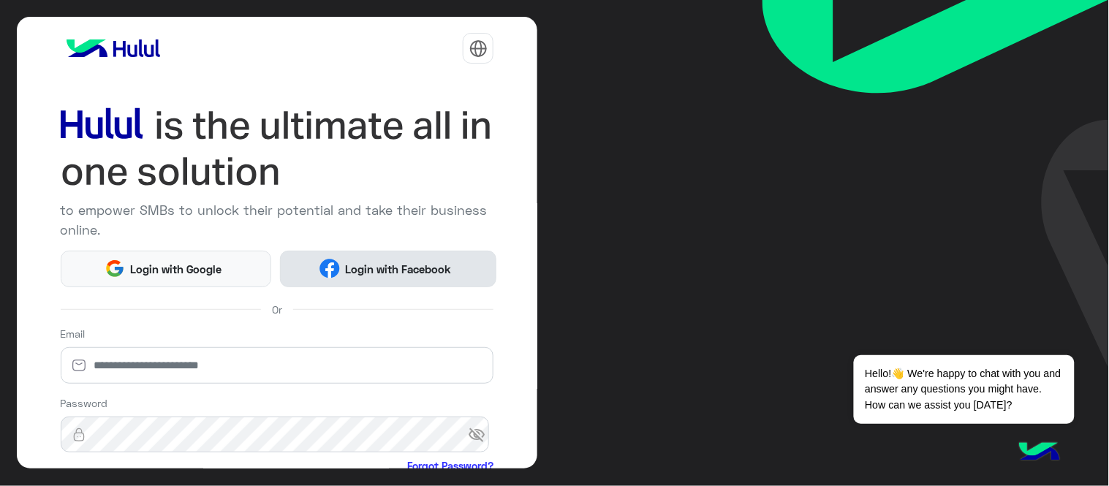
click at [405, 271] on span "Login with Facebook" at bounding box center [398, 269] width 117 height 17
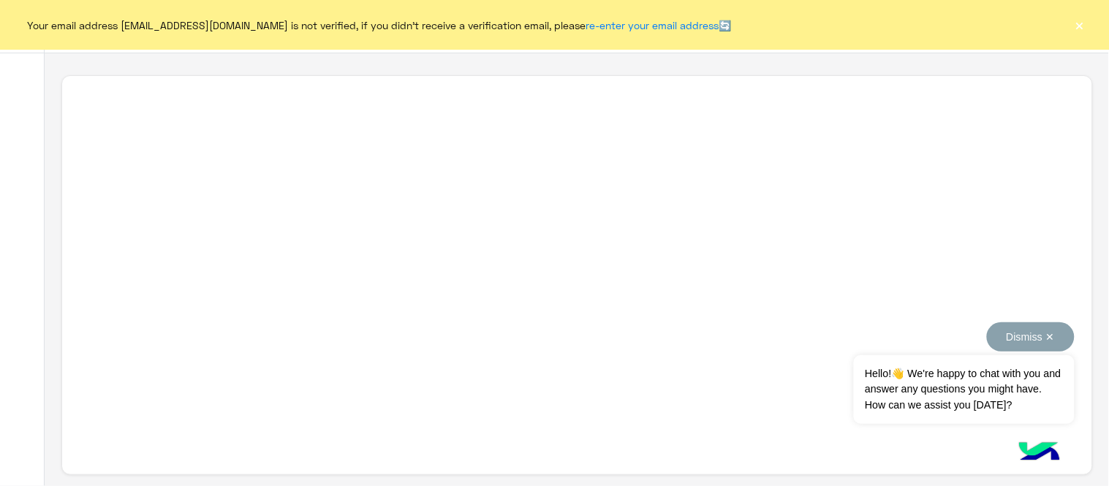
click at [1025, 334] on button "Dismiss ✕" at bounding box center [1030, 336] width 88 height 29
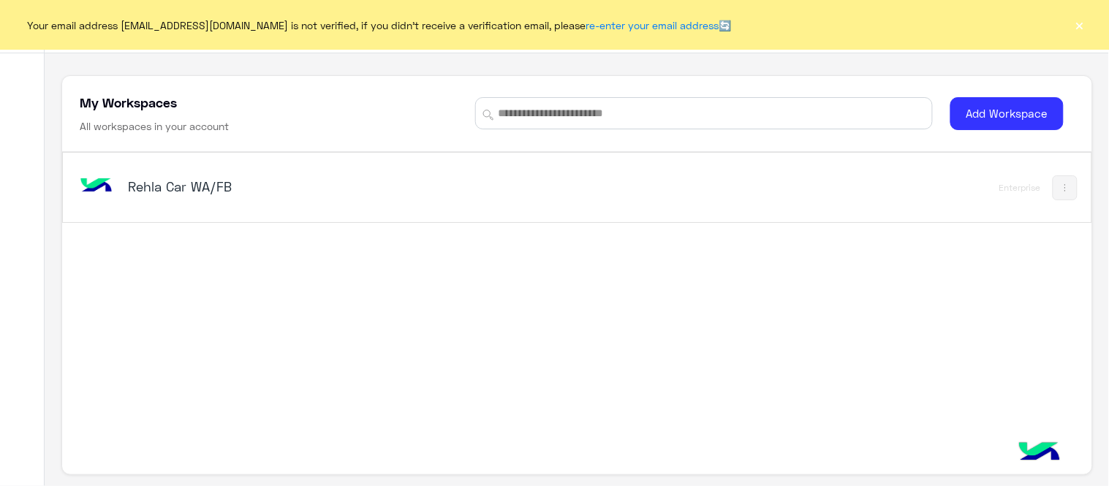
click at [1085, 27] on button "×" at bounding box center [1079, 25] width 15 height 15
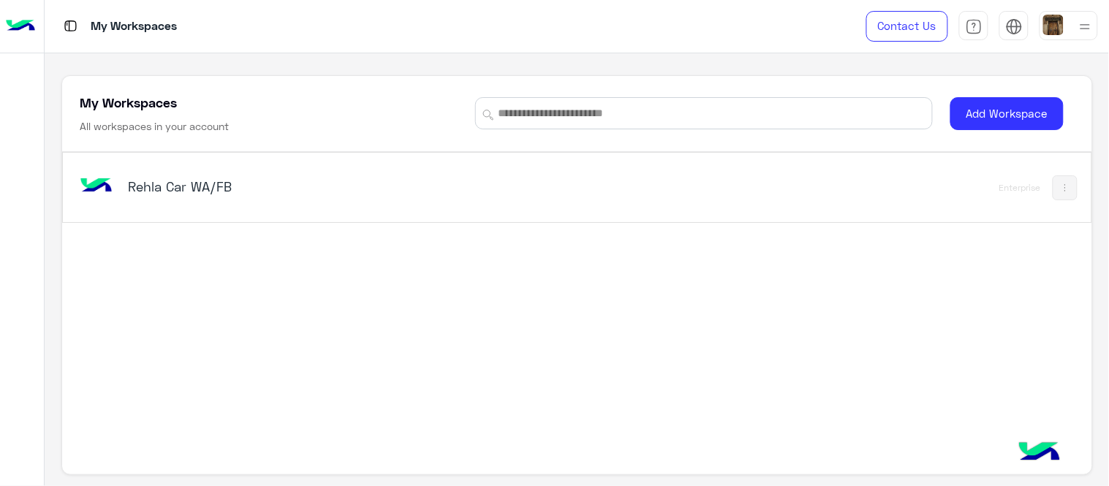
click at [210, 194] on h5 "Rehla Car WA/FB" at bounding box center [308, 187] width 360 height 18
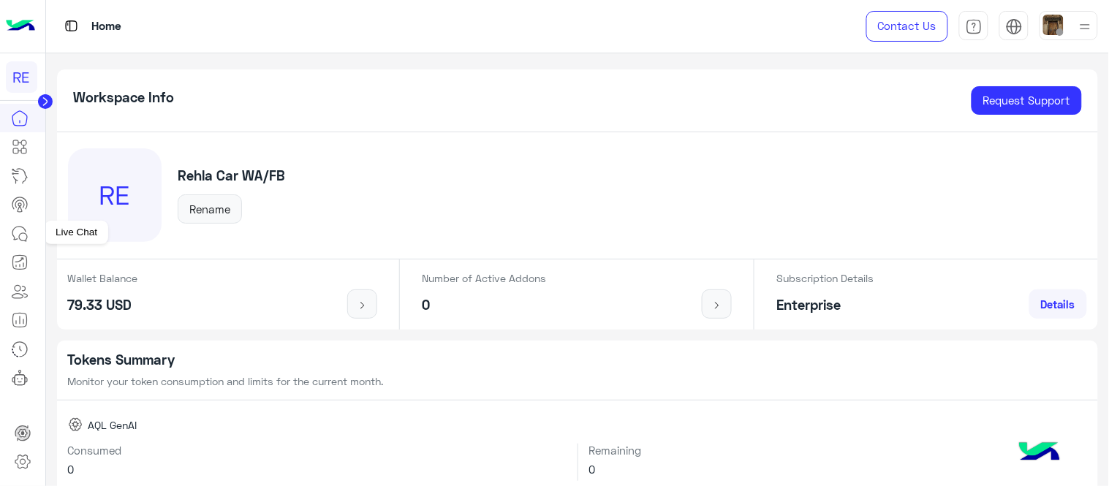
click at [12, 237] on icon at bounding box center [20, 234] width 18 height 18
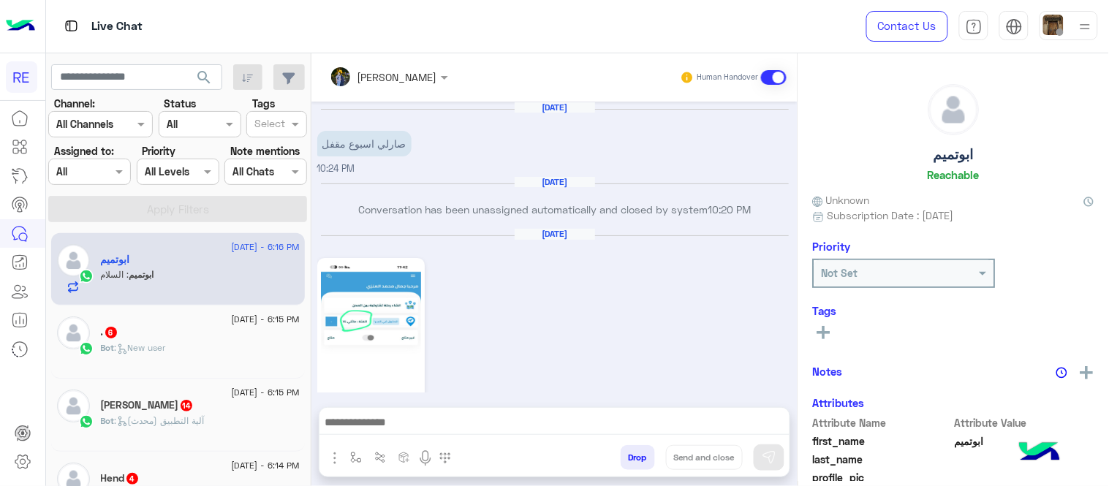
scroll to position [482, 0]
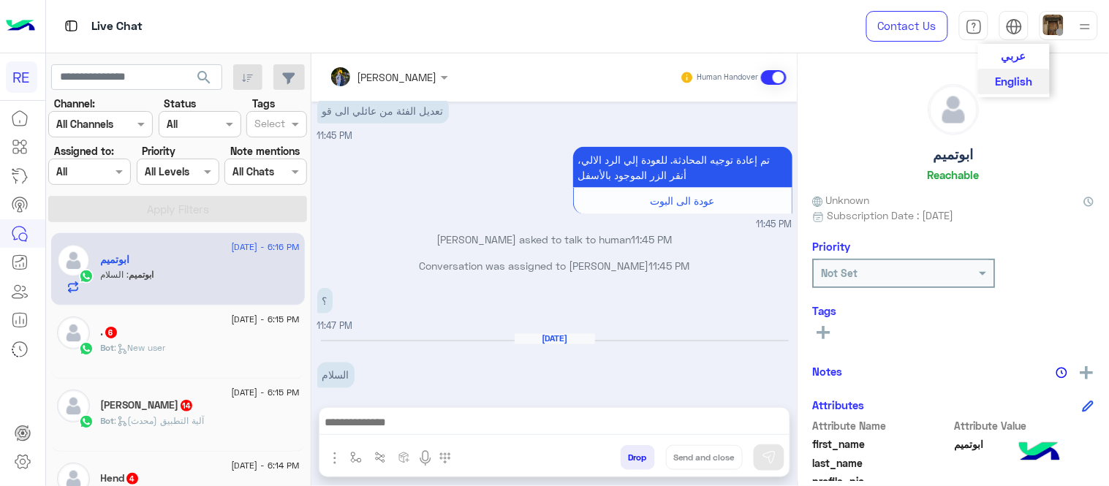
click at [1016, 61] on span "عربي" at bounding box center [1013, 55] width 25 height 13
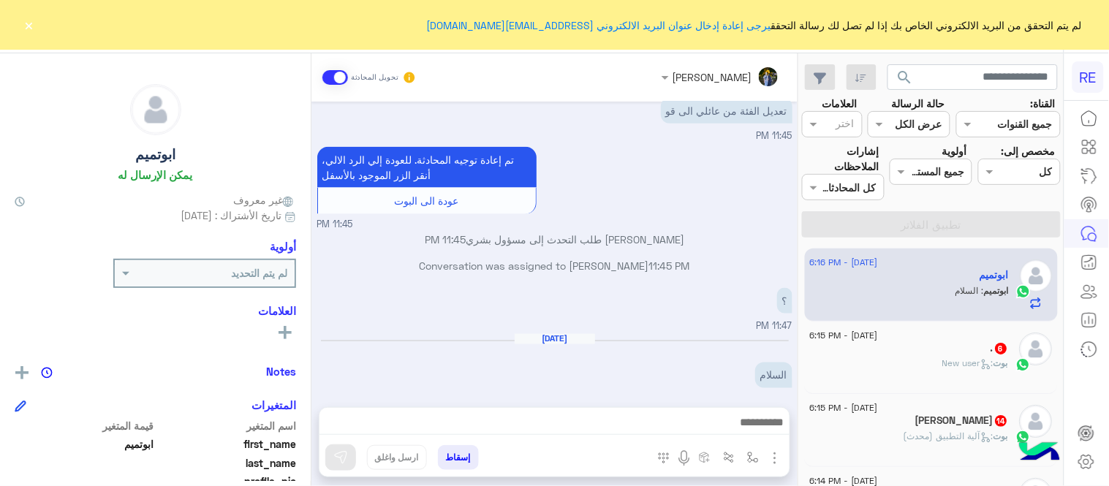
click at [26, 18] on button "×" at bounding box center [29, 25] width 15 height 15
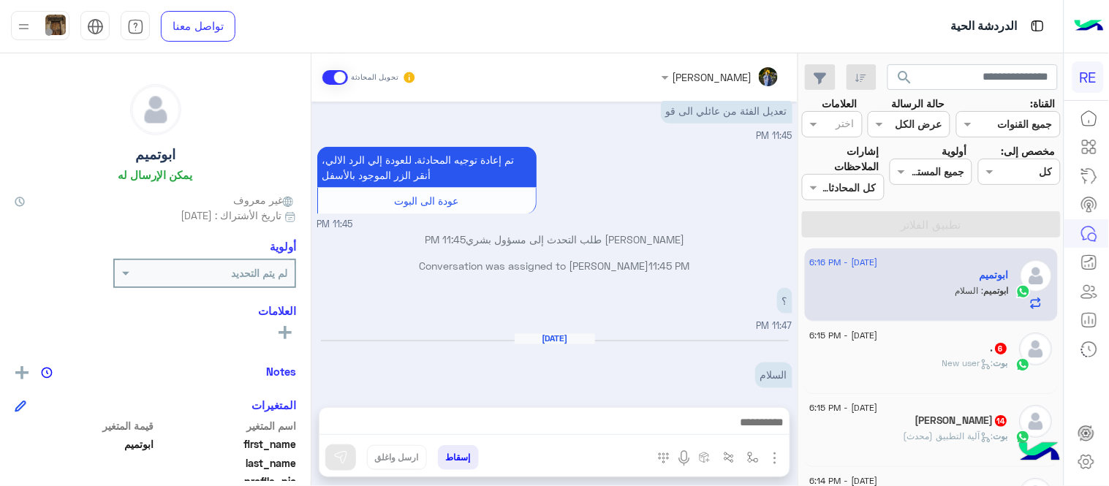
click at [524, 49] on div "الدردشة الحية" at bounding box center [708, 26] width 709 height 53
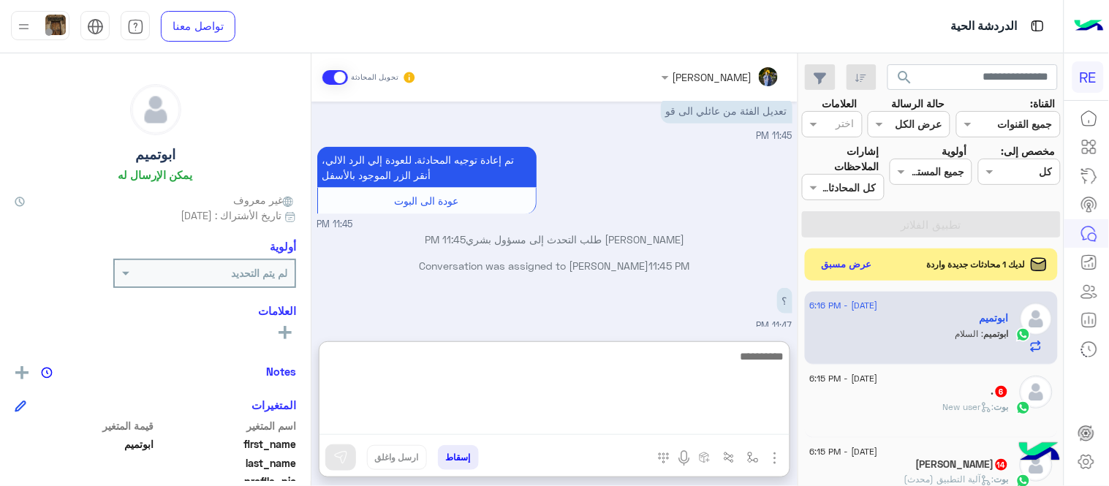
click at [503, 422] on textarea at bounding box center [554, 391] width 470 height 88
type textarea "**********"
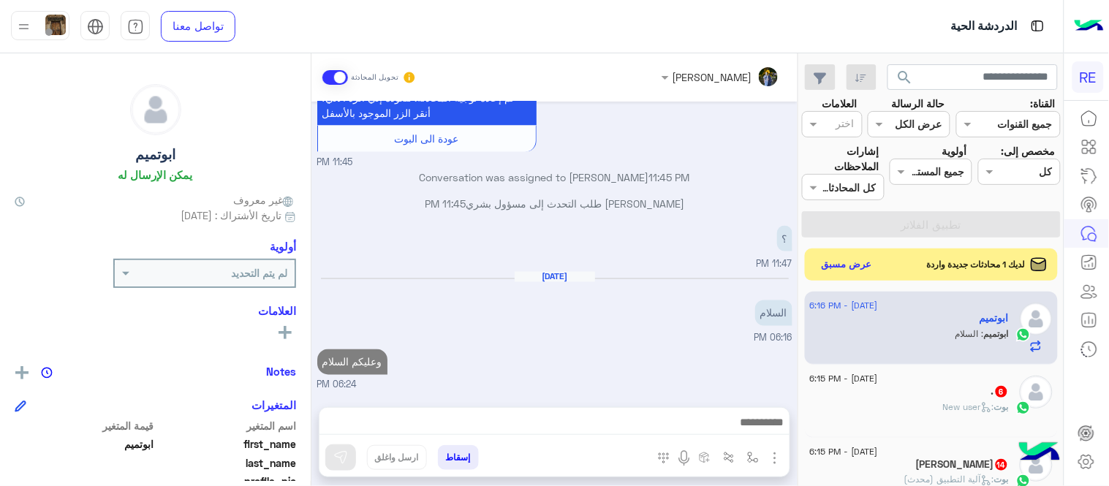
click at [566, 271] on div "[DATE] السلام 06:16 PM" at bounding box center [554, 308] width 475 height 75
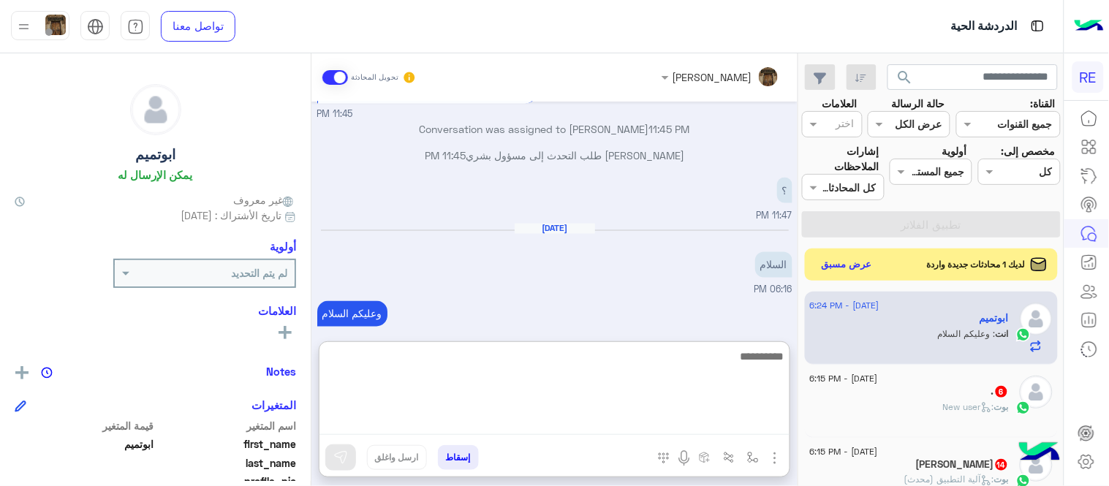
click at [641, 427] on textarea at bounding box center [554, 391] width 470 height 88
type textarea "**********"
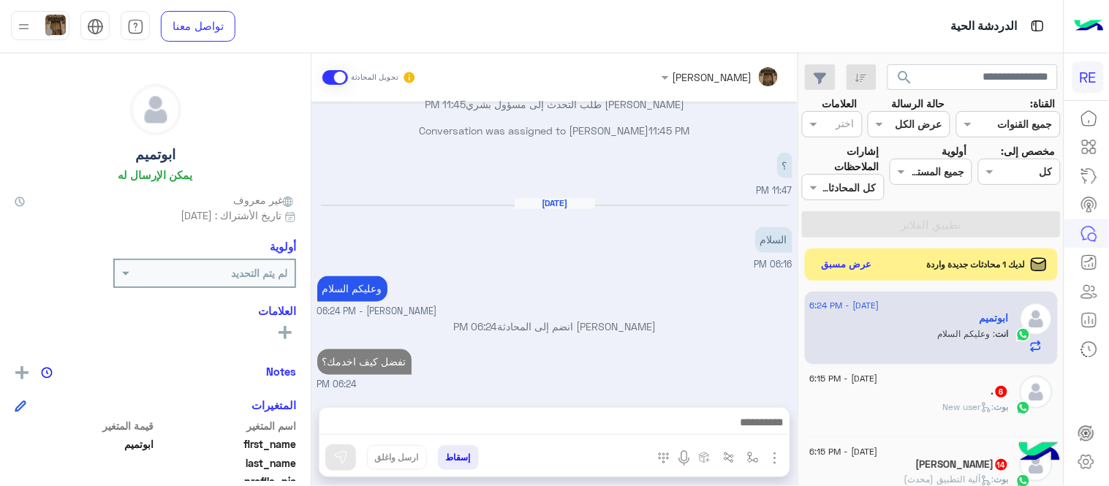
scroll to position [601, 0]
click at [662, 302] on div "[DATE] صارلي اسبوع مقفل 10:24 PM [DATE] تم إلغاء تخصيص المحادثة تلقائيًا وإغلاق…" at bounding box center [554, 247] width 486 height 291
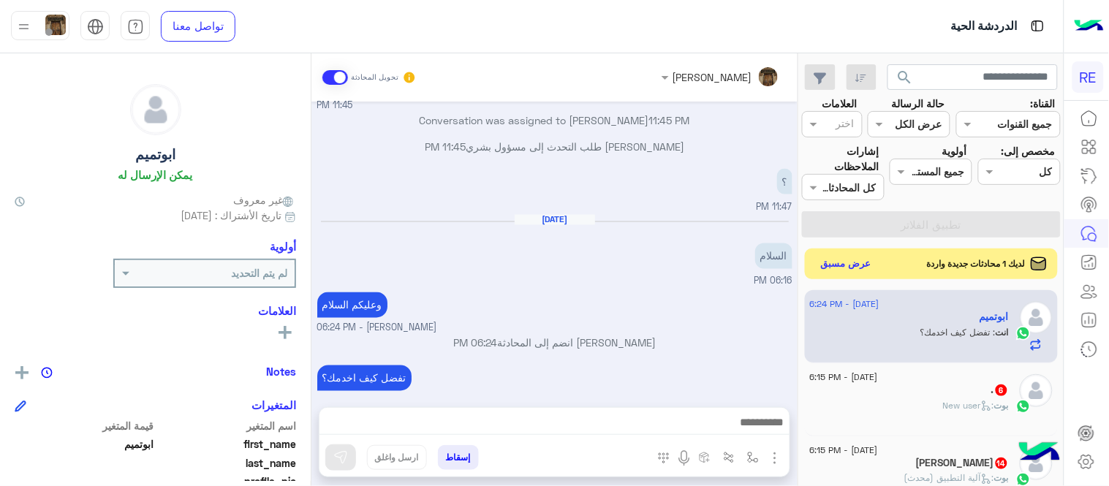
click at [837, 267] on button "عرض مسبق" at bounding box center [845, 264] width 61 height 20
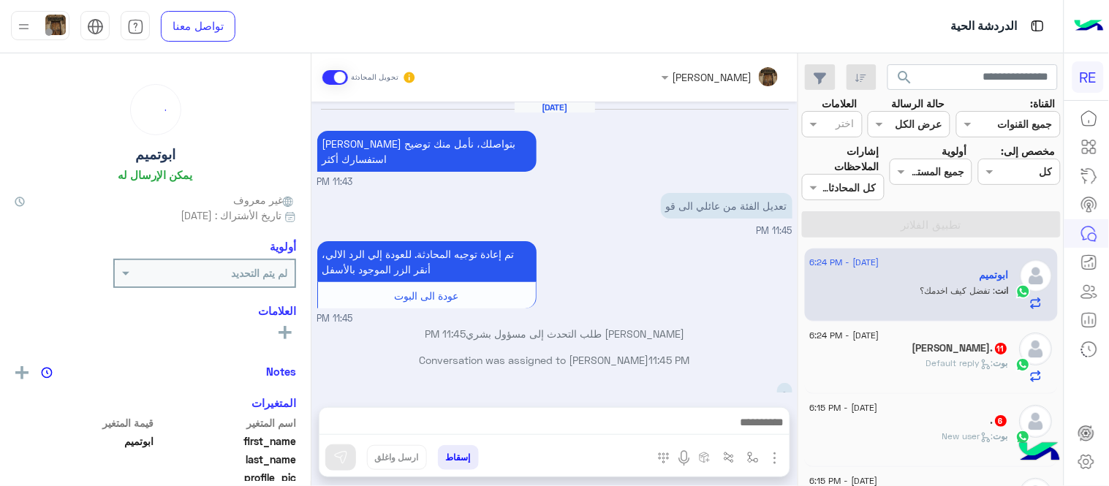
scroll to position [214, 0]
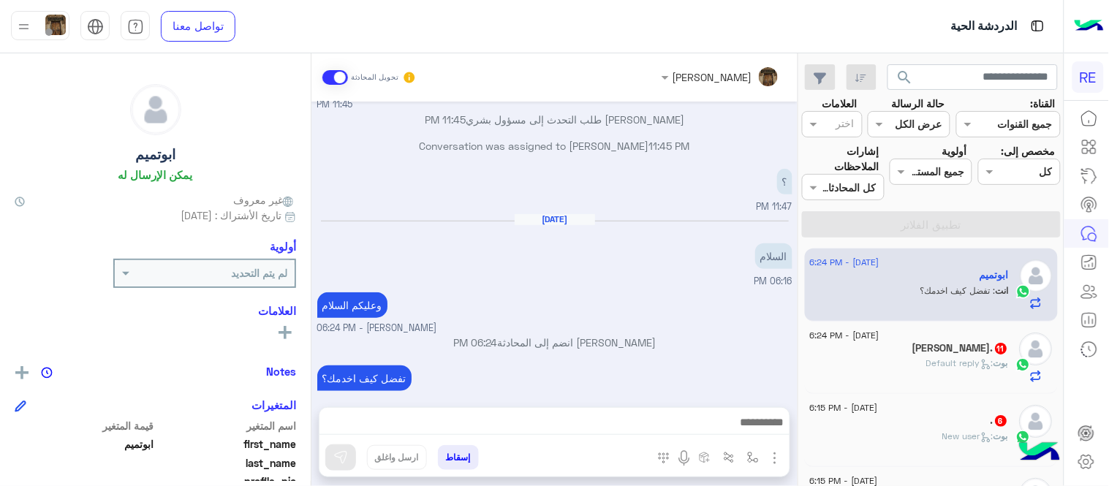
click at [933, 376] on div "[PERSON_NAME] : Default reply" at bounding box center [909, 370] width 199 height 26
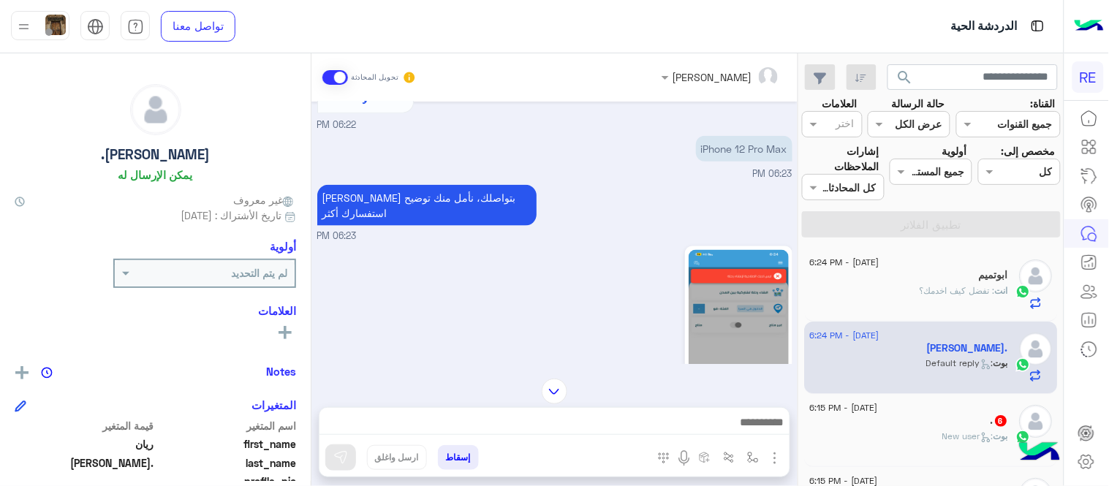
scroll to position [458, 0]
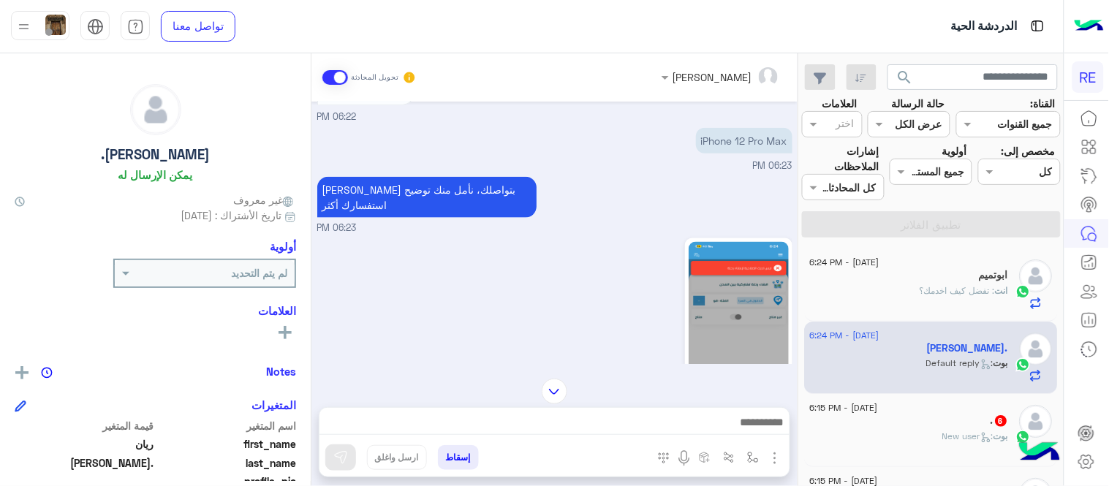
click at [764, 311] on img at bounding box center [738, 331] width 100 height 178
click at [315, 292] on div "[DATE] شكاوى 06:22 PM فضلا اختر نوع الشكوى ماليه تقنية اخرى 06:22 PM تقنية 06:2…" at bounding box center [554, 233] width 486 height 262
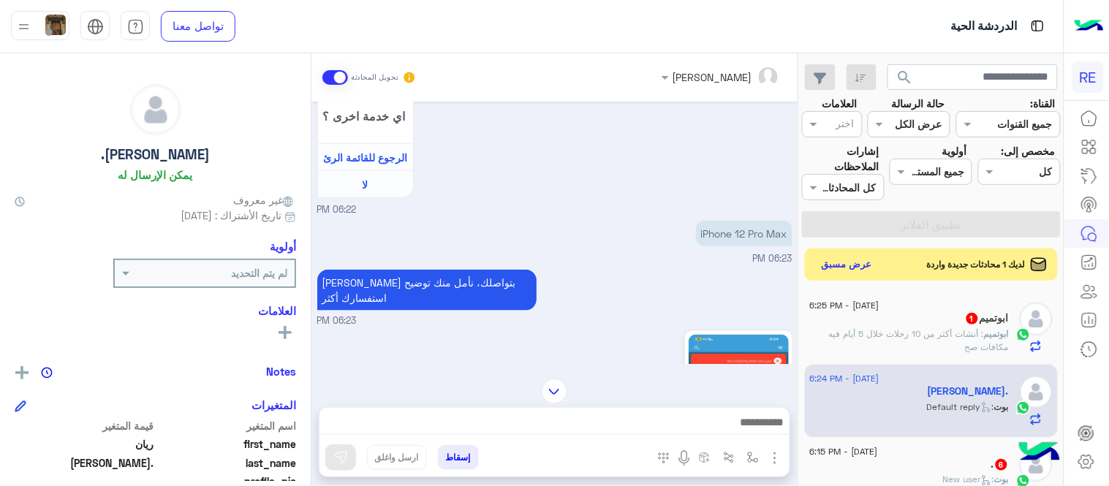
scroll to position [361, 0]
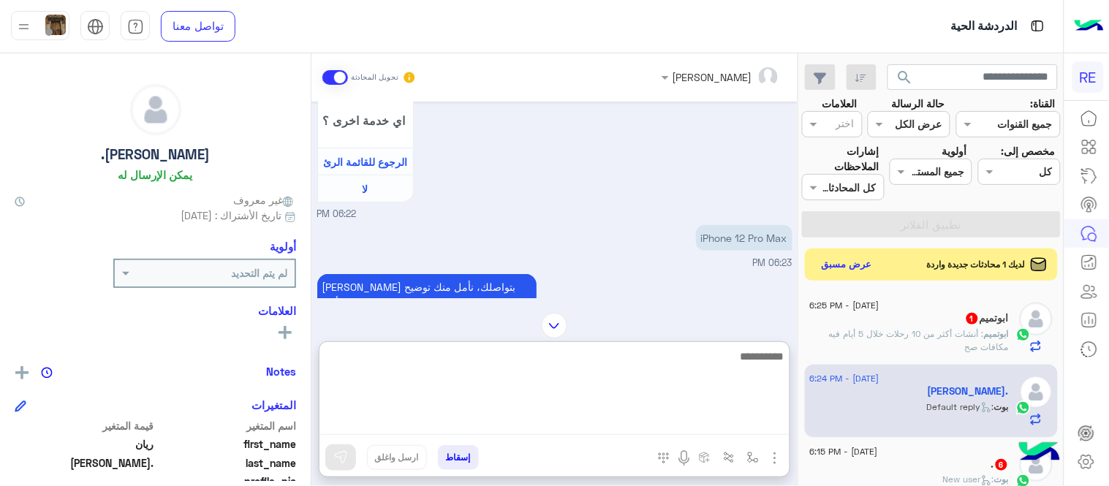
click at [680, 428] on textarea at bounding box center [554, 391] width 470 height 88
type textarea "**********"
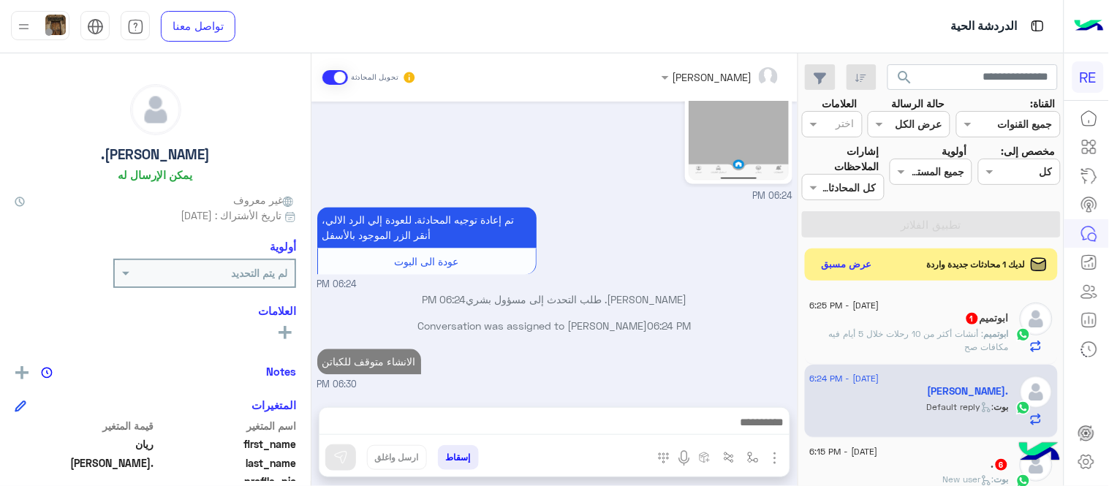
click at [785, 288] on div "[DATE] شكاوى 06:22 PM فضلا اختر نوع الشكوى ماليه تقنية اخرى 06:22 PM تقنية 06:2…" at bounding box center [554, 247] width 486 height 291
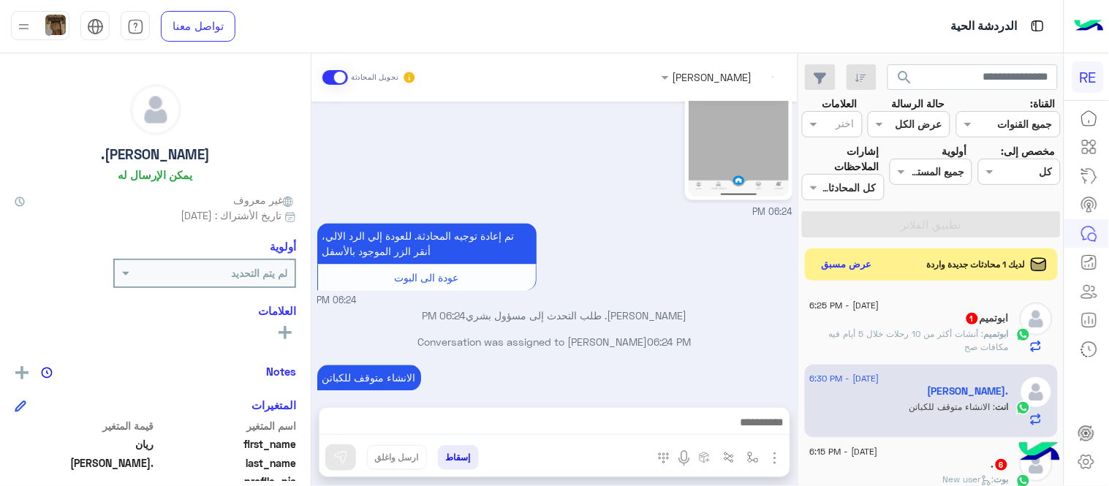
scroll to position [707, 0]
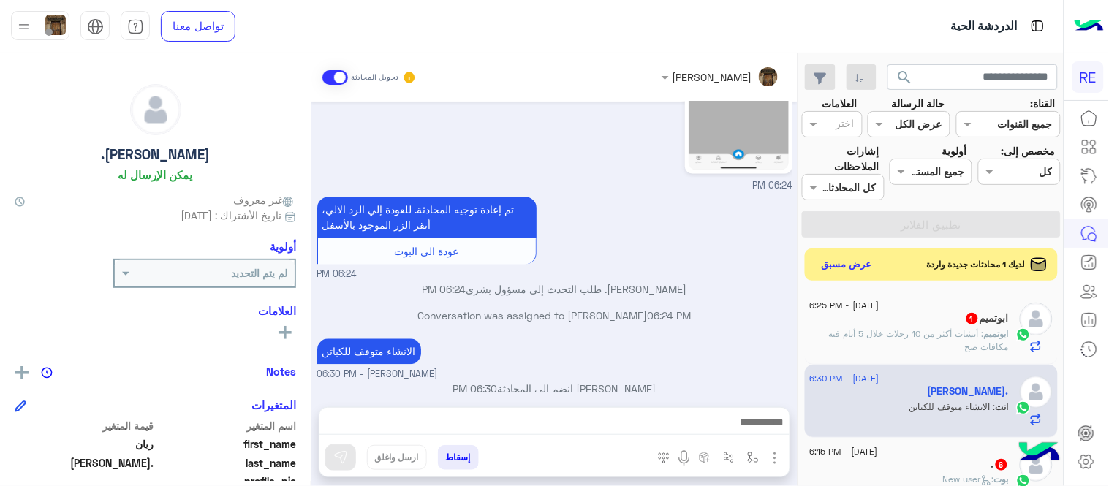
drag, startPoint x: 798, startPoint y: 303, endPoint x: 802, endPoint y: 317, distance: 14.4
click at [802, 317] on mat-drawer-container "search القناة: القناه جميع القنوات حالة الرسالة القناه عرض الكل العلامات اختر م…" at bounding box center [531, 272] width 1063 height 438
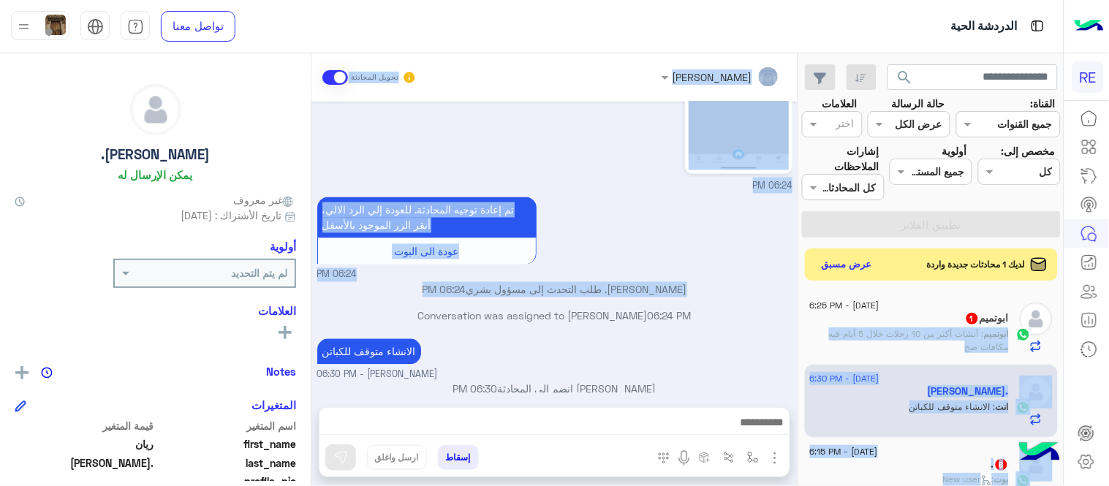
click at [772, 289] on div "[PERSON_NAME]. طلب التحدث إلى مسؤول بشري 06:24 PM" at bounding box center [554, 295] width 475 height 26
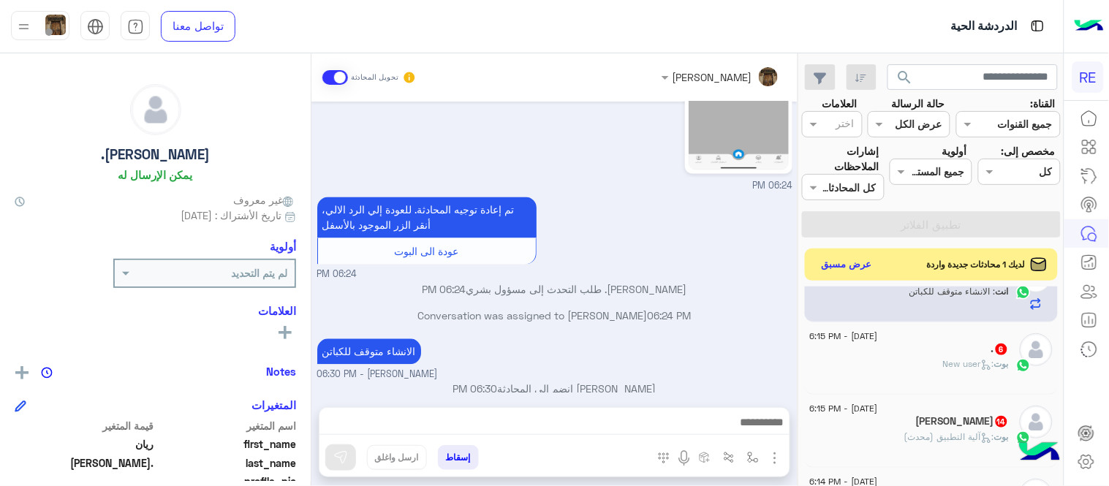
scroll to position [145, 0]
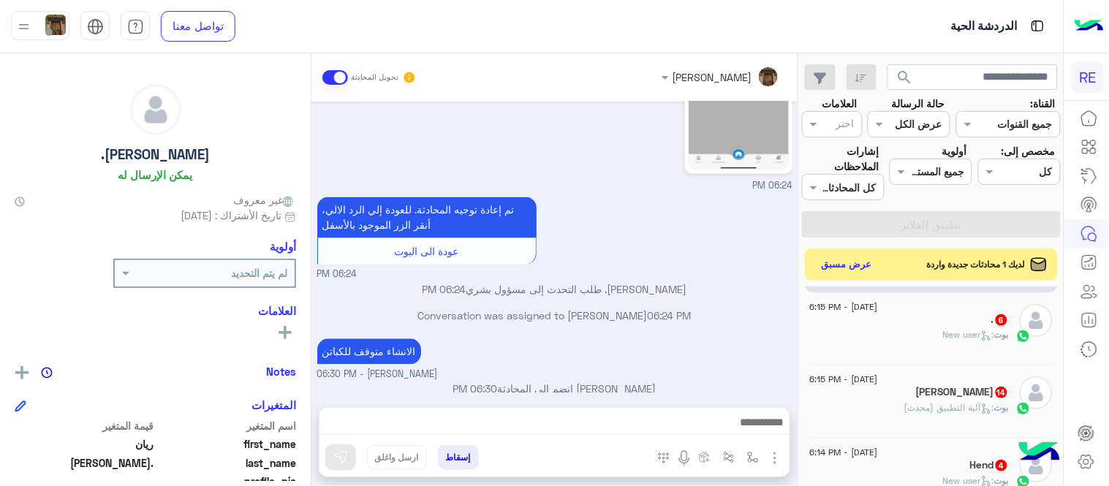
click at [897, 331] on div "بوت : New user" at bounding box center [909, 341] width 199 height 26
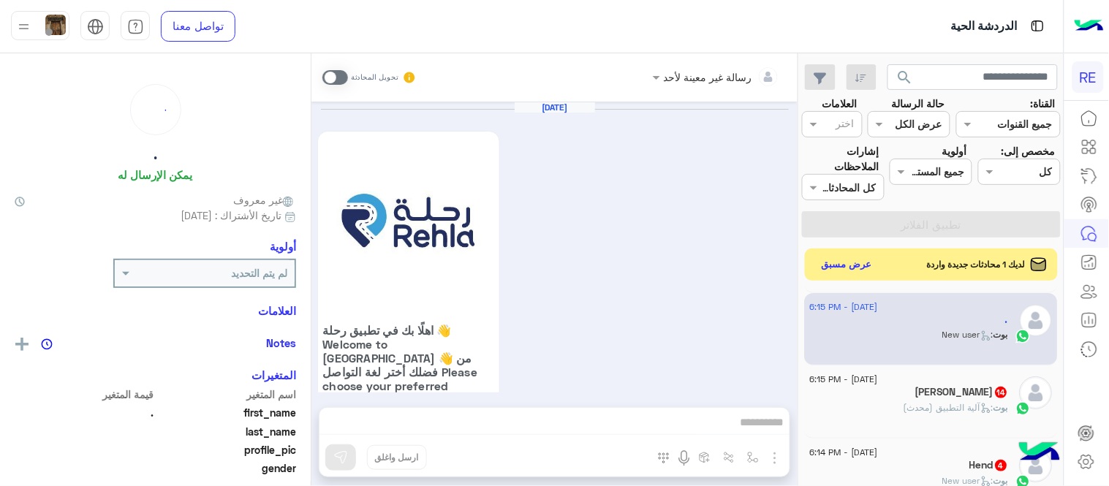
scroll to position [797, 0]
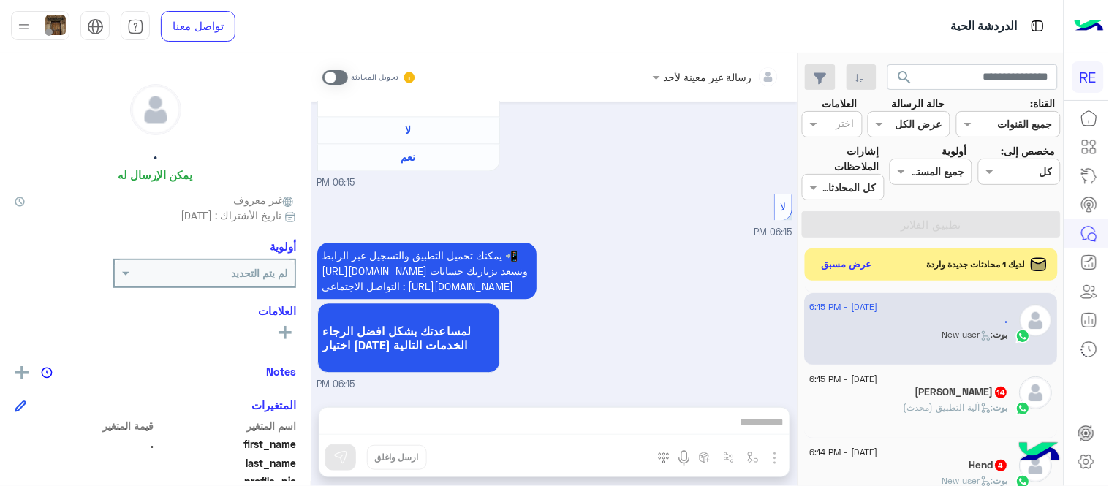
click at [341, 75] on span at bounding box center [335, 77] width 26 height 15
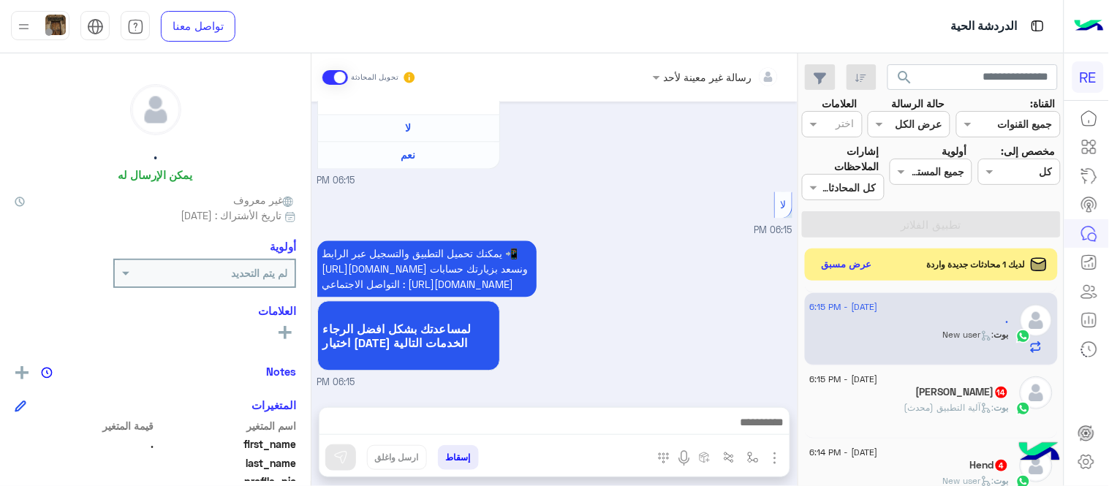
scroll to position [824, 0]
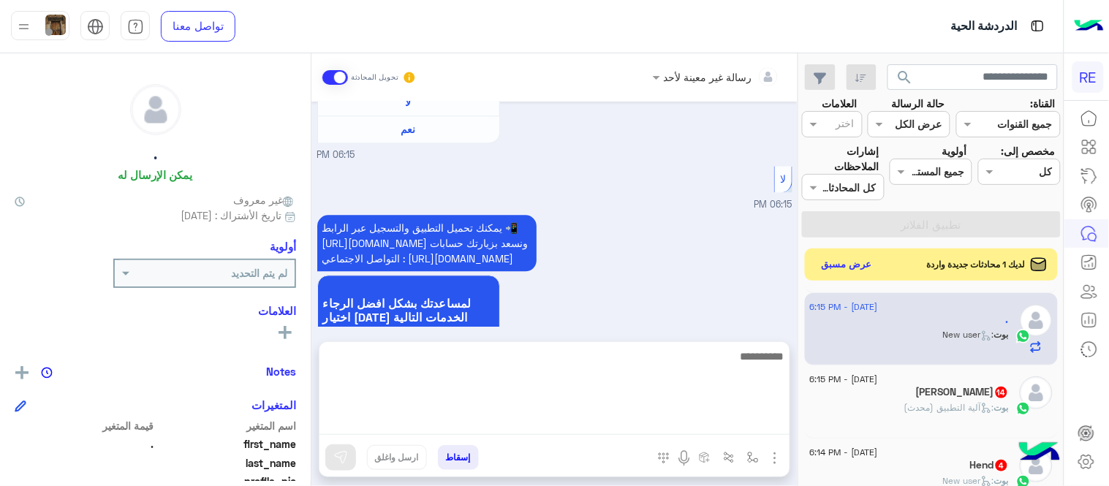
click at [608, 414] on textarea at bounding box center [554, 391] width 470 height 88
type textarea "*"
type textarea "**********"
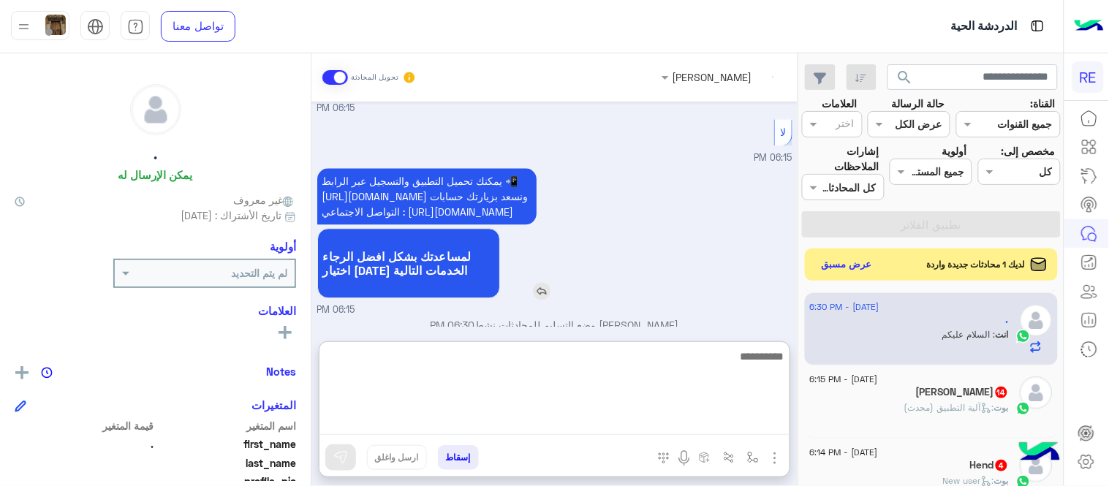
scroll to position [936, 0]
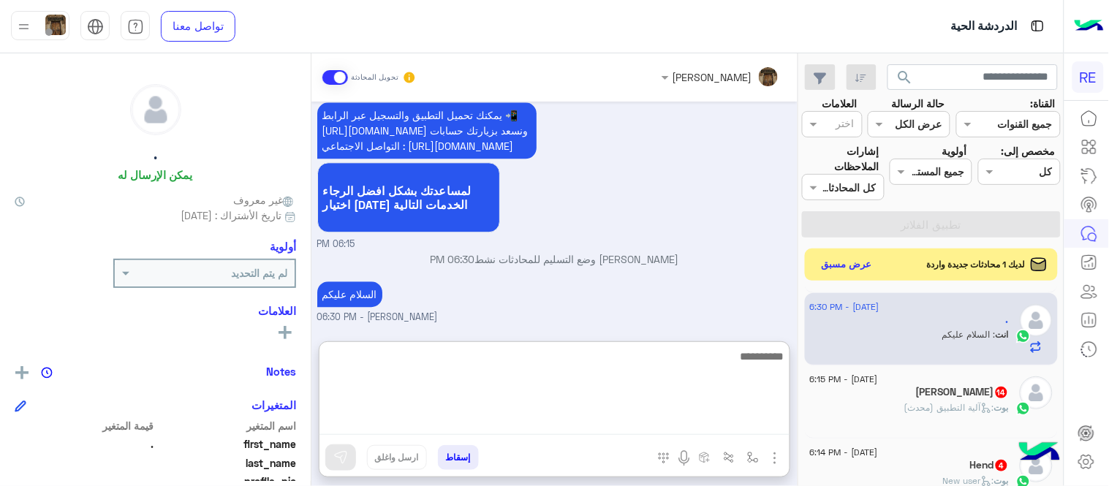
click at [370, 400] on textarea at bounding box center [554, 391] width 470 height 88
type textarea "**********"
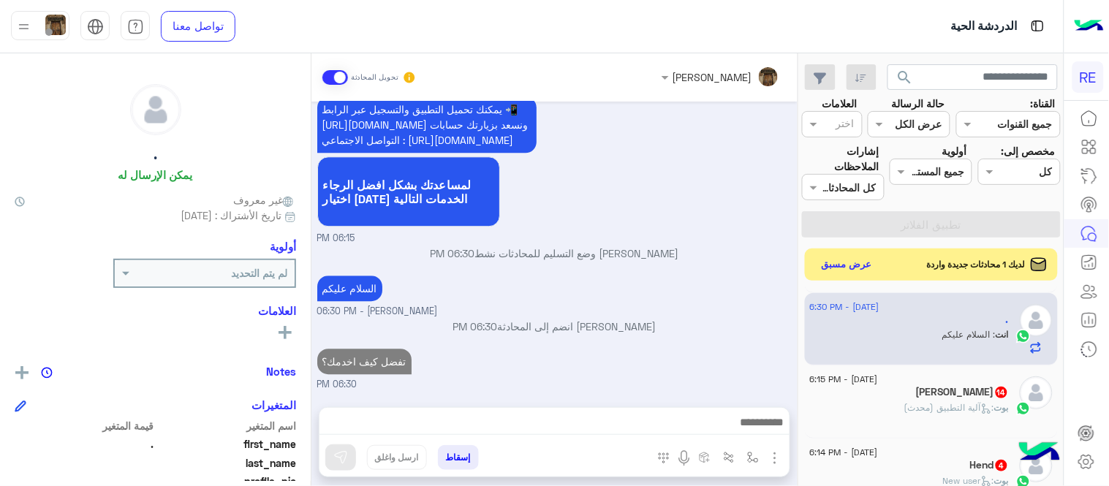
click at [669, 281] on div "[DATE] اهلًا بك في تطبيق رحلة 👋 Welcome to [GEOGRAPHIC_DATA] 👋 من فضلك أختر لغة…" at bounding box center [554, 247] width 486 height 291
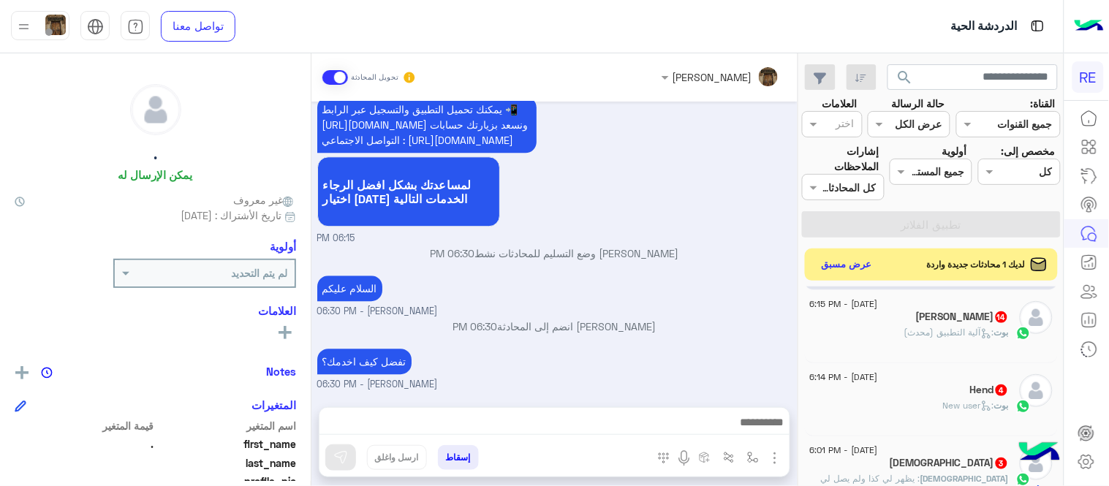
scroll to position [202, 0]
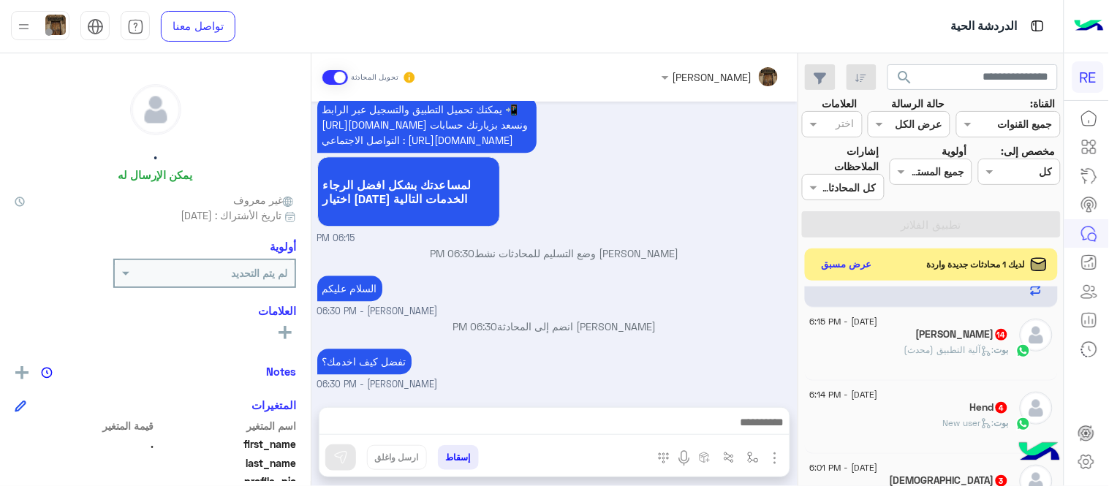
click at [878, 324] on span "[DATE] - 6:15 PM" at bounding box center [844, 321] width 68 height 13
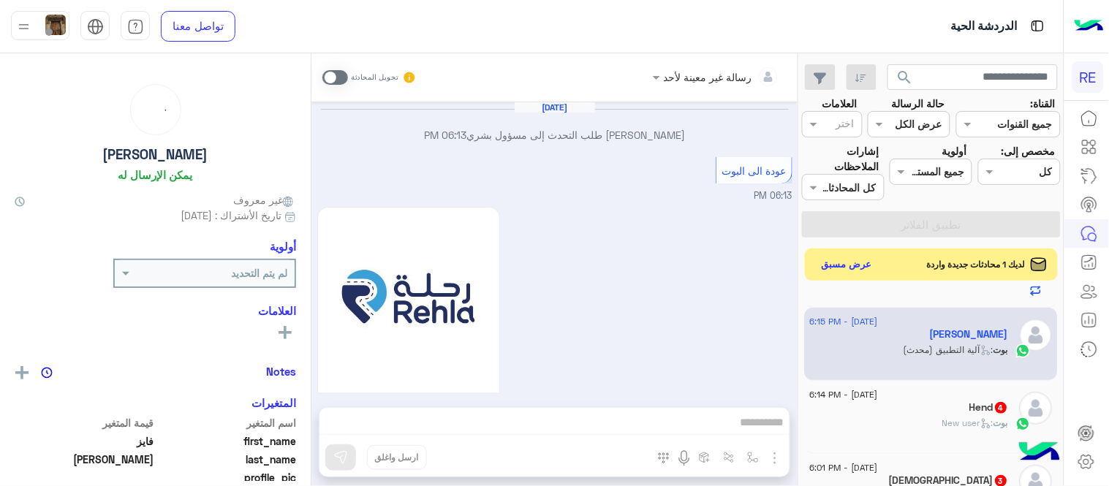
scroll to position [1213, 0]
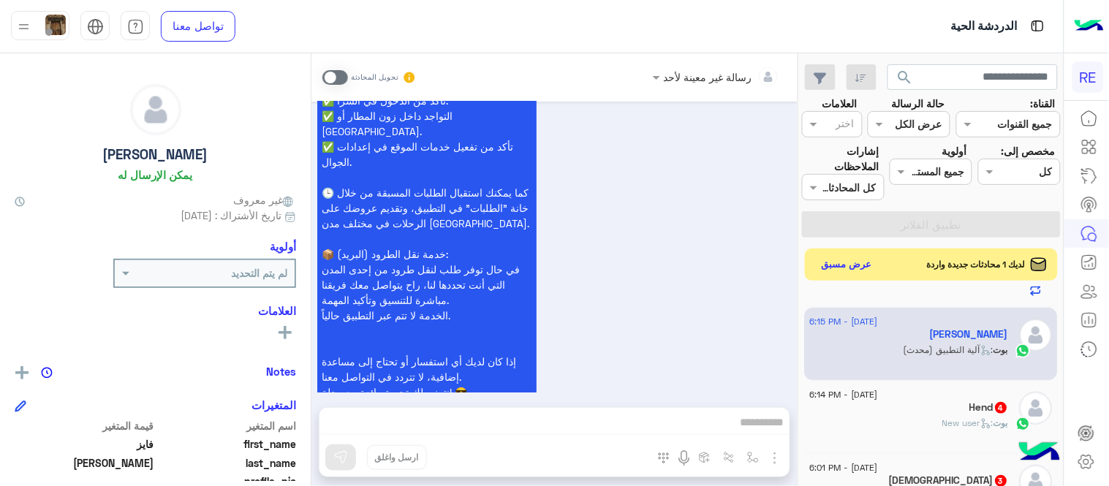
click at [333, 75] on span at bounding box center [335, 77] width 26 height 15
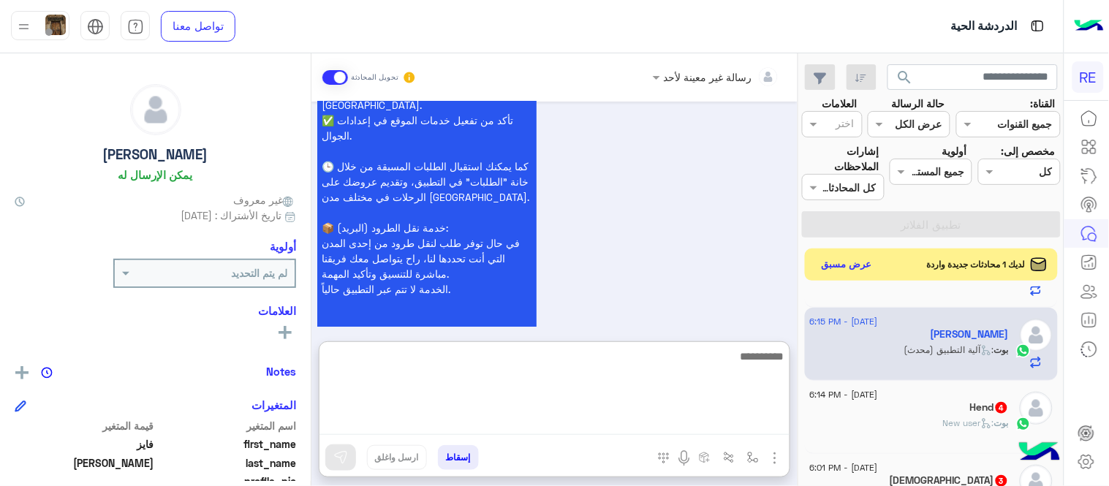
click at [610, 417] on textarea at bounding box center [554, 391] width 470 height 88
type textarea "**********"
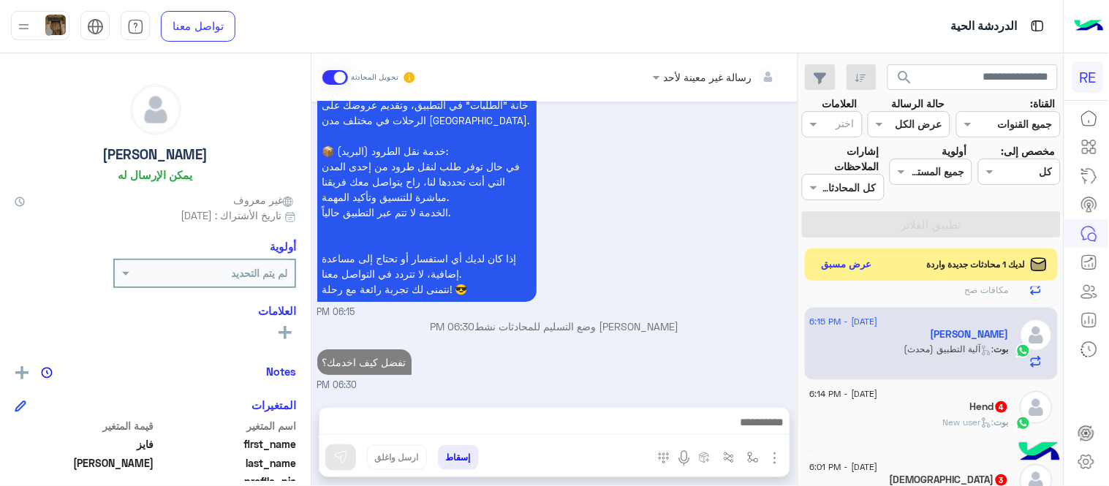
scroll to position [1286, 0]
click at [725, 289] on div "[DATE] [PERSON_NAME] طلب التحدث إلى مسؤول بشري 06:13 PM عودة الى البوت 06:13 PM…" at bounding box center [554, 247] width 486 height 291
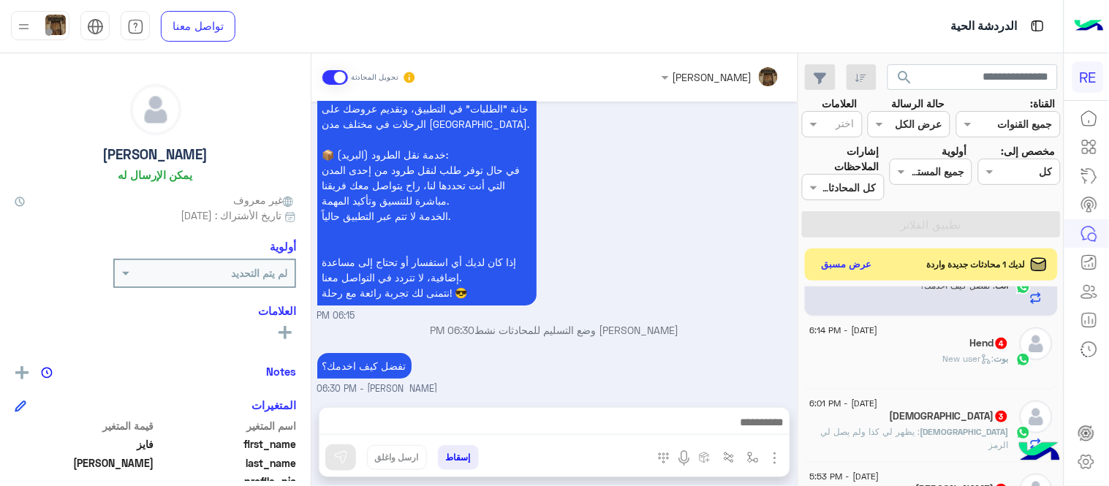
scroll to position [273, 0]
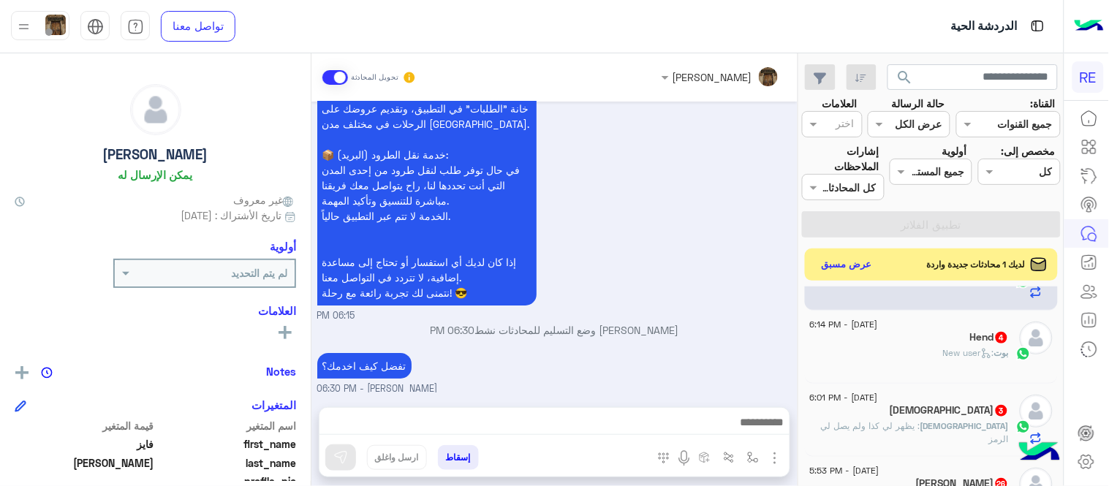
click at [916, 330] on div "[DATE] - 6:14 PM" at bounding box center [909, 326] width 199 height 9
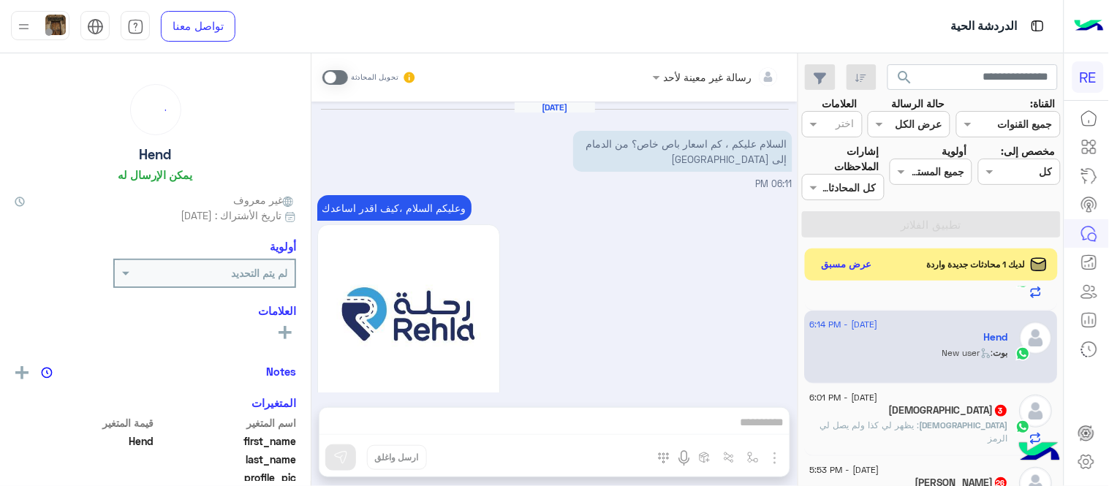
scroll to position [810, 0]
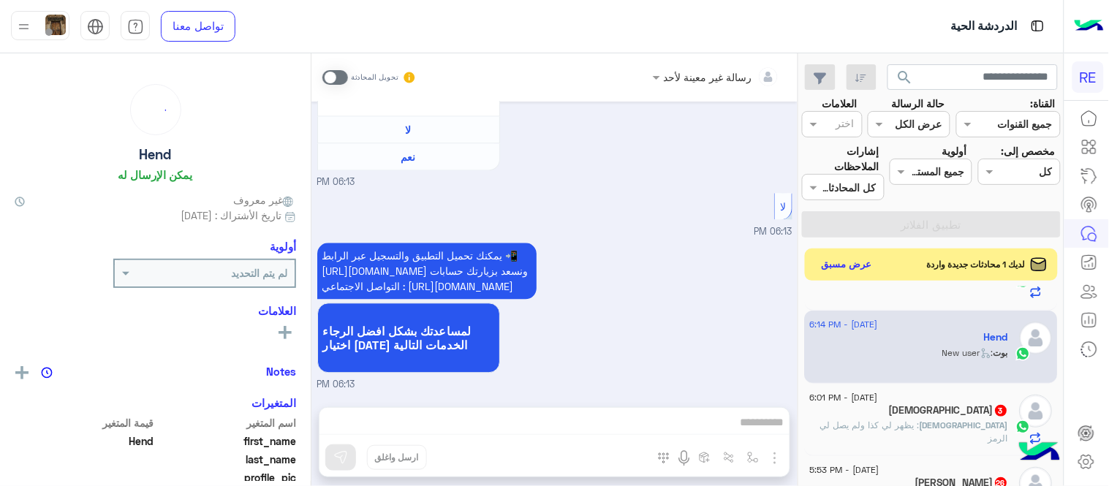
click at [330, 77] on span at bounding box center [335, 77] width 26 height 15
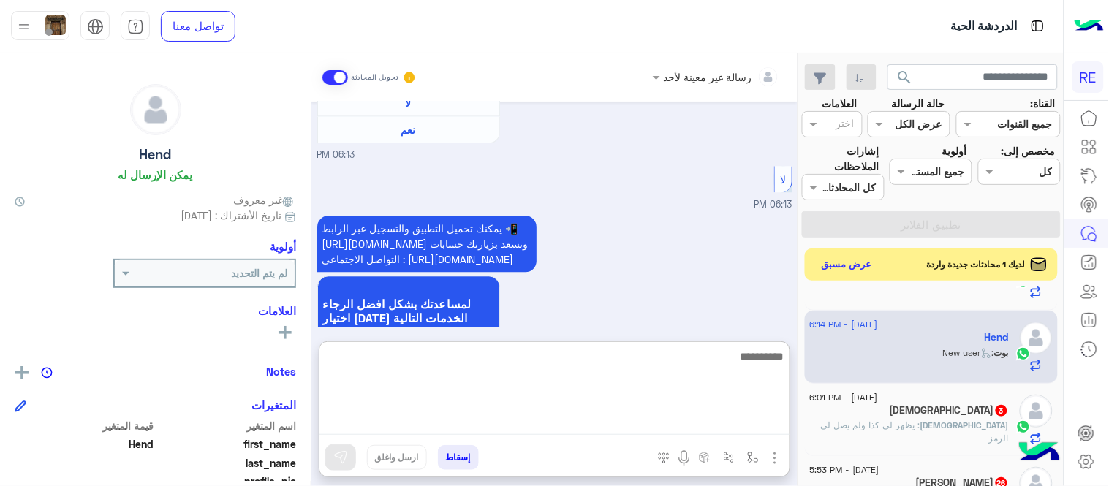
click at [585, 421] on textarea at bounding box center [554, 391] width 470 height 88
type textarea "**********"
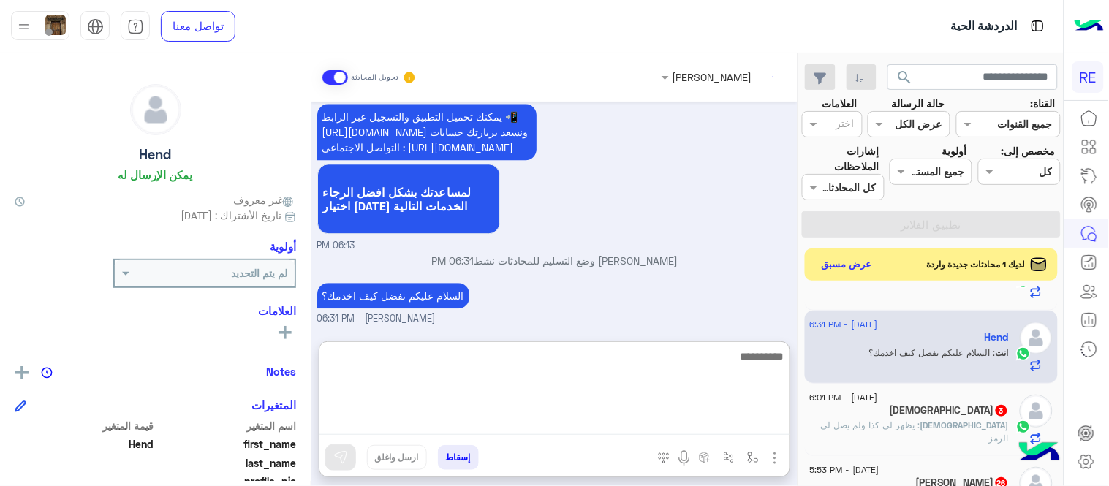
scroll to position [976, 0]
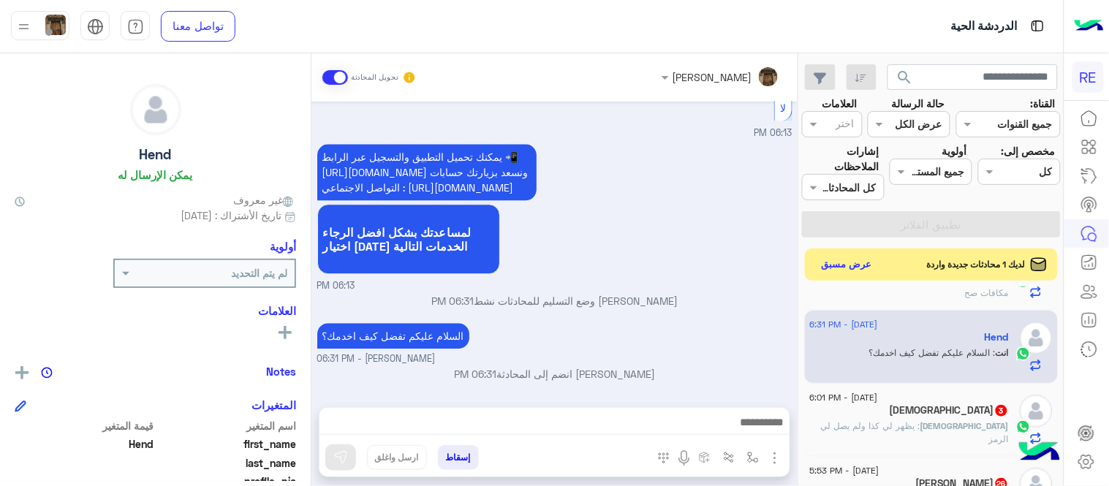
click at [647, 267] on div "[DATE] السلام عليكم ، كم اسعار باص خاص؟ من الدمام إلى [GEOGRAPHIC_DATA] 06:11 P…" at bounding box center [554, 247] width 486 height 291
click at [887, 431] on span ": يظهر لي كذا ولم يصل لي الرمز" at bounding box center [915, 432] width 188 height 24
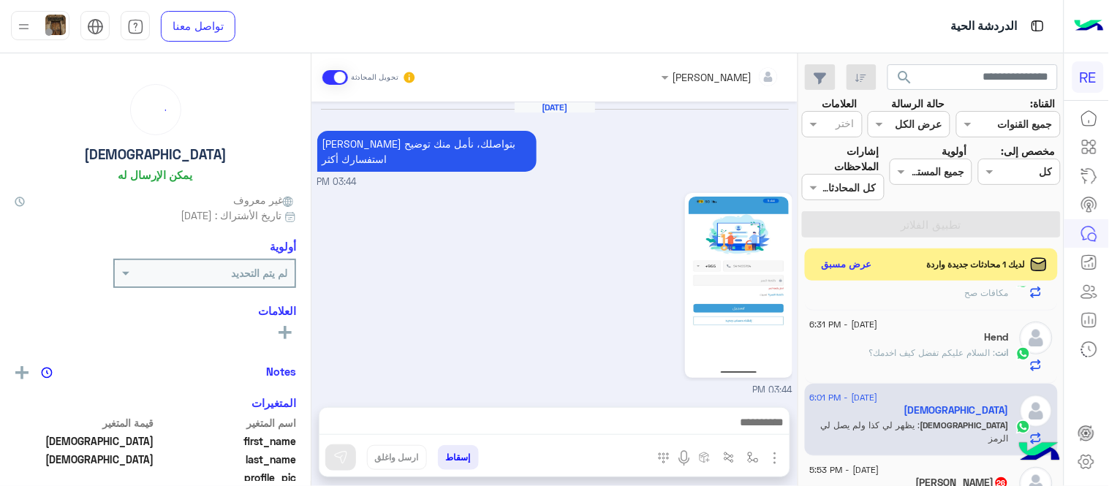
scroll to position [509, 0]
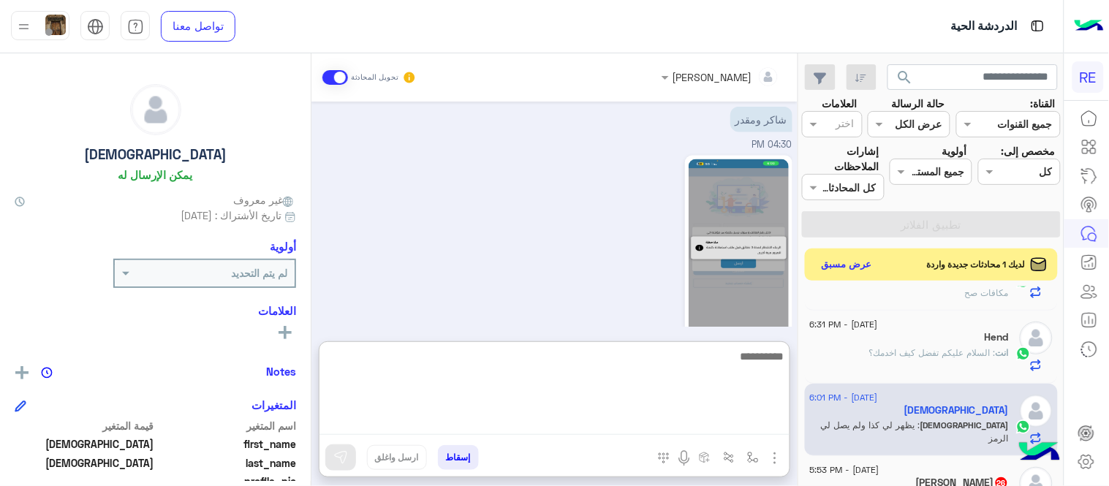
click at [655, 412] on textarea at bounding box center [554, 391] width 470 height 88
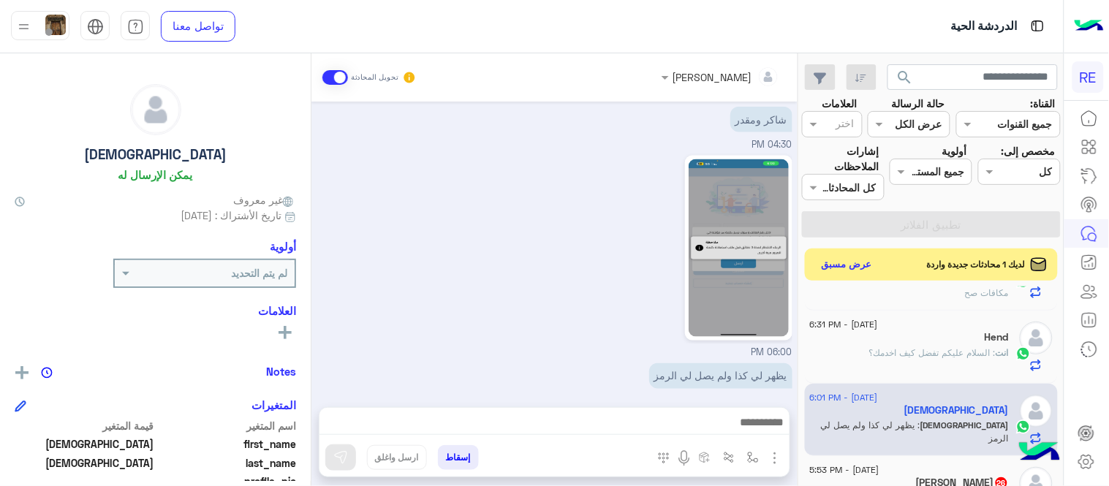
click at [470, 127] on div "شاكر ومقدر 04:30 PM" at bounding box center [554, 127] width 475 height 49
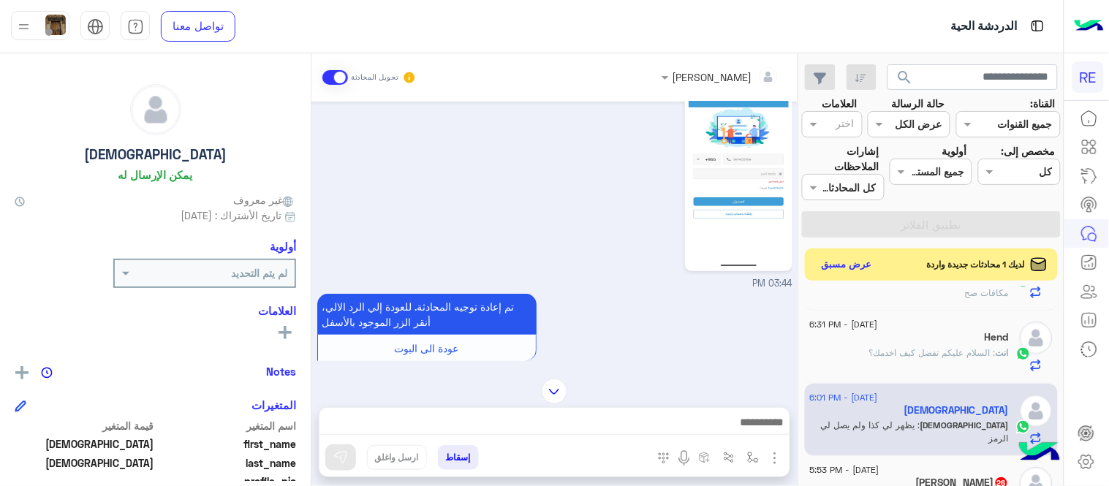
scroll to position [114, 0]
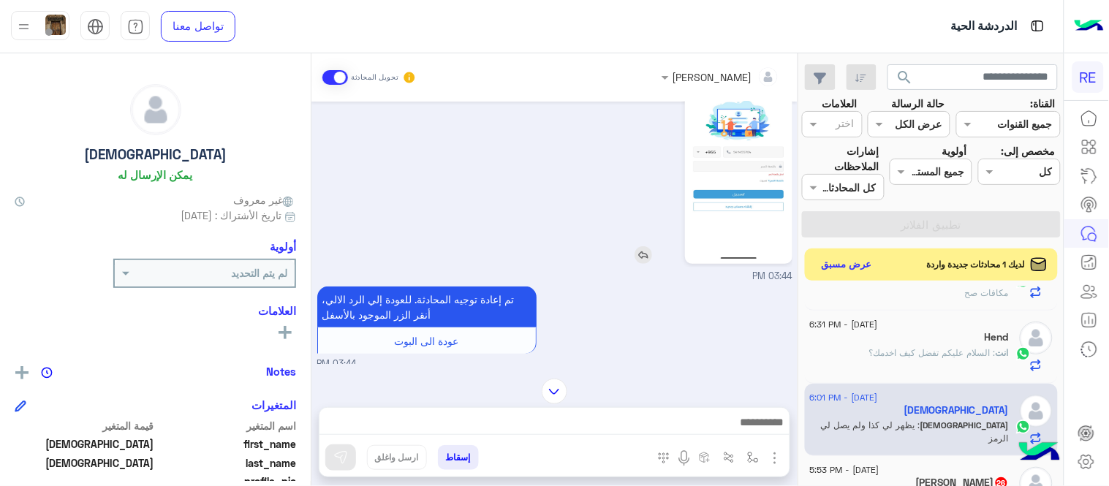
click at [756, 172] on img at bounding box center [738, 172] width 100 height 178
click at [559, 392] on img at bounding box center [554, 392] width 26 height 26
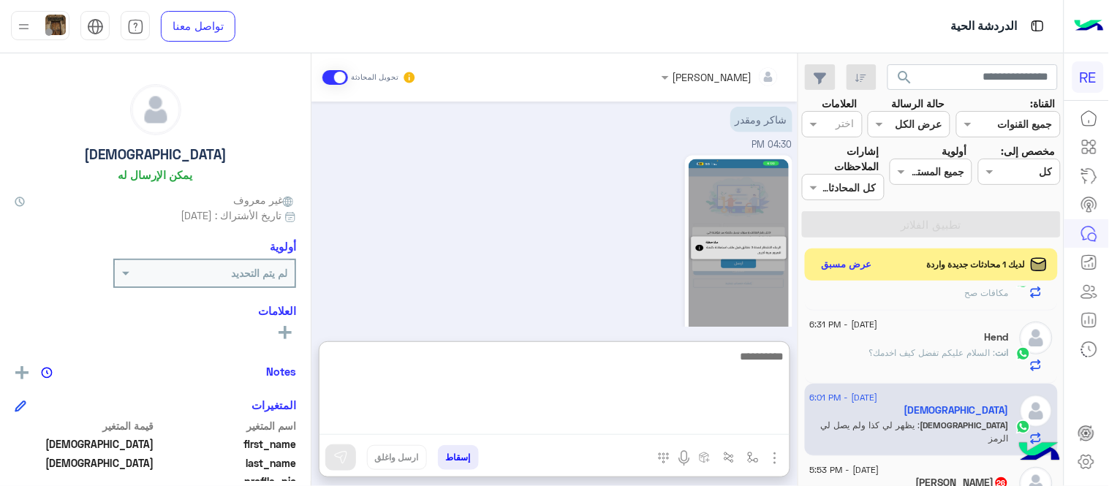
click at [601, 424] on textarea at bounding box center [554, 391] width 470 height 88
type textarea "**********"
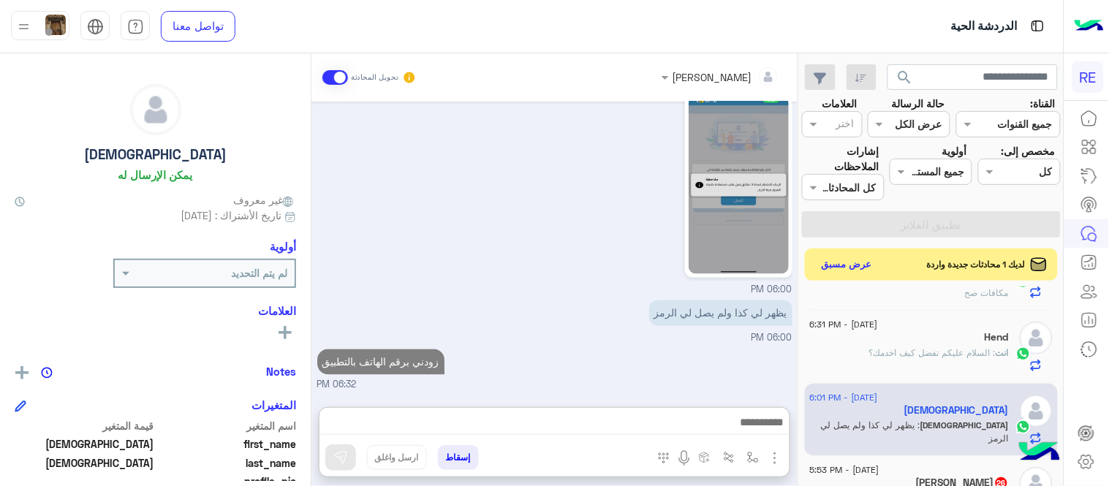
click at [716, 298] on div "[DATE] [PERSON_NAME] بتواصلك، نأمل منك توضيح استفسارك أكثر 03:44 PM 03:44 PM تم…" at bounding box center [554, 247] width 486 height 291
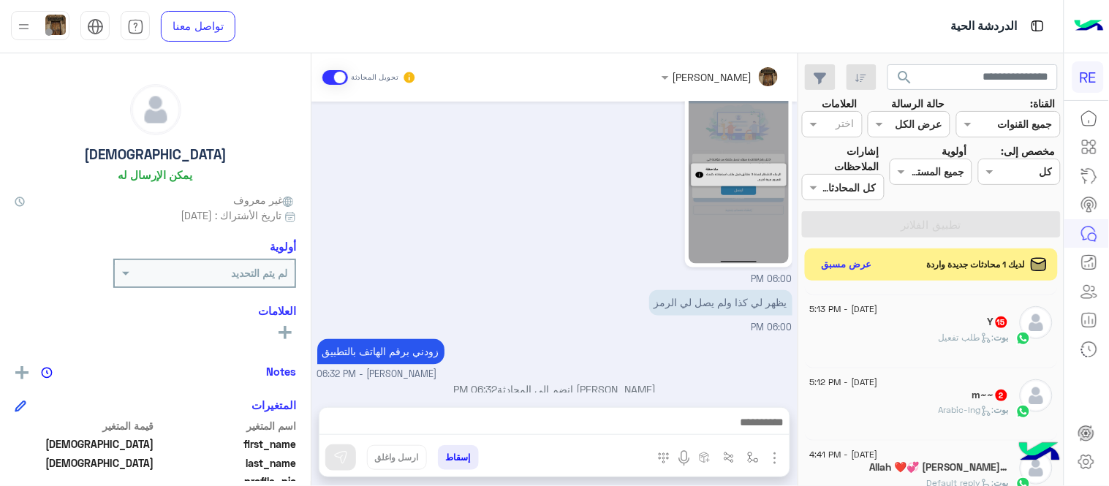
scroll to position [882, 0]
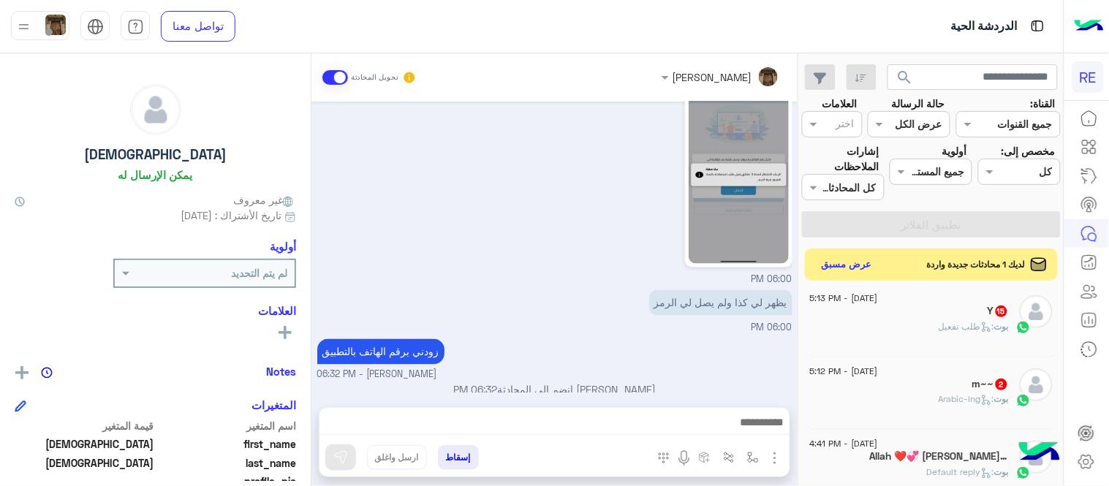
click at [973, 379] on h5 "m~~ 2" at bounding box center [990, 384] width 37 height 12
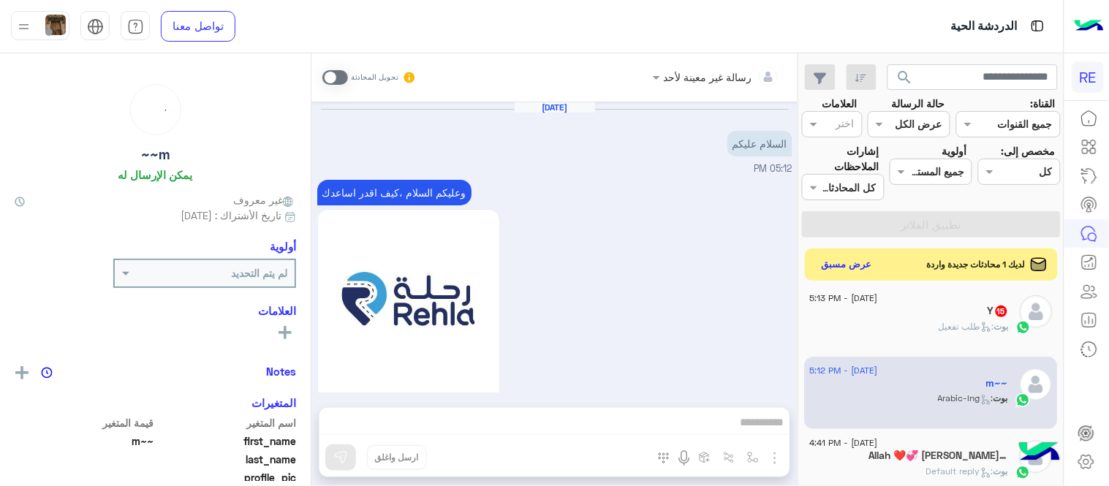
scroll to position [381, 0]
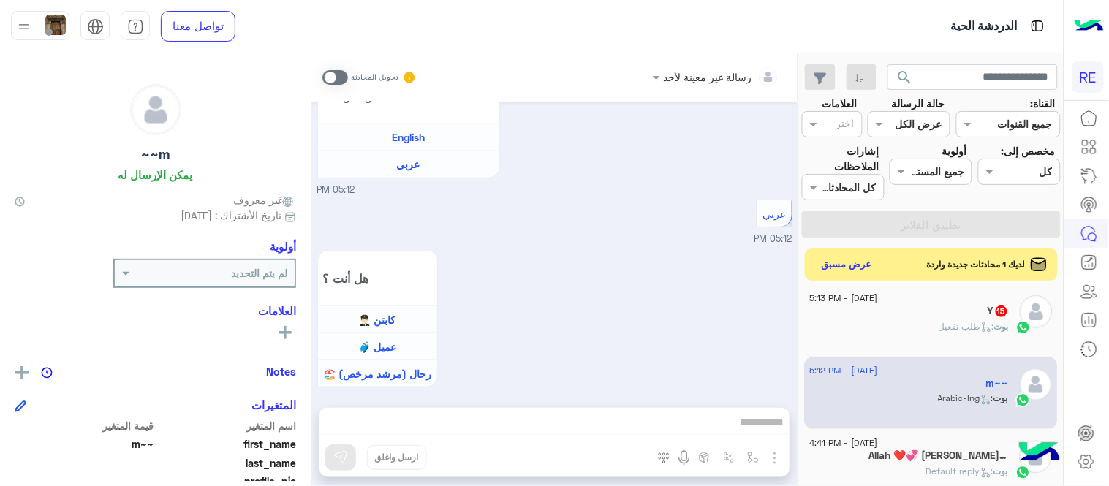
click at [327, 77] on span at bounding box center [335, 77] width 26 height 15
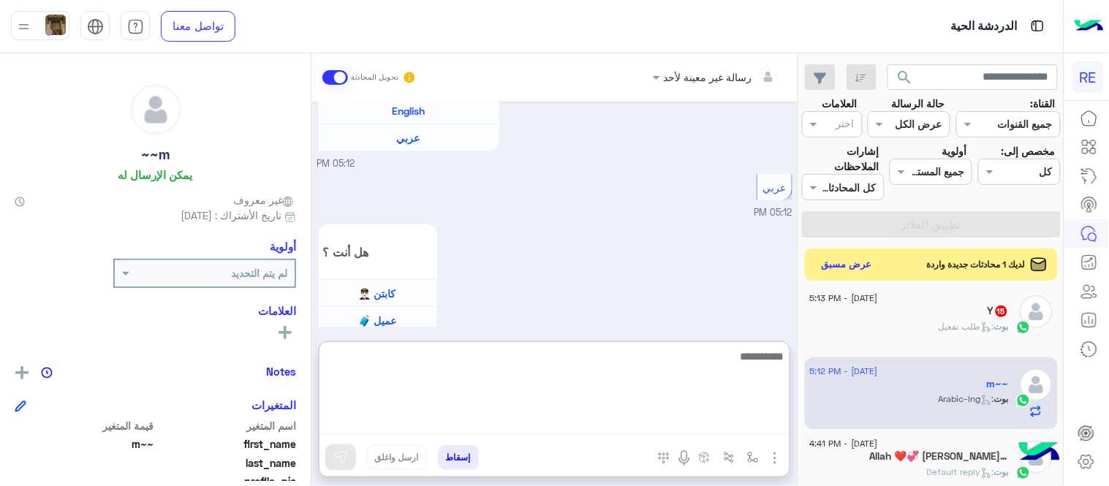
click at [490, 424] on textarea at bounding box center [554, 391] width 470 height 88
type textarea "**********"
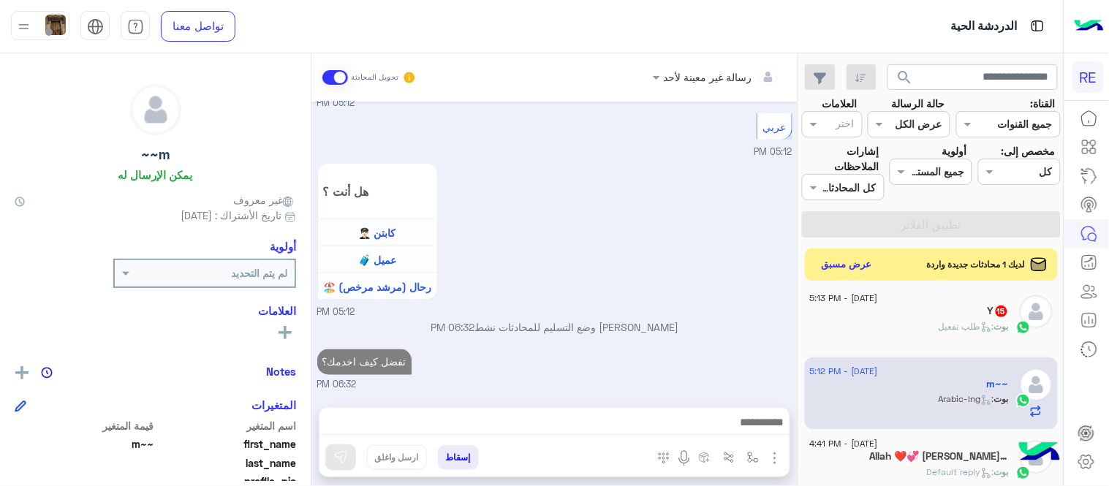
scroll to position [506, 0]
click at [859, 326] on div "بوت : طلب تفعيل" at bounding box center [909, 333] width 199 height 26
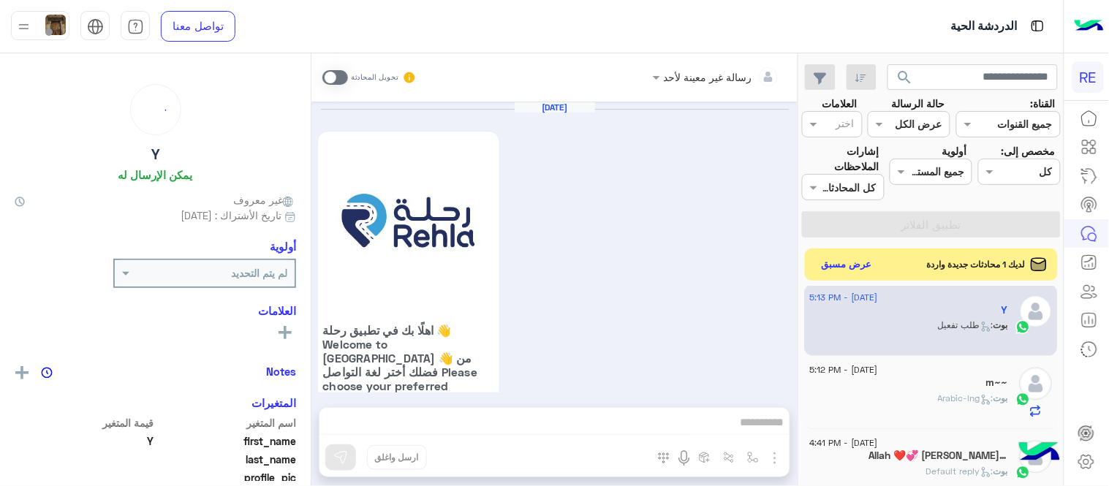
scroll to position [1308, 0]
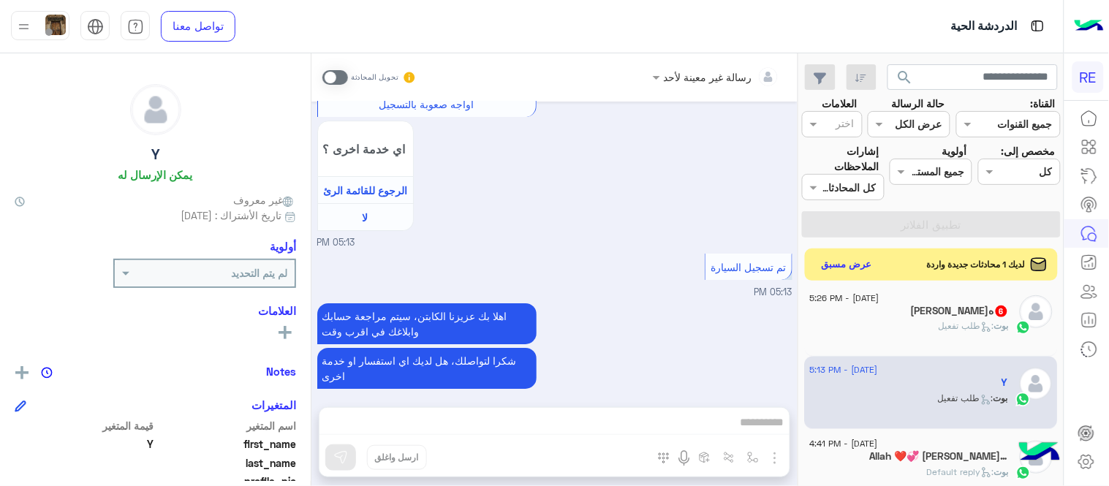
click at [335, 75] on span at bounding box center [335, 77] width 26 height 15
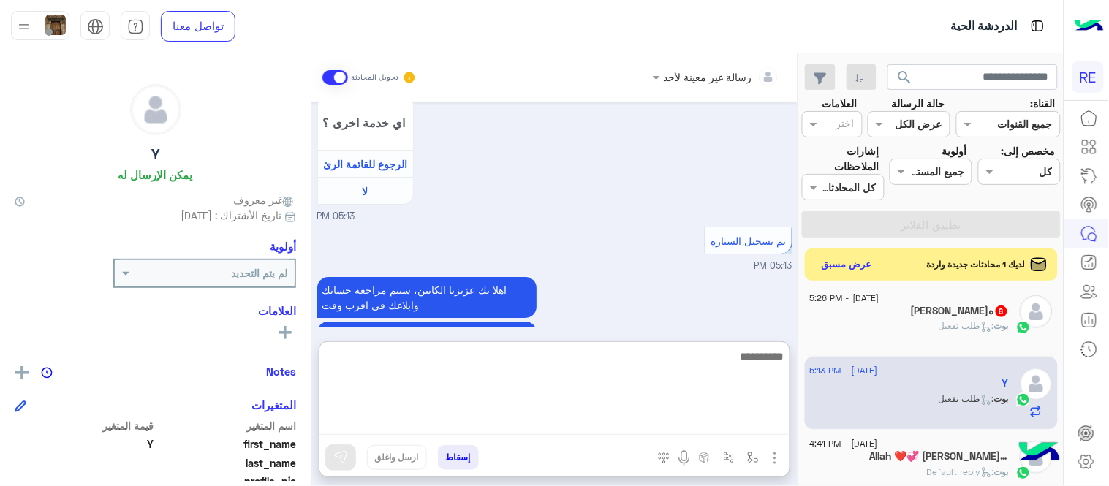
click at [623, 415] on textarea at bounding box center [554, 391] width 470 height 88
type textarea "**********"
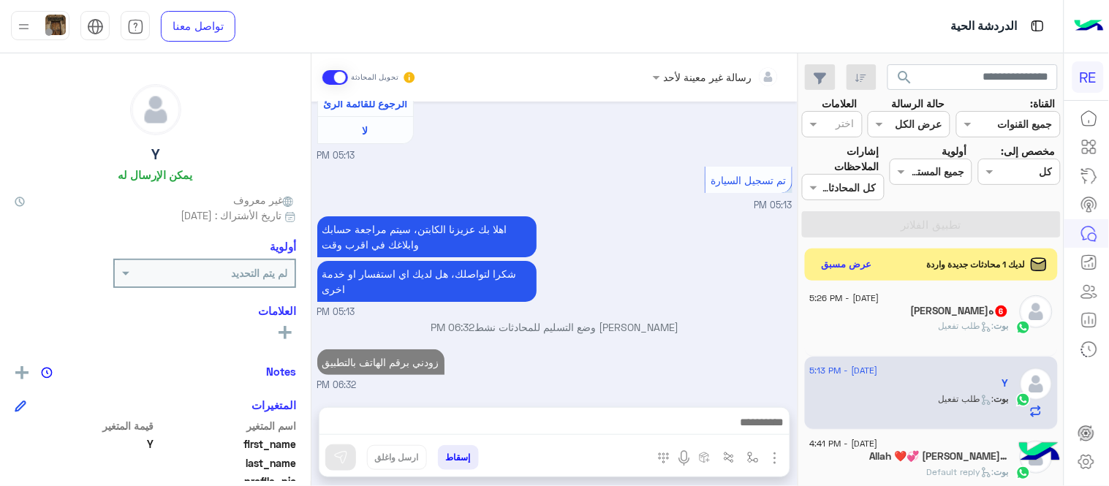
scroll to position [1381, 0]
click at [716, 265] on div "[DATE] اهلًا بك في تطبيق رحلة 👋 Welcome to [GEOGRAPHIC_DATA] 👋 من فضلك أختر لغة…" at bounding box center [554, 247] width 486 height 291
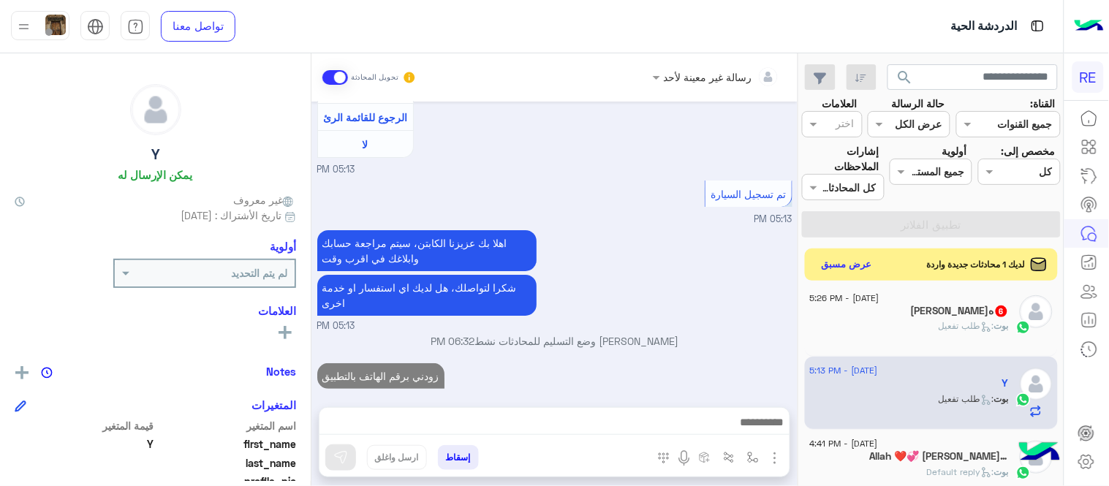
click at [945, 316] on div "[PERSON_NAME]ه 6" at bounding box center [909, 312] width 199 height 15
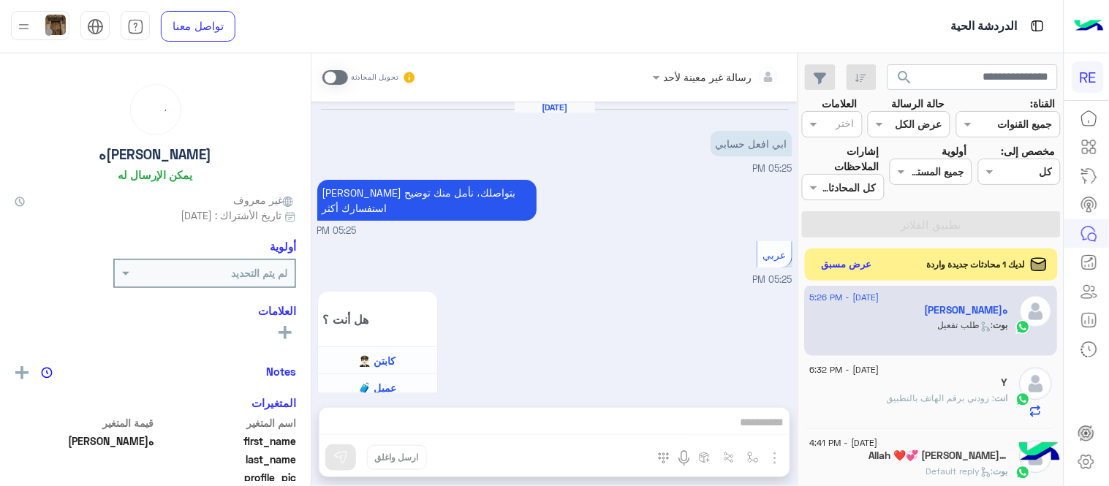
scroll to position [1017, 0]
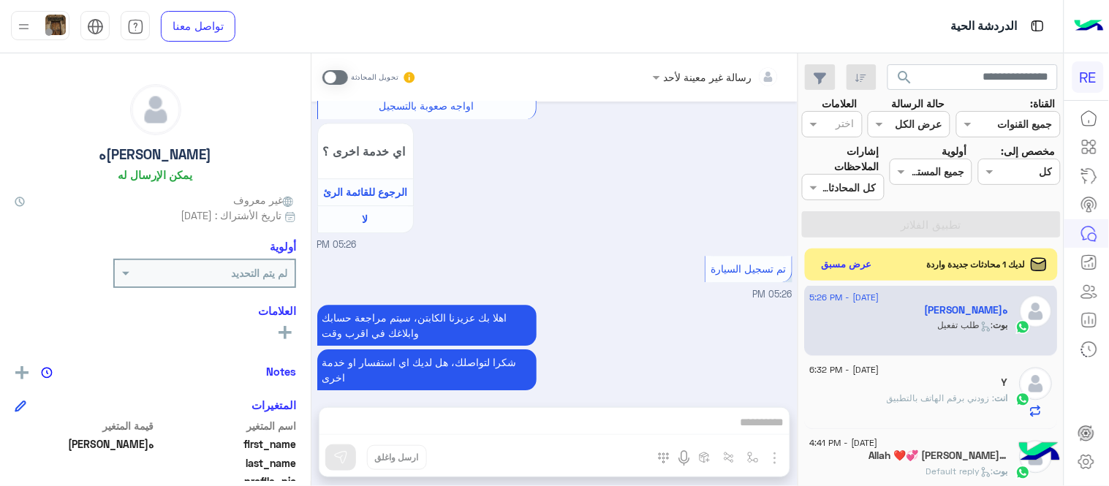
click at [341, 82] on span at bounding box center [335, 77] width 26 height 15
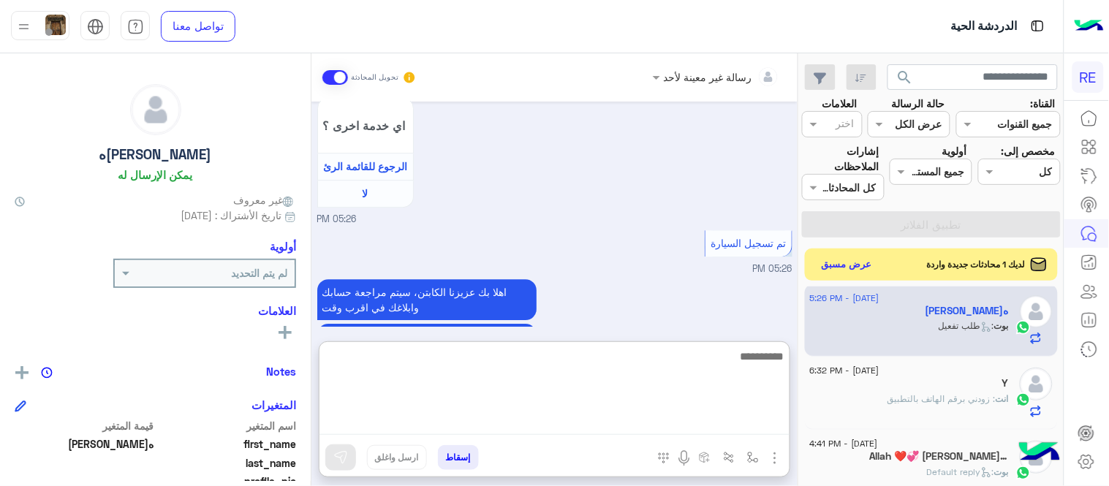
click at [609, 420] on textarea at bounding box center [554, 391] width 470 height 88
type textarea "**********"
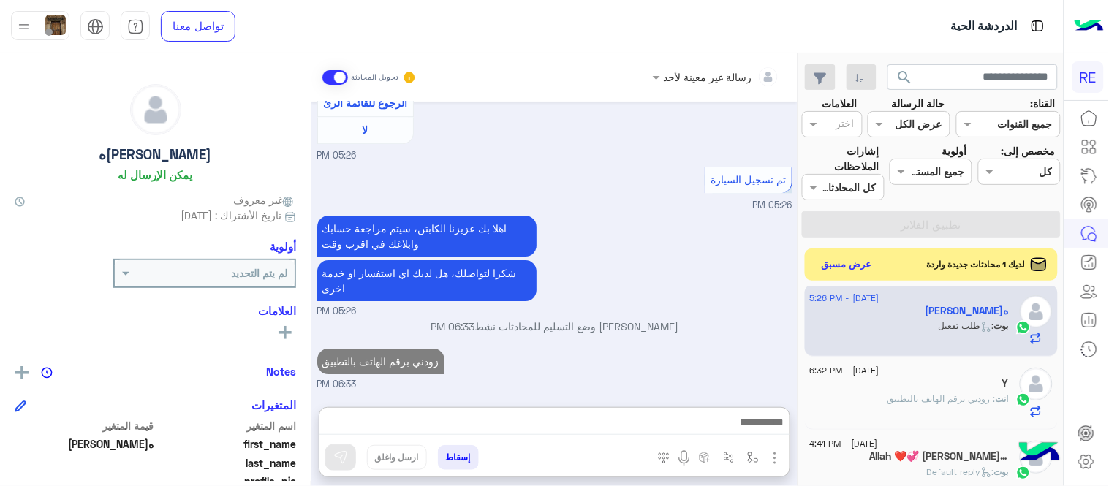
click at [701, 286] on div "[DATE] ابي افعل حسابي 05:25 PM [PERSON_NAME] بتواصلك، نأمل منك توضيح استفسارك أ…" at bounding box center [554, 247] width 486 height 291
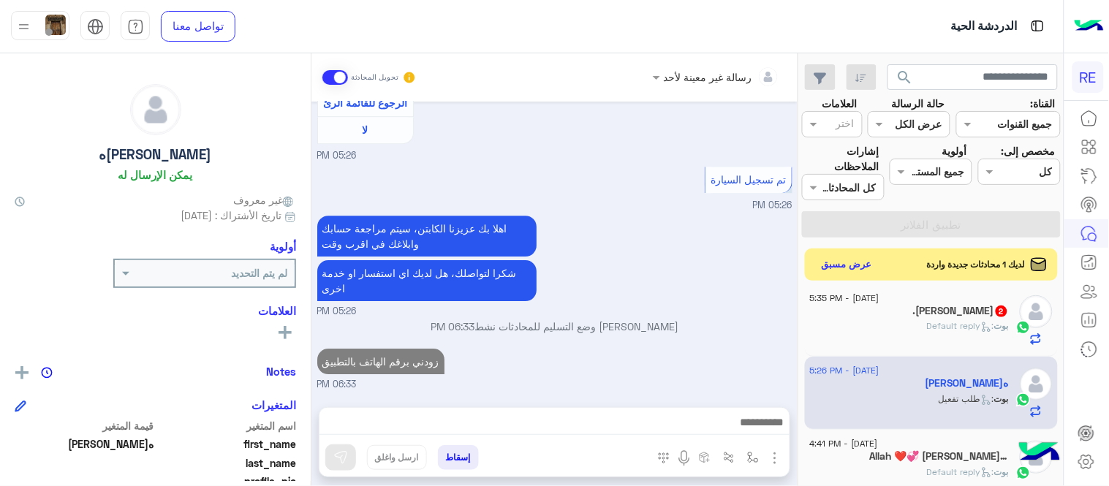
scroll to position [1090, 0]
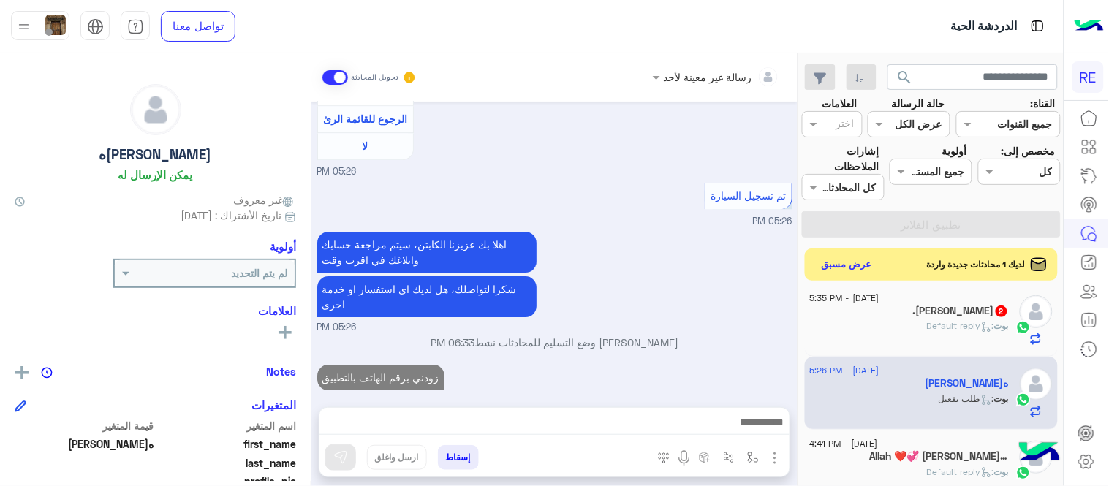
click at [868, 325] on div "[PERSON_NAME] : Default reply" at bounding box center [909, 332] width 199 height 26
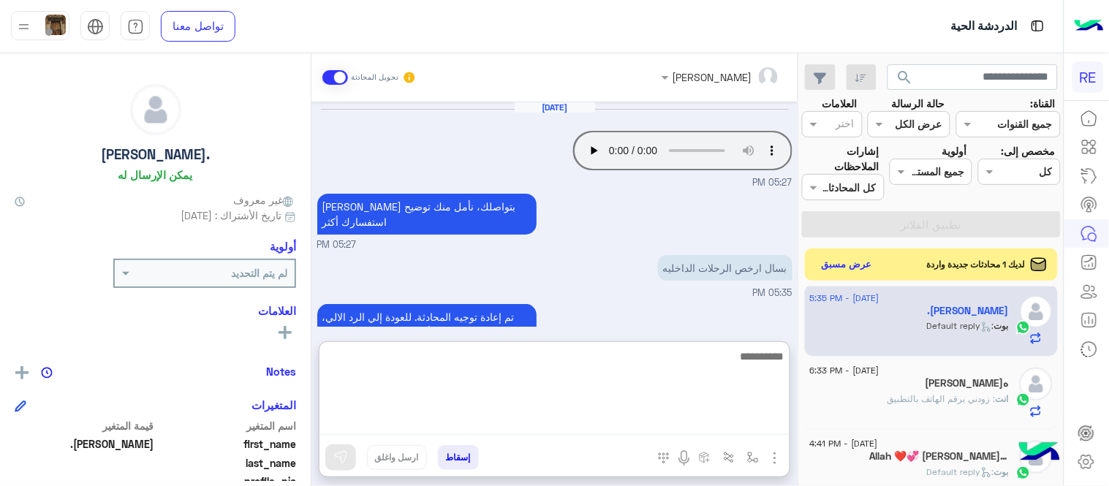
click at [404, 420] on textarea at bounding box center [554, 391] width 470 height 88
paste textarea "**********"
type textarea "**********"
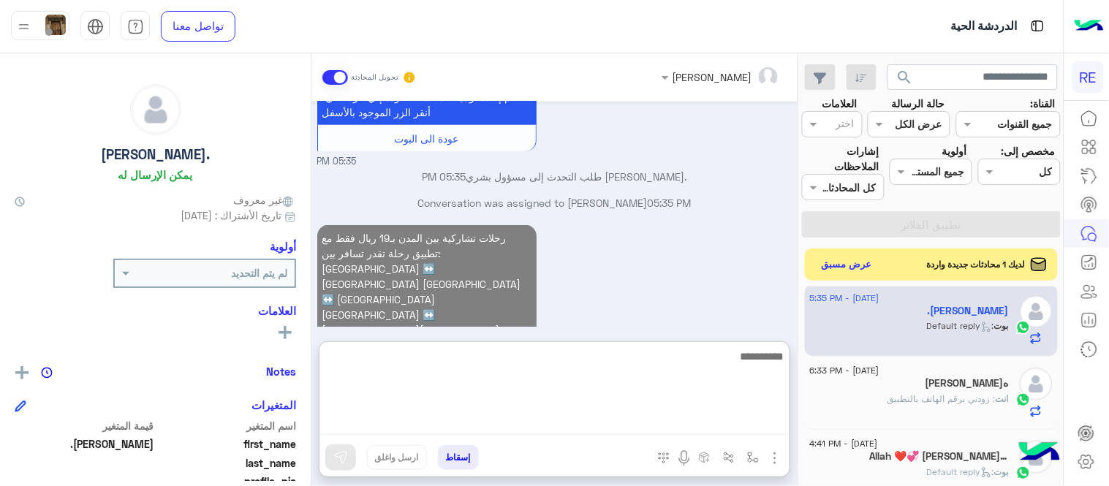
click at [631, 273] on div "رحلات تشاركية بين المدن بـ19 ريال فقط مع تطبيق رحلة تقدر تسافر بين: [GEOGRAPHIC…" at bounding box center [554, 329] width 475 height 216
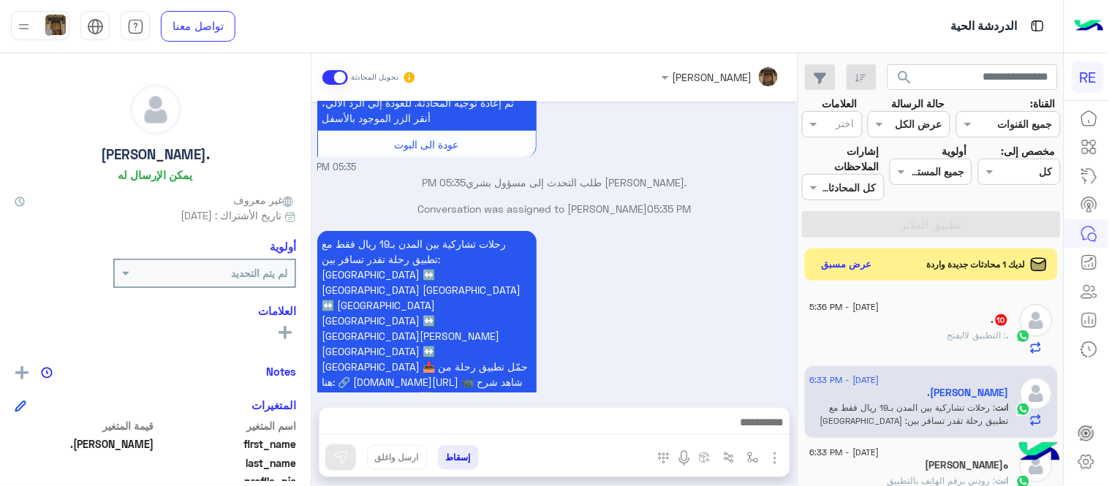
scroll to position [777, 0]
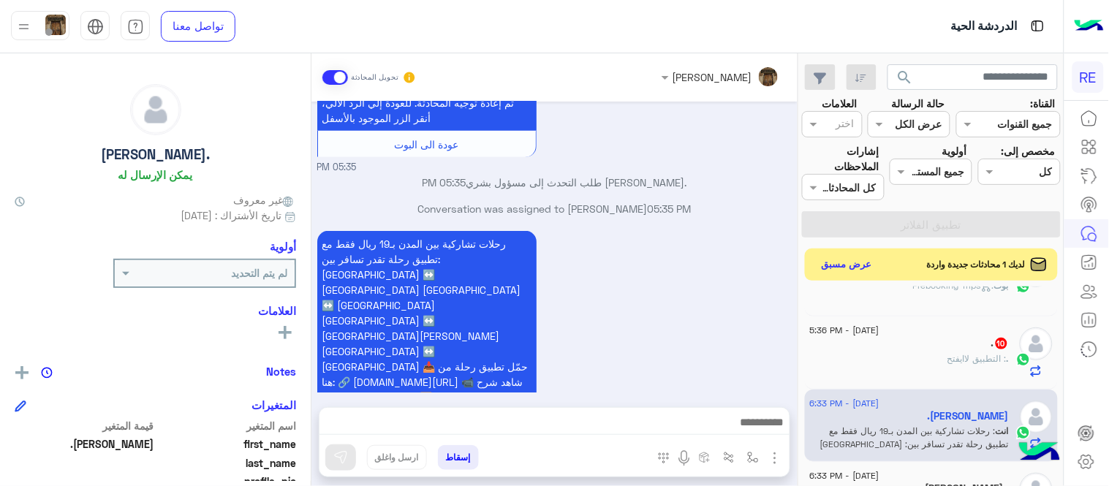
click at [890, 362] on div ". : التطبيق لاايفتح" at bounding box center [909, 365] width 199 height 26
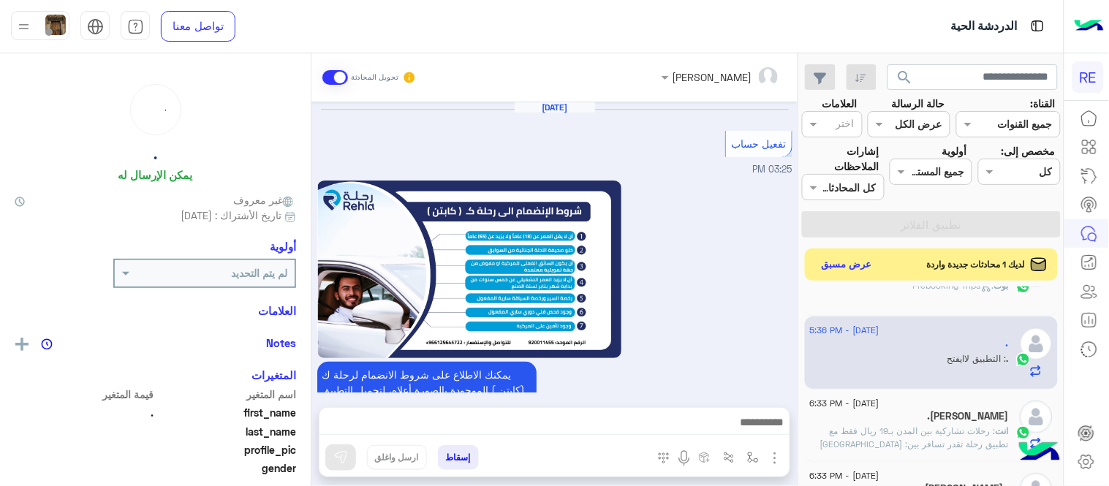
scroll to position [811, 0]
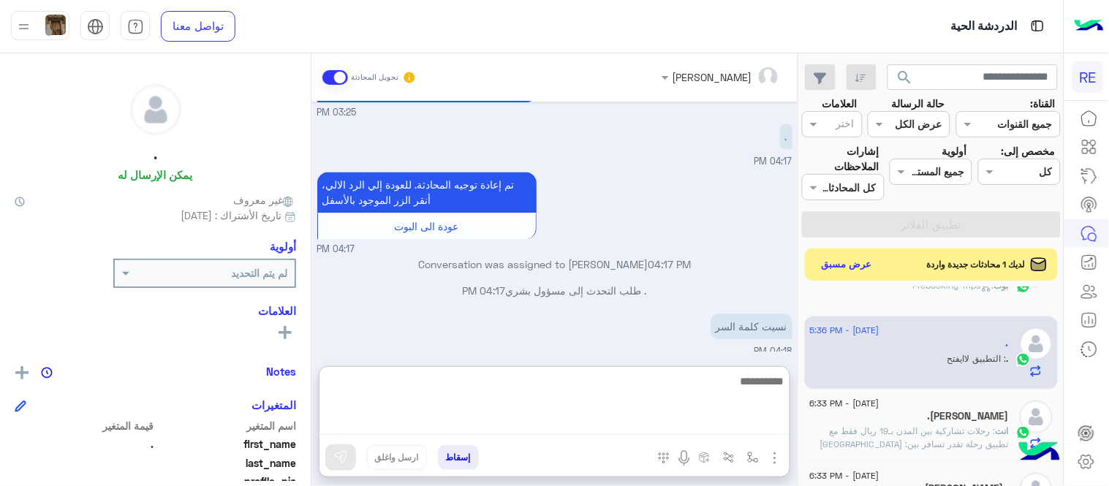
click at [524, 418] on textarea at bounding box center [554, 403] width 470 height 63
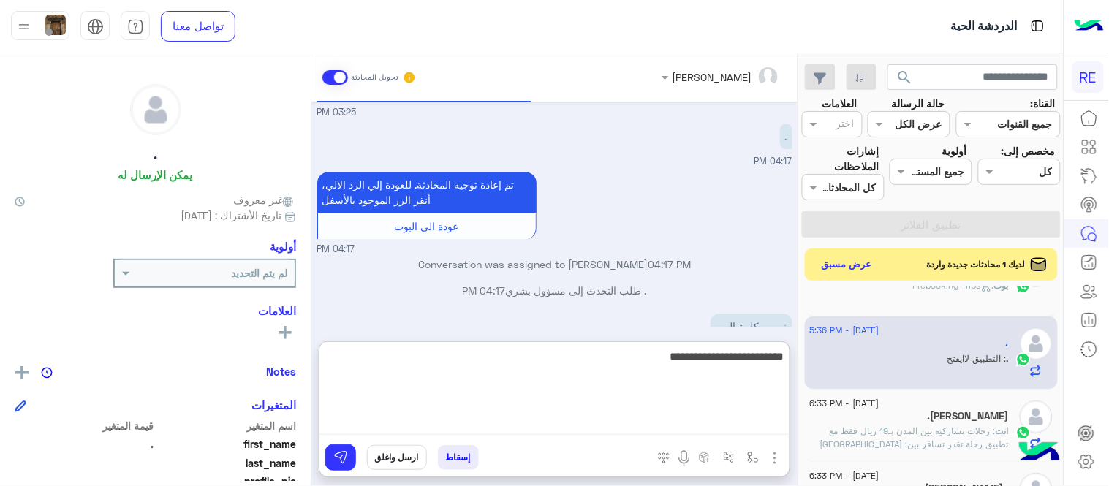
type textarea "**********"
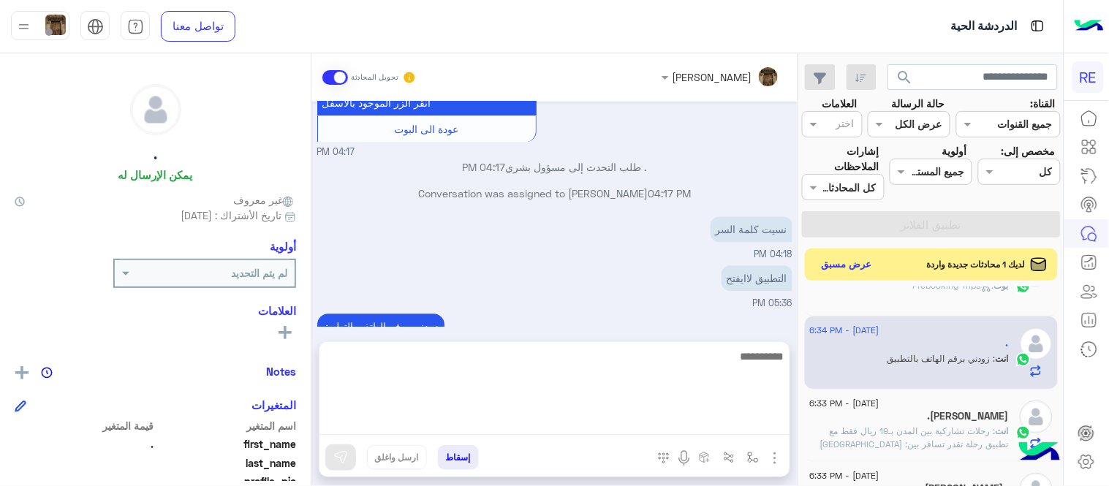
click at [669, 242] on div "[DATE] تفعيل حساب 03:25 PM يمكنك الاطلاع على شروط الانضمام لرحلة ك (كابتن ) الم…" at bounding box center [554, 214] width 486 height 225
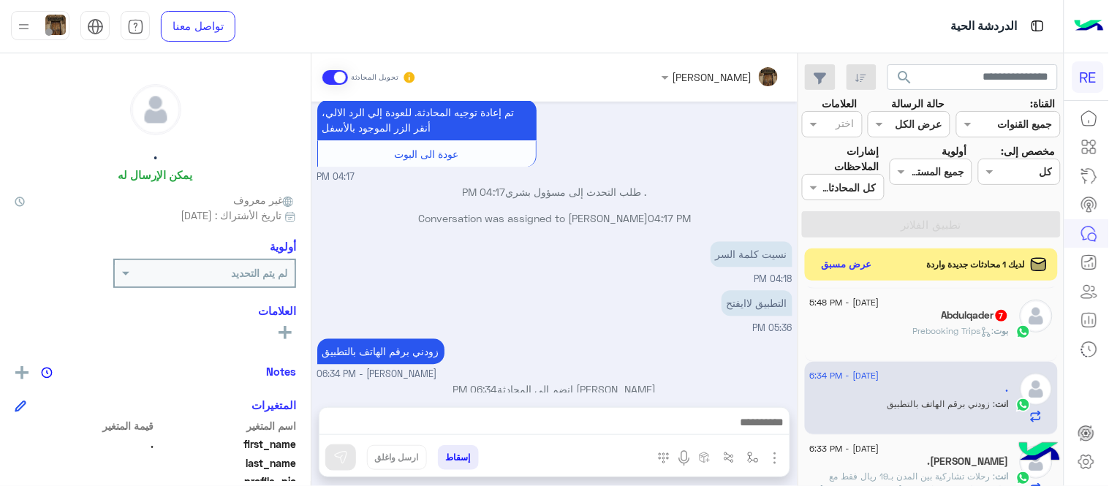
scroll to position [684, 0]
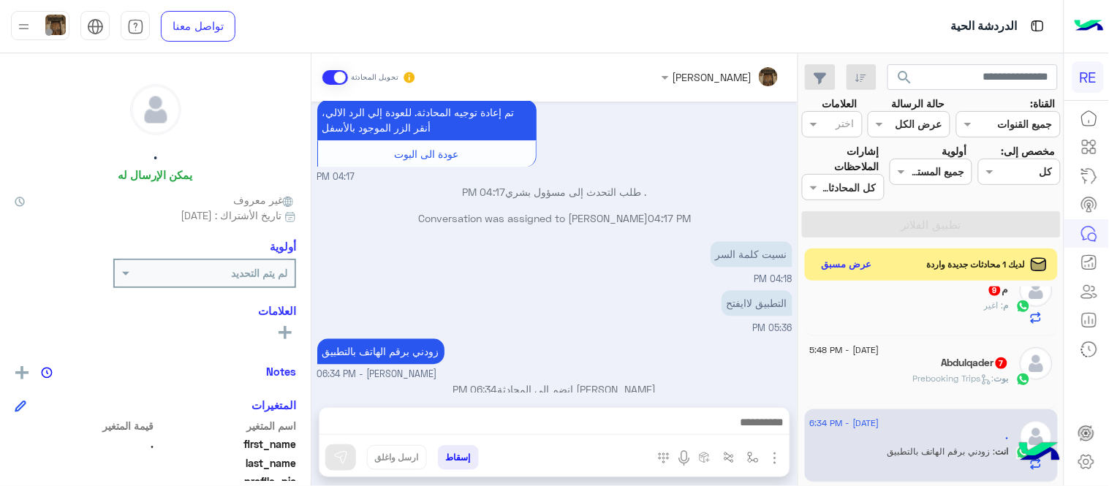
click at [924, 360] on div "Abdulqader 7" at bounding box center [909, 364] width 199 height 15
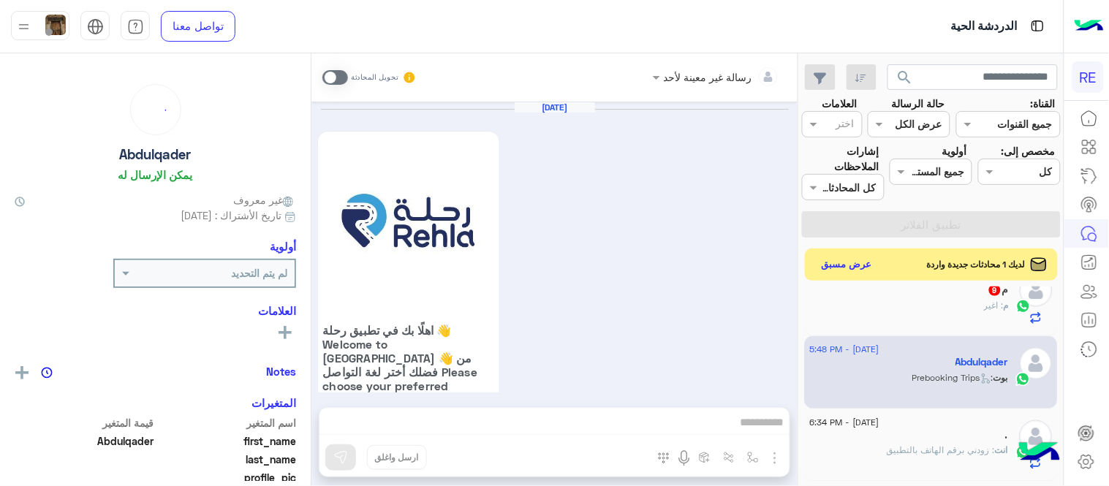
scroll to position [1282, 0]
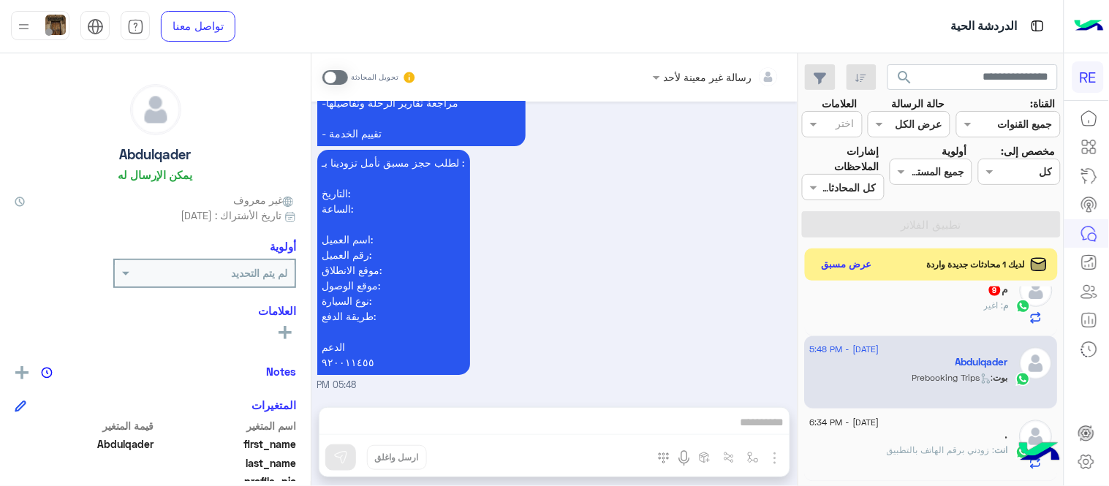
click at [325, 82] on span at bounding box center [335, 77] width 26 height 15
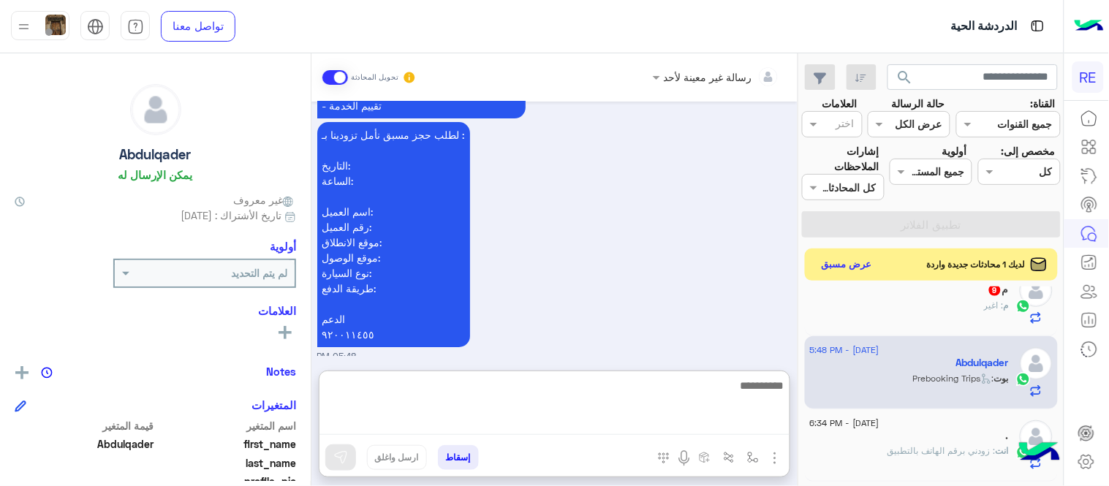
click at [724, 421] on textarea at bounding box center [554, 405] width 470 height 58
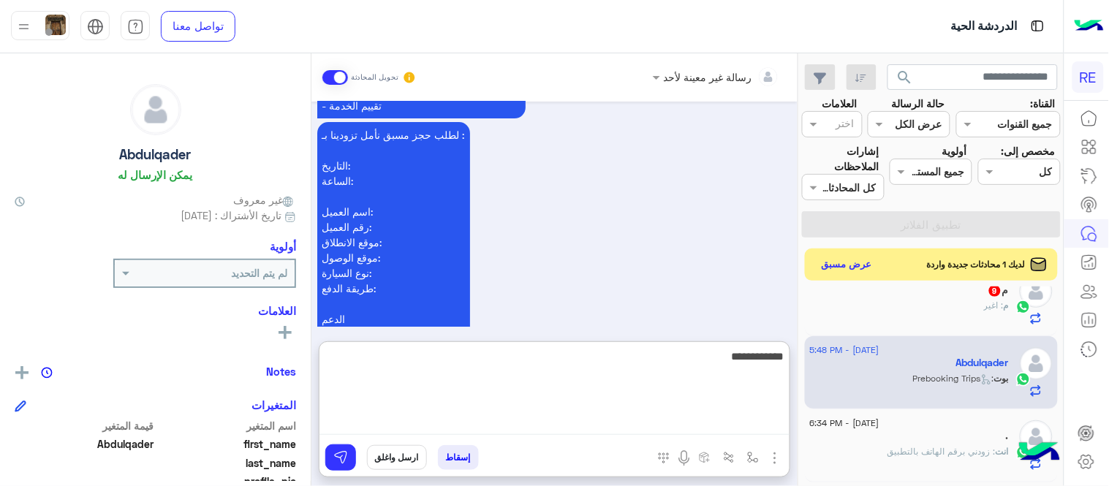
type textarea "**********"
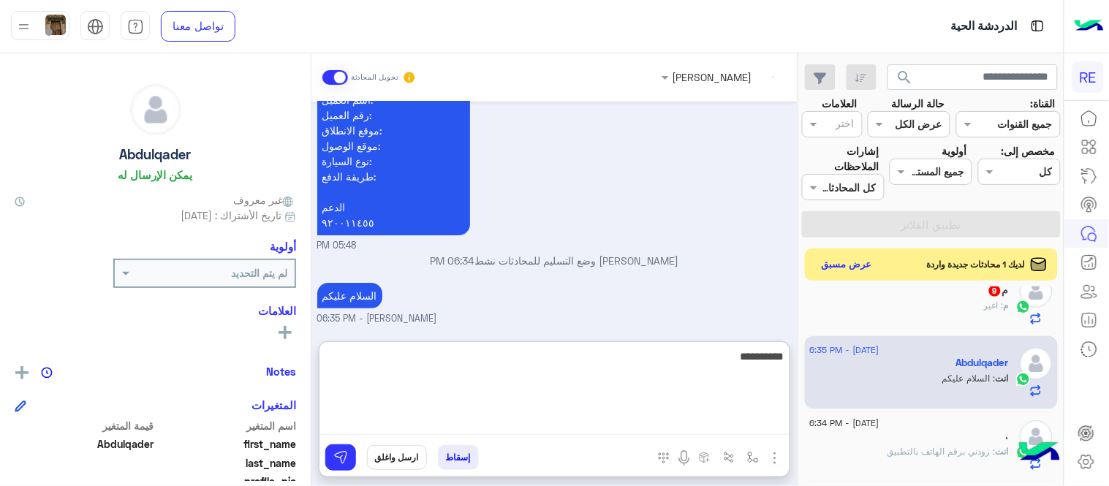
scroll to position [1448, 0]
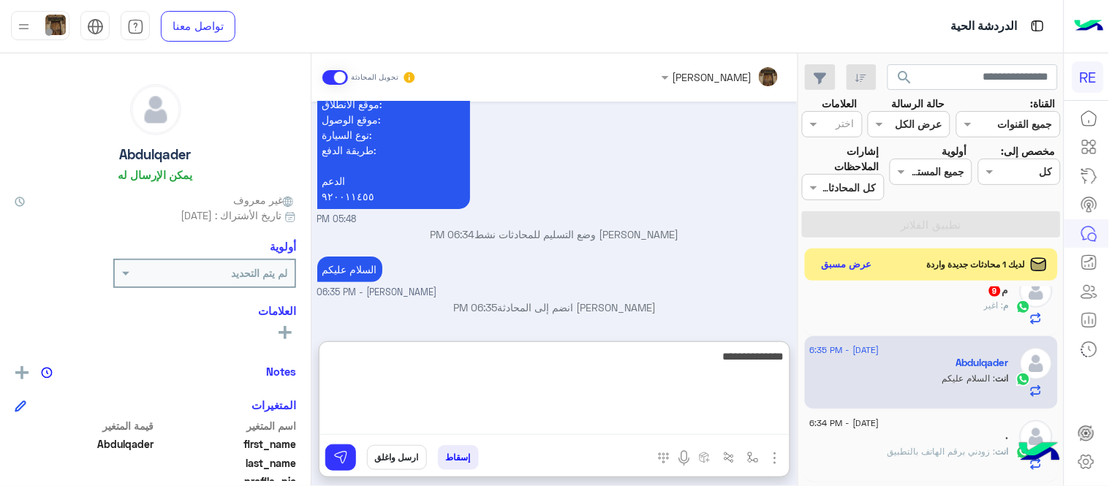
type textarea "**********"
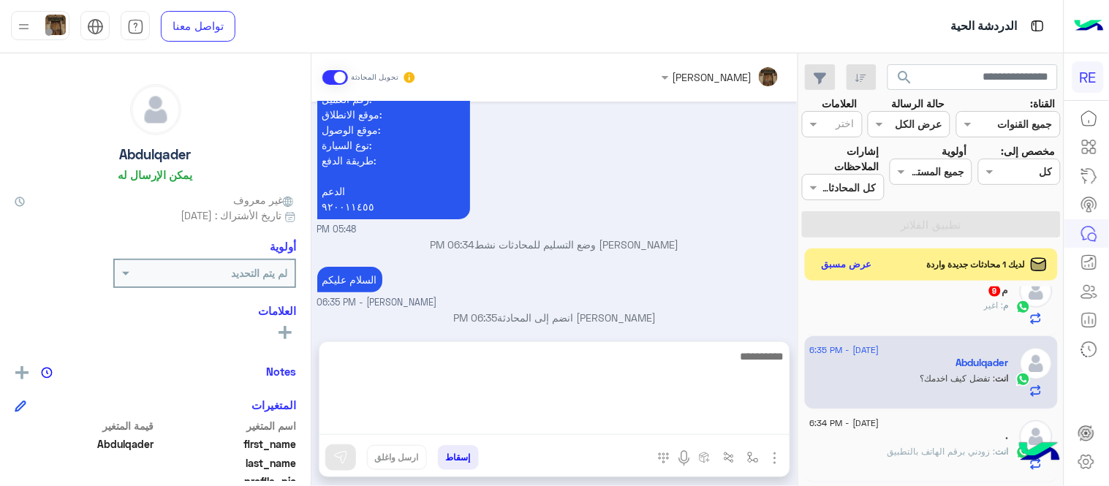
click at [792, 257] on div "[DATE] اهلًا بك في تطبيق رحلة 👋 Welcome to [GEOGRAPHIC_DATA] 👋 من فضلك أختر لغة…" at bounding box center [554, 214] width 486 height 225
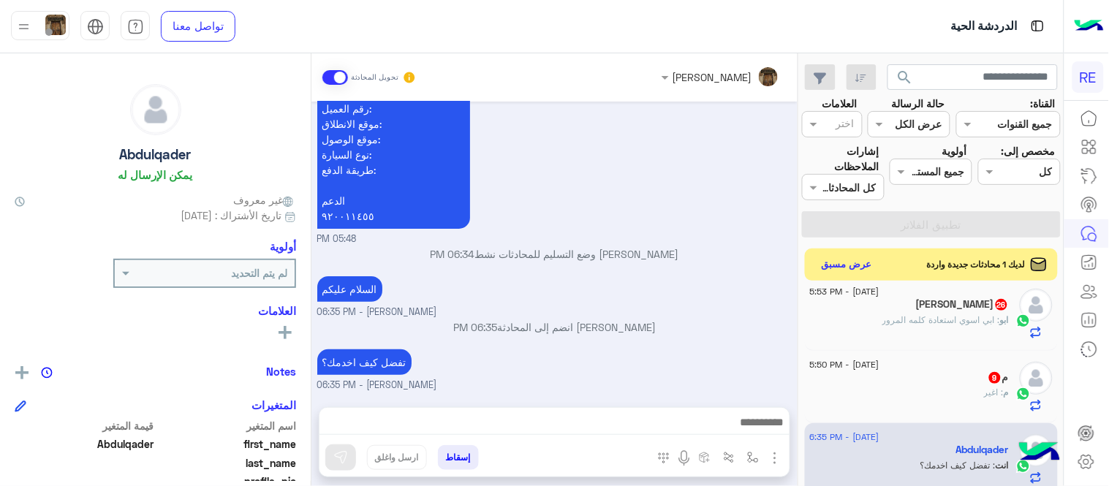
scroll to position [586, 0]
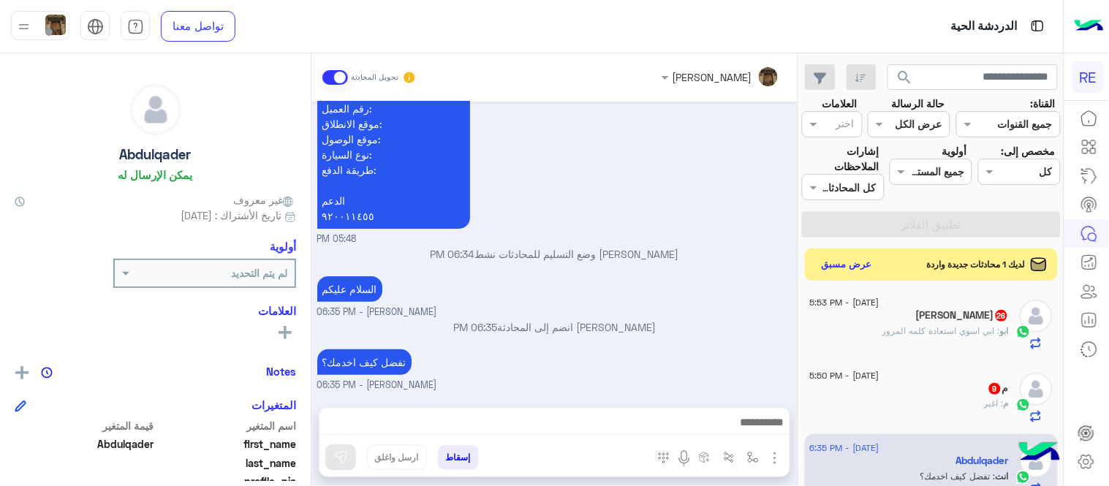
click at [892, 405] on div "م : اغير" at bounding box center [909, 410] width 199 height 26
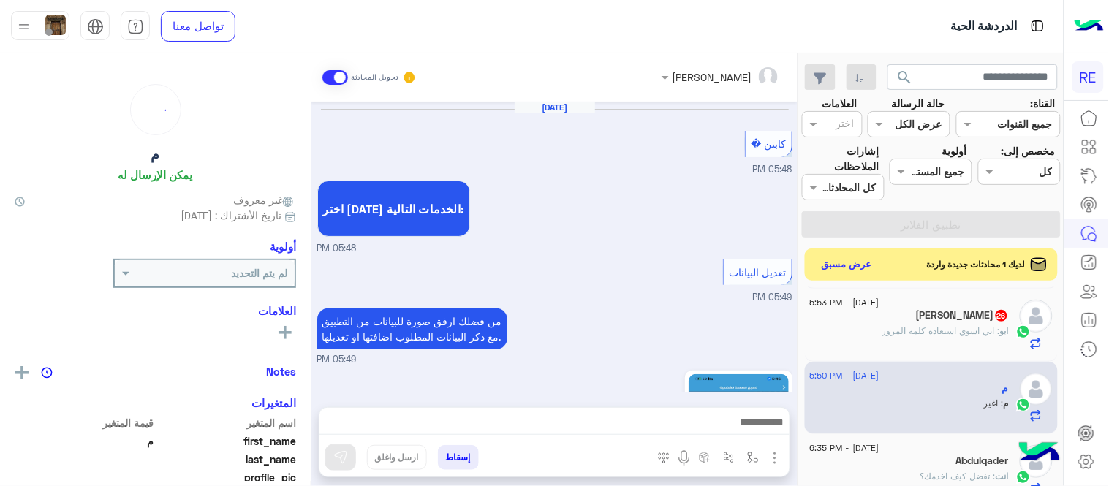
scroll to position [436, 0]
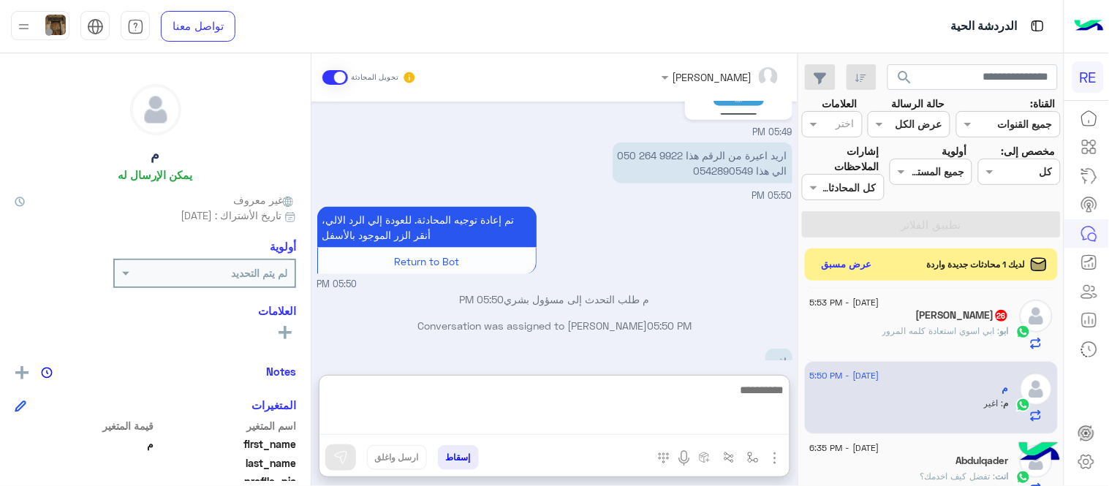
click at [608, 422] on textarea at bounding box center [554, 408] width 470 height 54
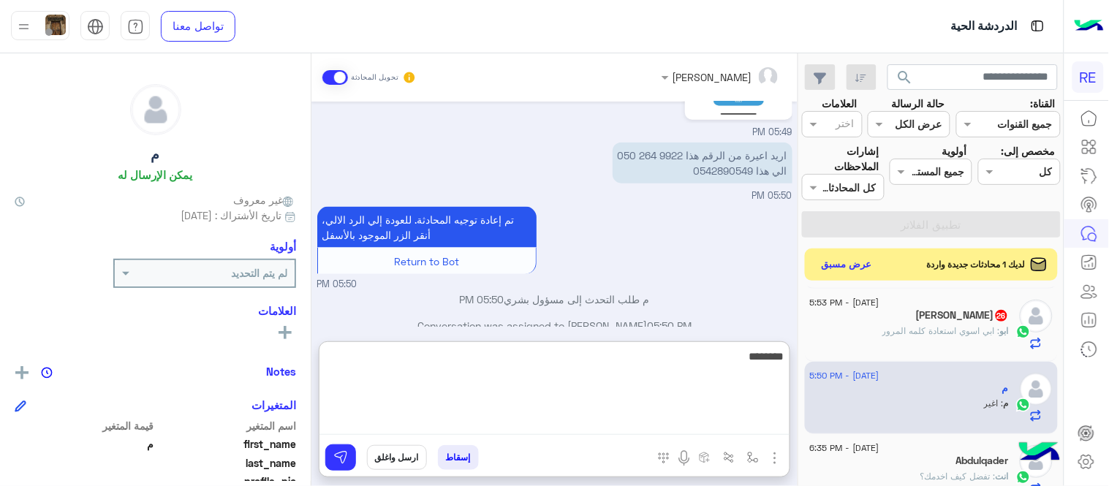
type textarea "*********"
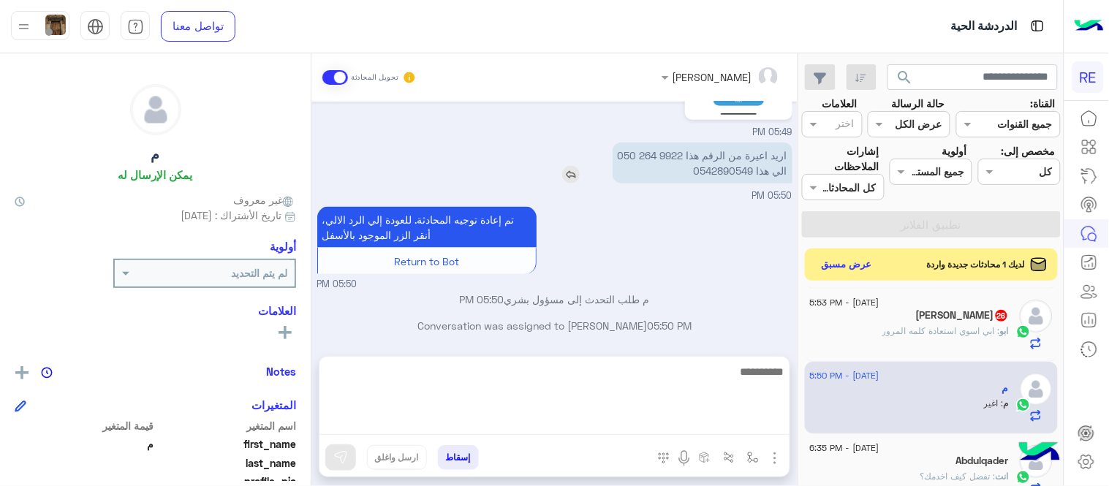
click at [723, 164] on p "اريد اعيرة من الرقم هذا ‭050 264 9922‬ الي هذا 0542890549" at bounding box center [702, 162] width 180 height 41
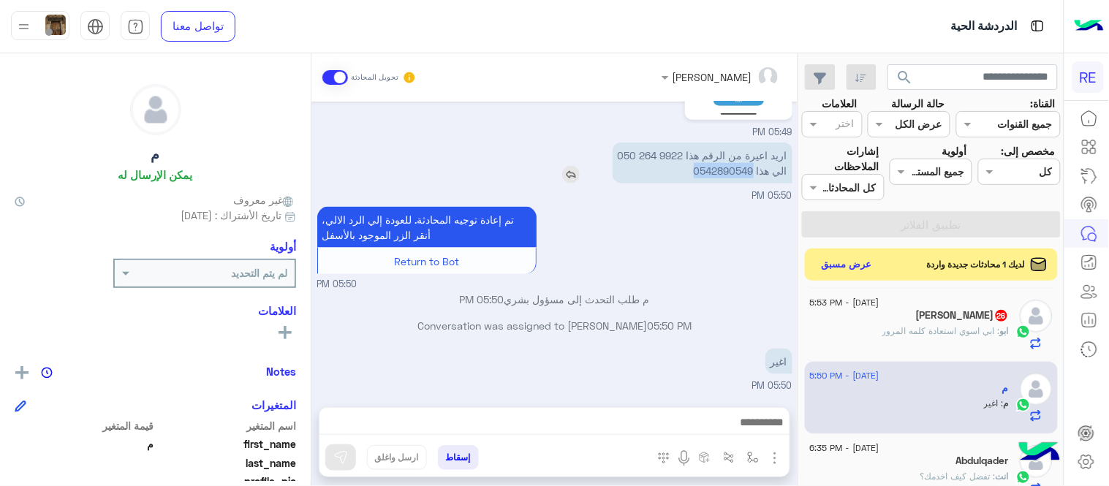
click at [723, 164] on p "اريد اعيرة من الرقم هذا ‭050 264 9922‬ الي هذا 0542890549" at bounding box center [702, 162] width 180 height 41
copy p "0542890549"
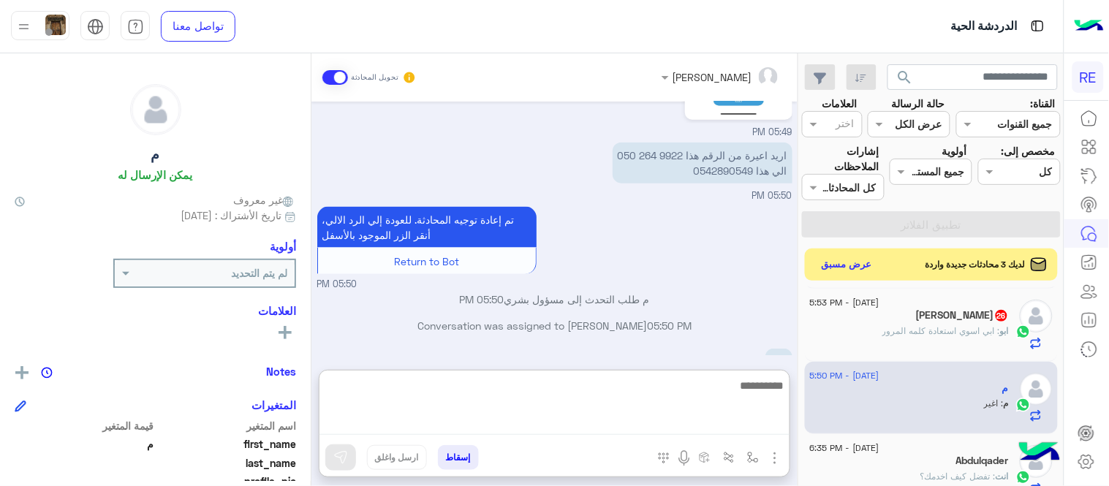
click at [650, 422] on textarea at bounding box center [554, 405] width 470 height 58
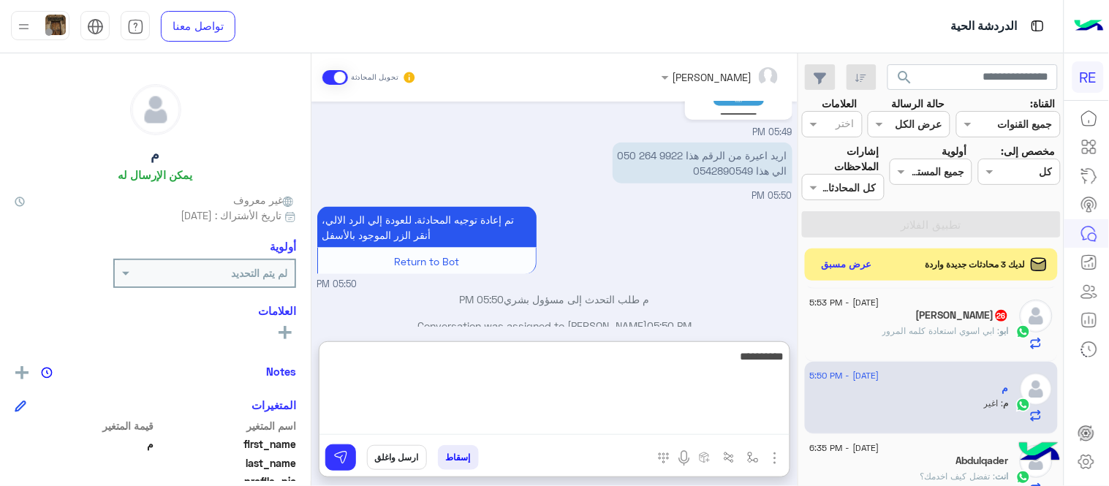
type textarea "**********"
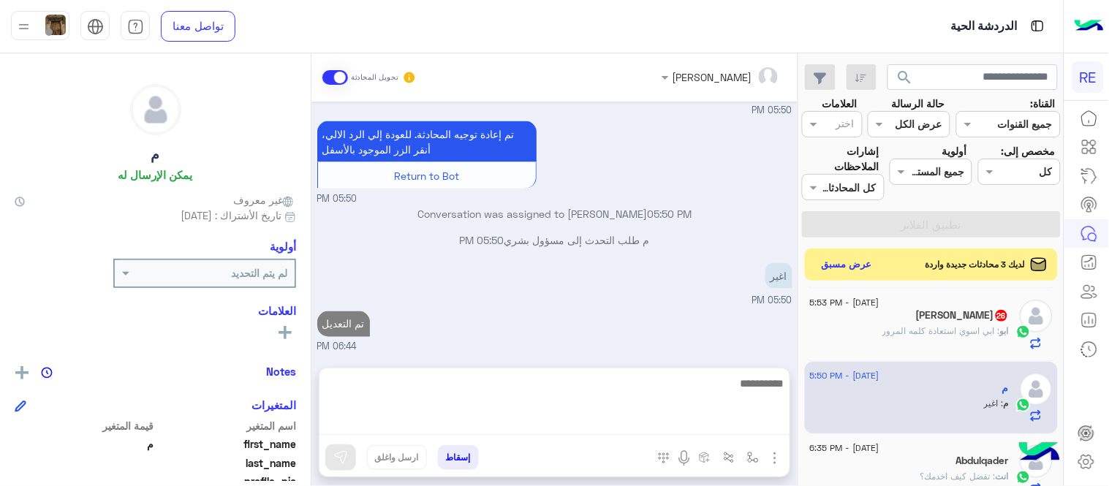
click at [628, 305] on div "[DATE] كابتن � 05:48 PM اختر [DATE] الخدمات التالية: 05:48 PM تعديل البيانات 05…" at bounding box center [554, 228] width 486 height 252
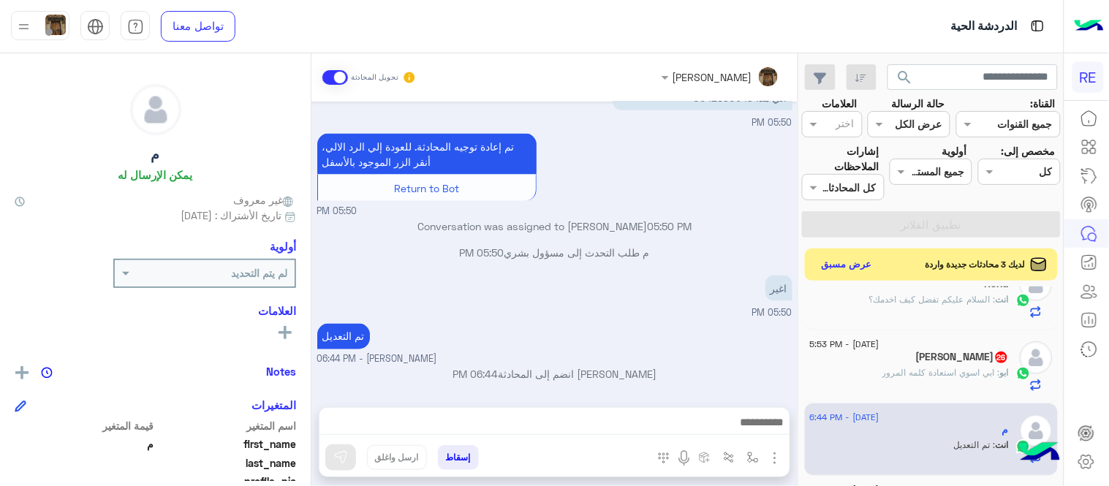
scroll to position [533, 0]
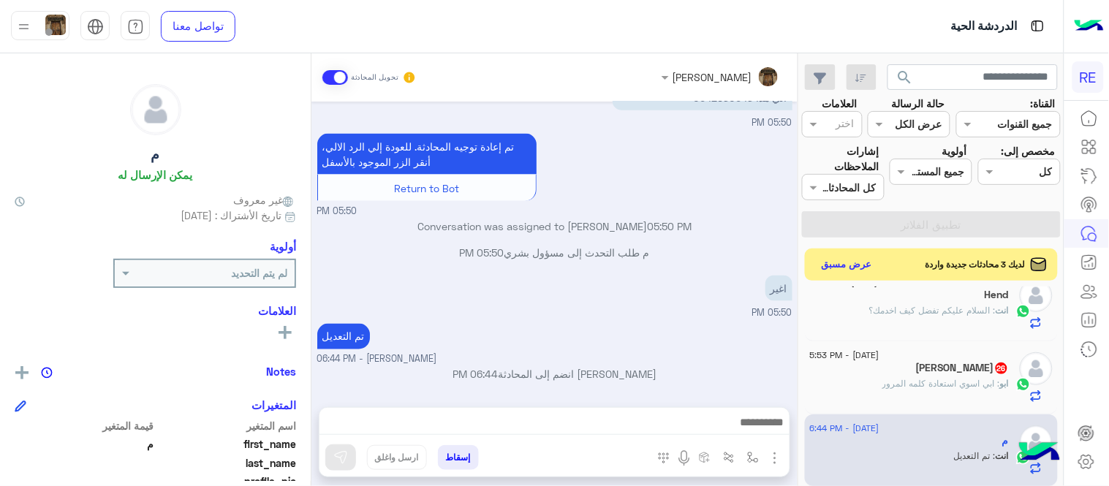
click at [882, 388] on span ": ابي اسوي استعادة كلمه المرور" at bounding box center [941, 383] width 118 height 11
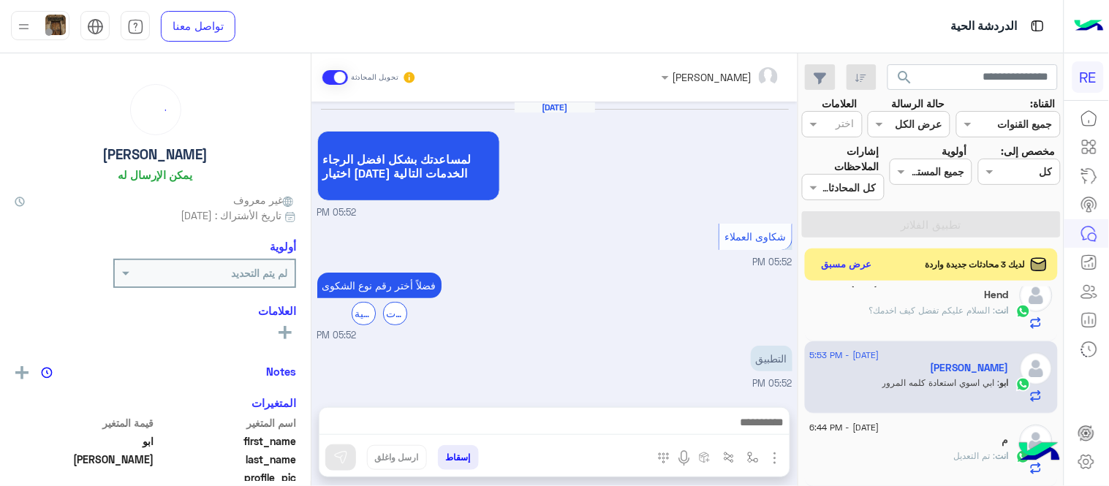
scroll to position [443, 0]
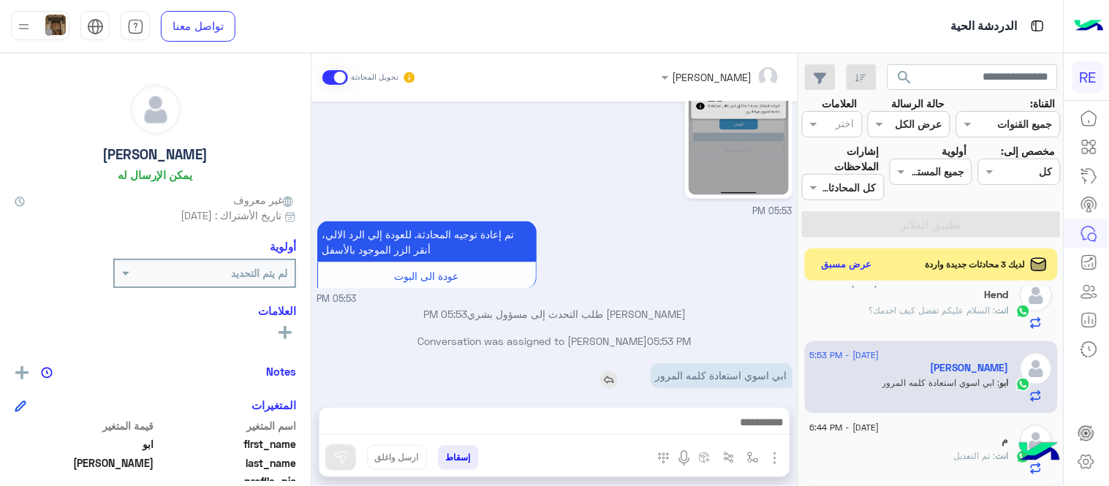
click at [593, 364] on div "ابي اسوي استعادة كلمه المرور" at bounding box center [679, 376] width 225 height 26
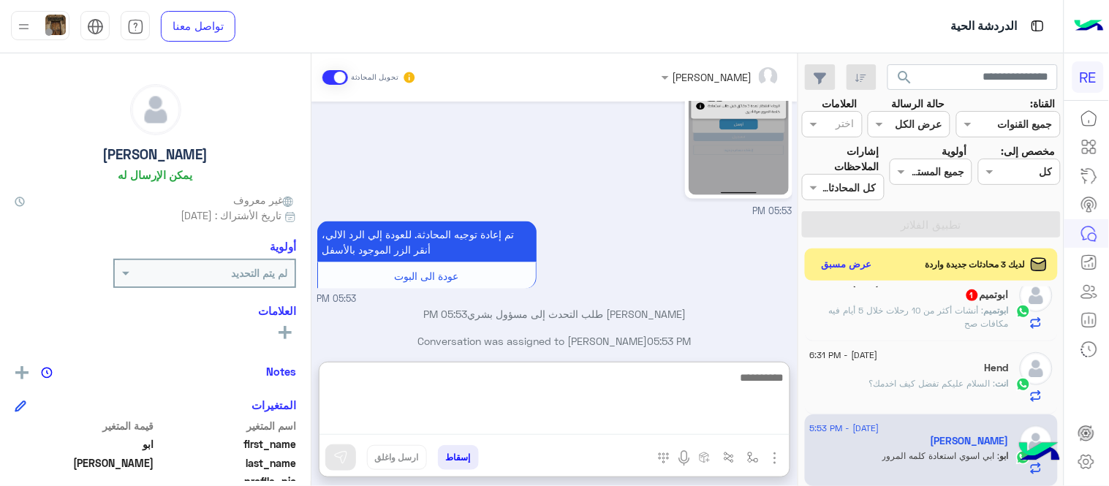
click at [682, 425] on textarea at bounding box center [554, 401] width 470 height 67
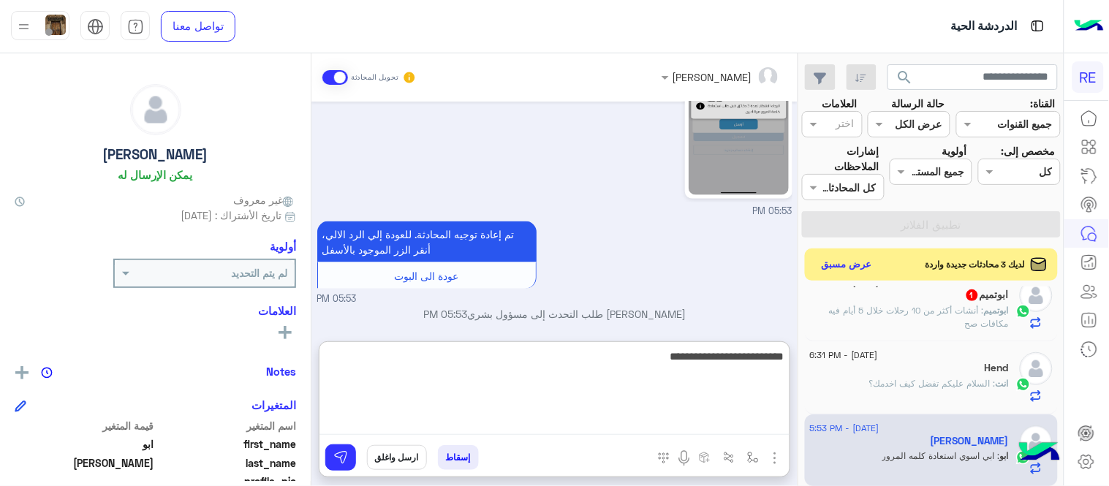
type textarea "**********"
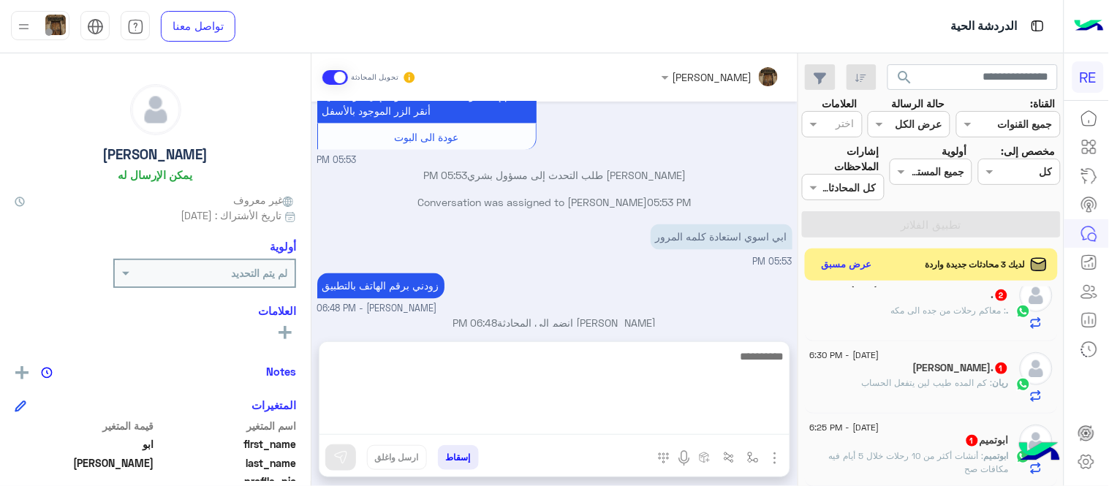
scroll to position [549, 0]
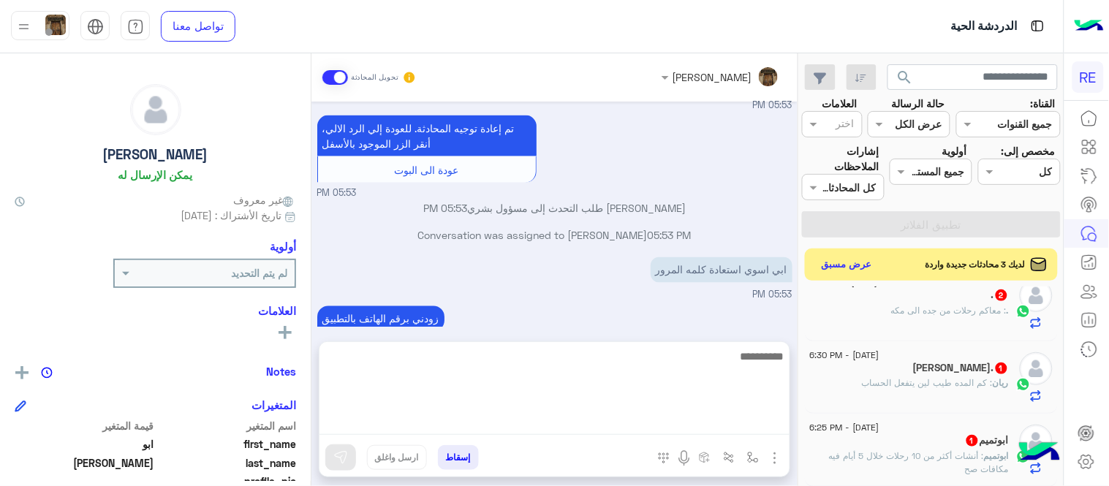
click at [900, 377] on p "ريان : كم المده طيب لين يتفعل الحساب" at bounding box center [935, 382] width 147 height 13
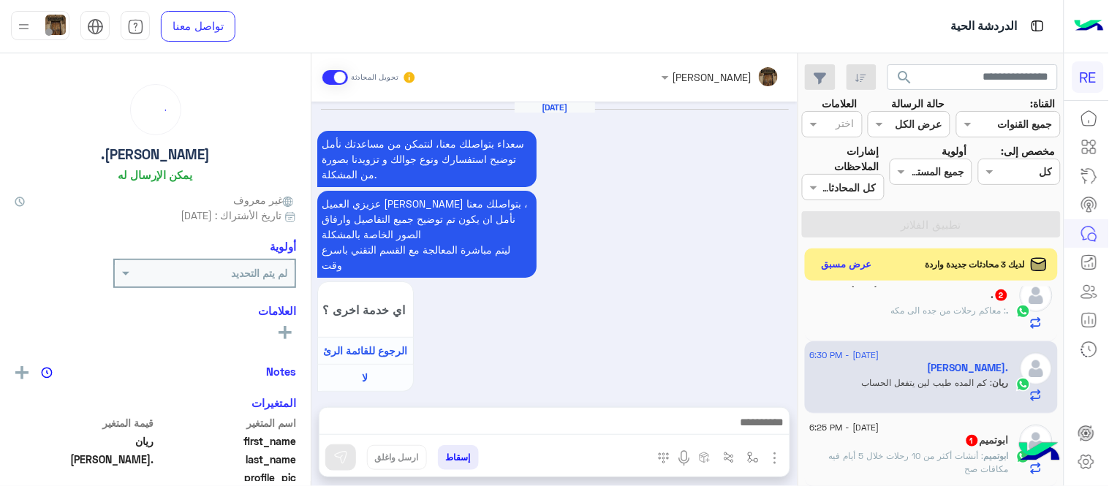
scroll to position [585, 0]
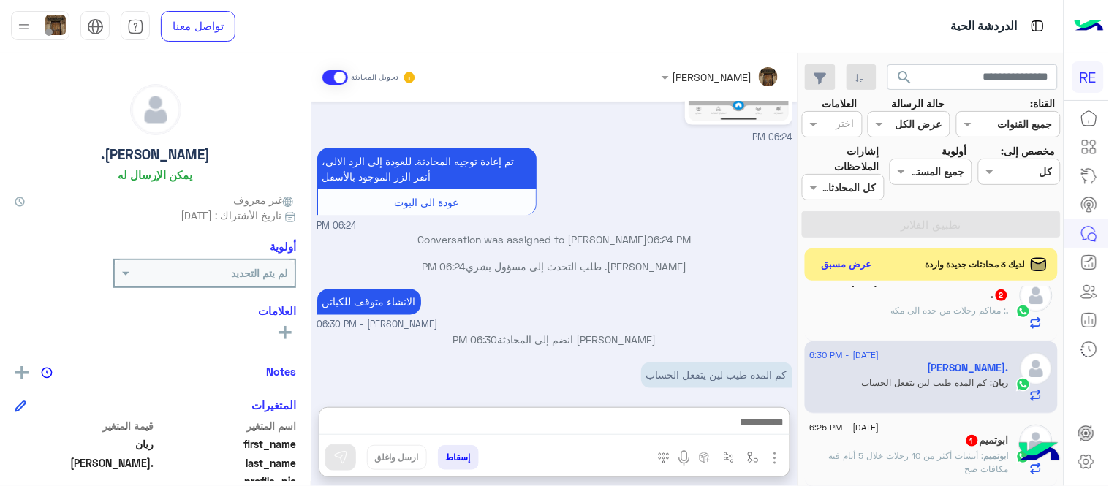
click at [636, 433] on textarea at bounding box center [554, 424] width 470 height 22
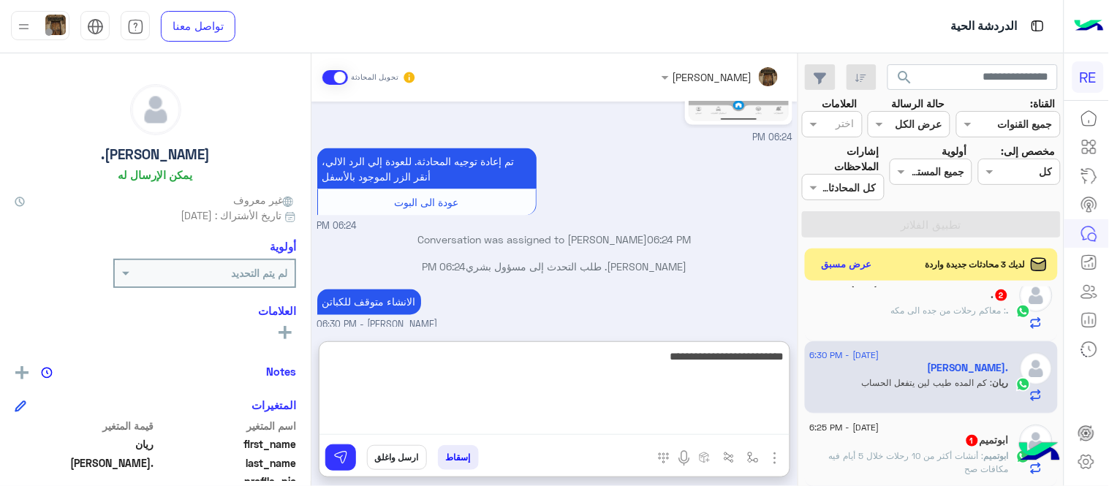
type textarea "**********"
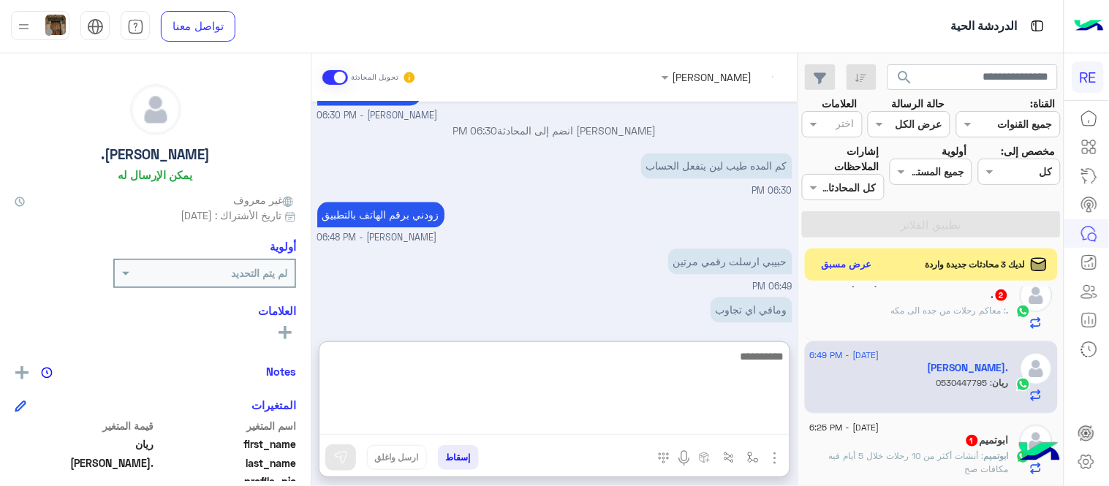
scroll to position [842, 0]
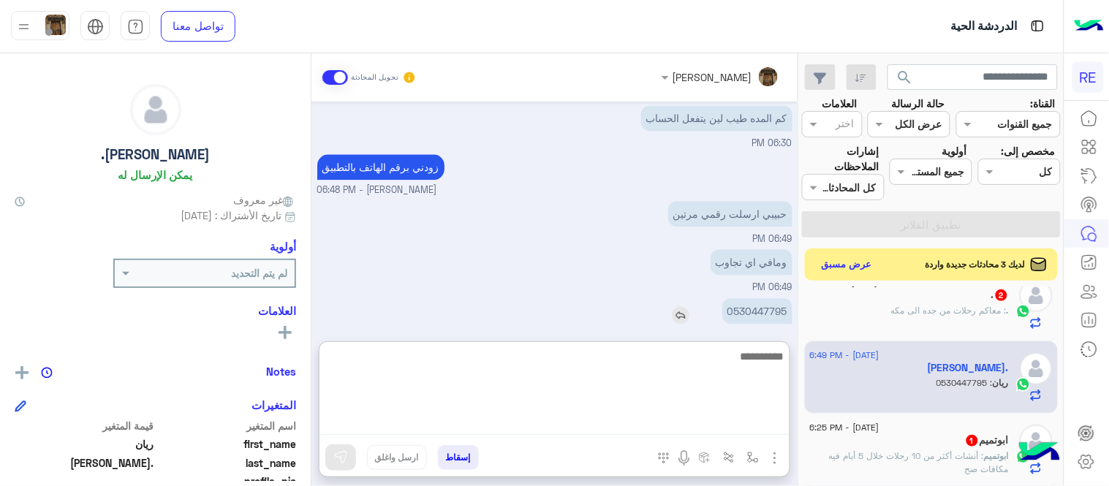
click at [761, 294] on div "[DATE] سعداء بتواصلك معنا، لنتمكن من مساعدتك نأمل توضيح استفسارك ونوع جوالك و ت…" at bounding box center [554, 214] width 486 height 225
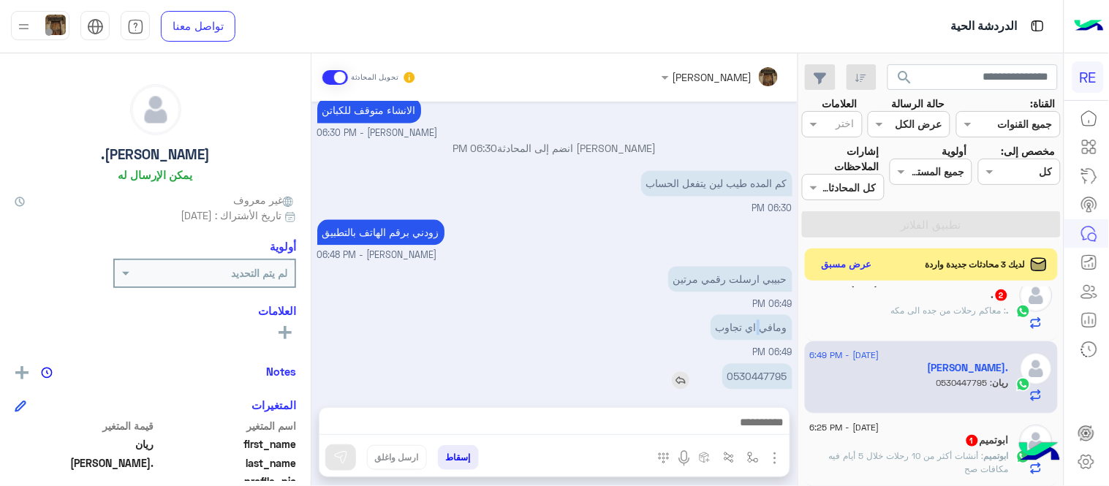
click at [764, 364] on p "0530447795" at bounding box center [757, 377] width 70 height 26
copy p "0530447795"
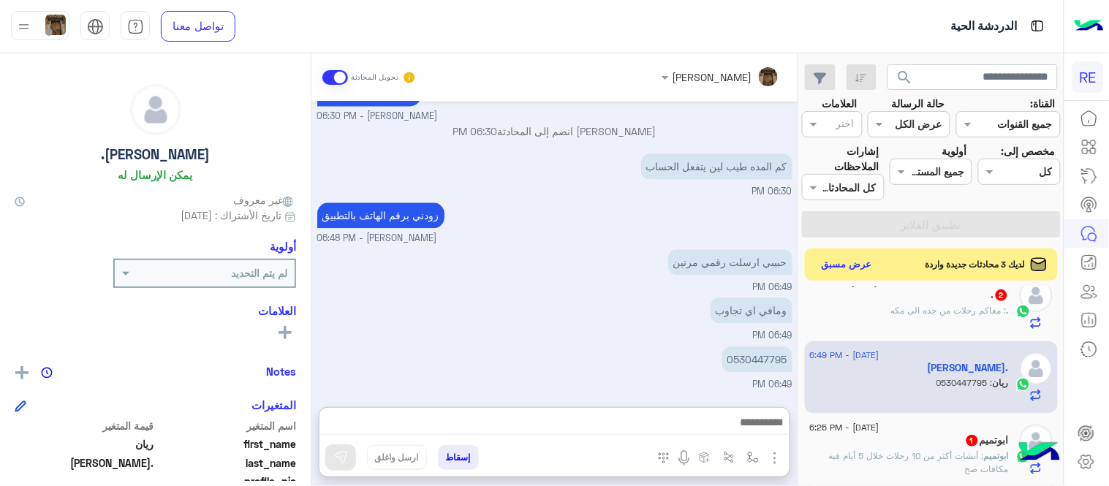
click at [499, 430] on textarea at bounding box center [554, 424] width 470 height 22
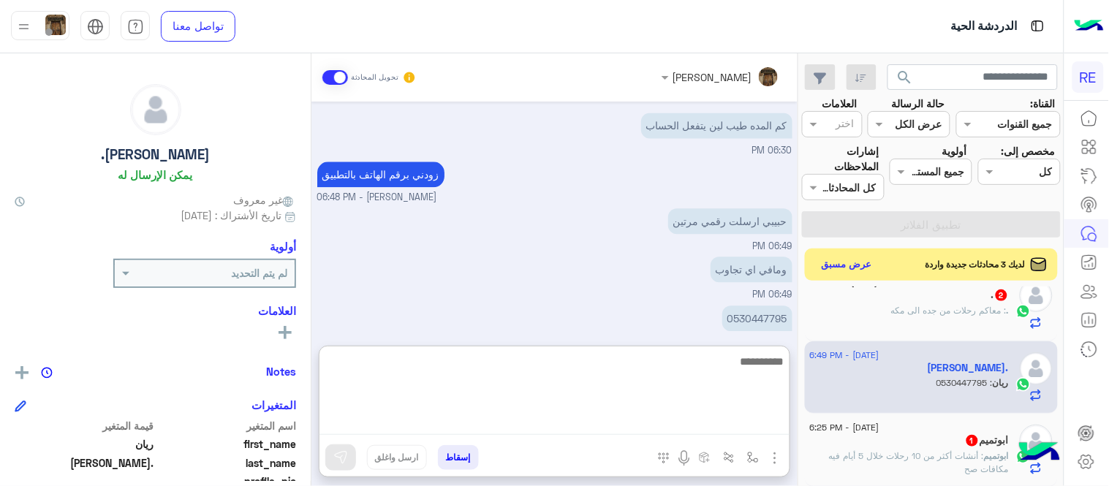
scroll to position [842, 0]
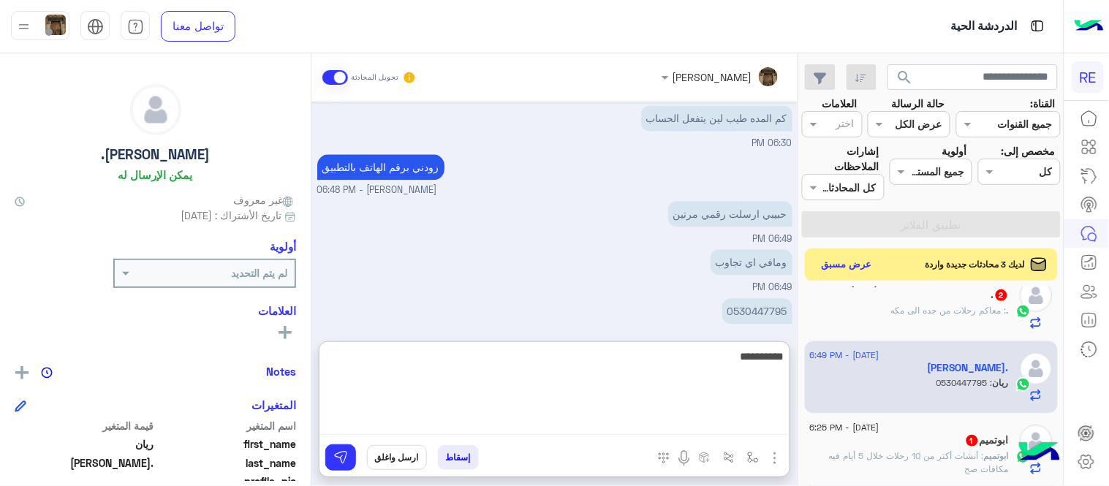
type textarea "**********"
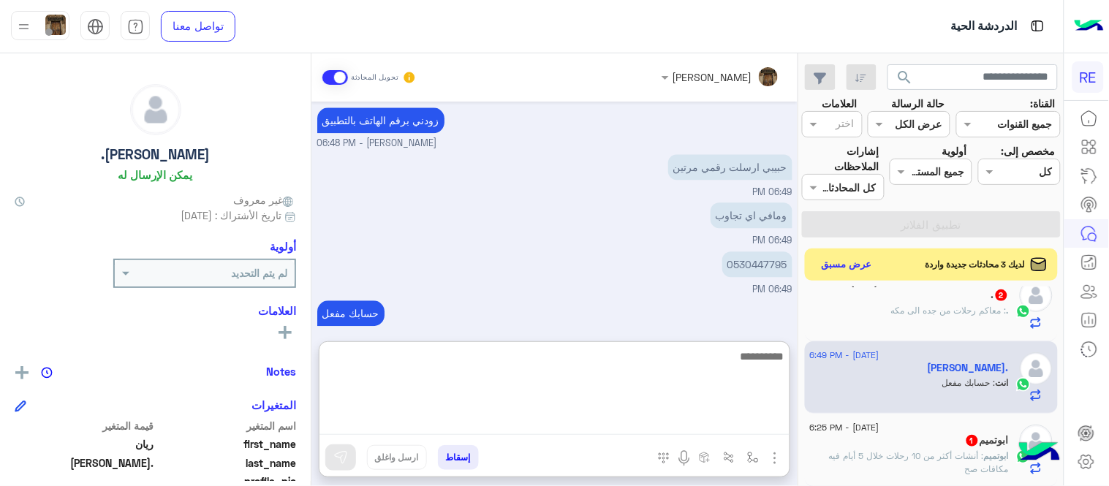
scroll to position [1097, 0]
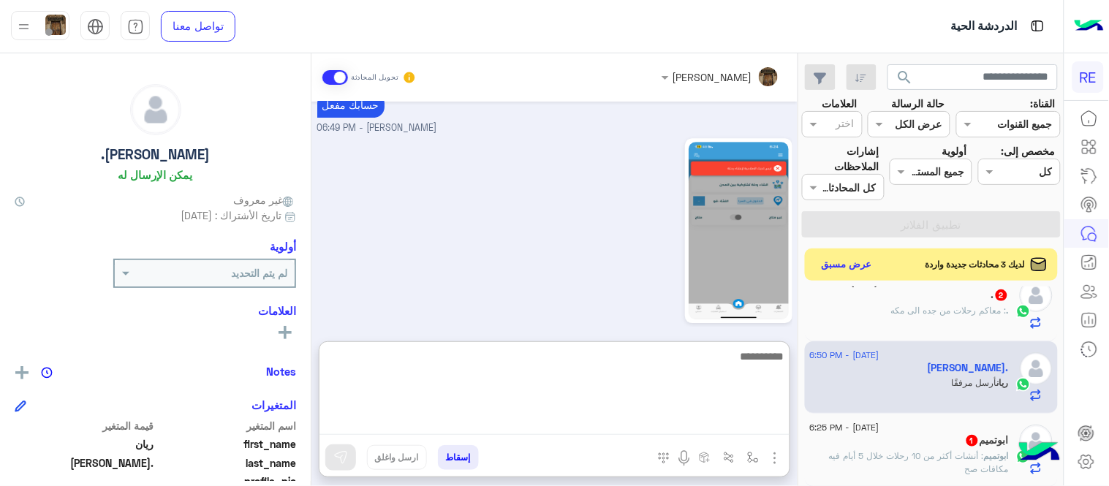
drag, startPoint x: 499, startPoint y: 430, endPoint x: 745, endPoint y: 449, distance: 247.0
click at [745, 449] on div "إسقاط ارسل واغلق" at bounding box center [554, 409] width 471 height 136
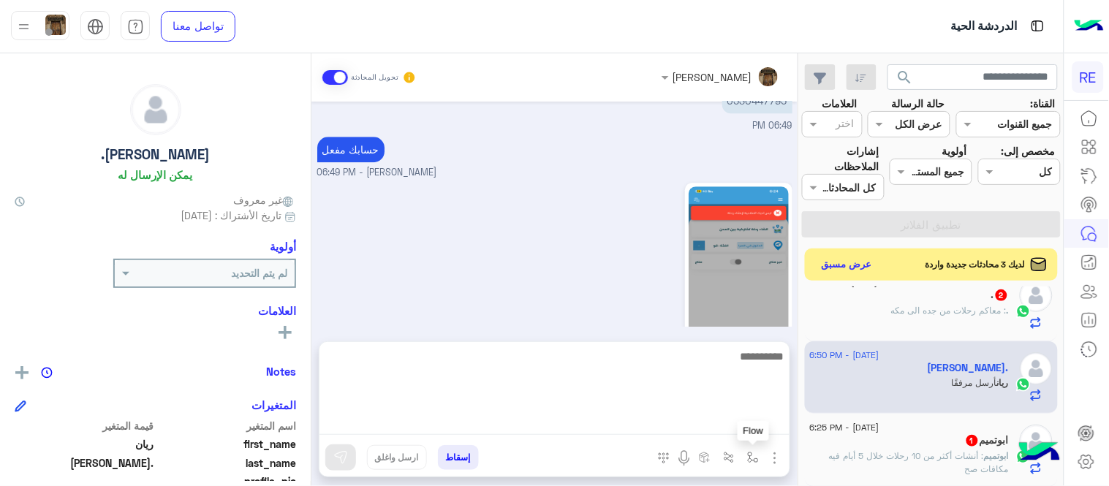
click at [745, 449] on button "button" at bounding box center [753, 457] width 24 height 24
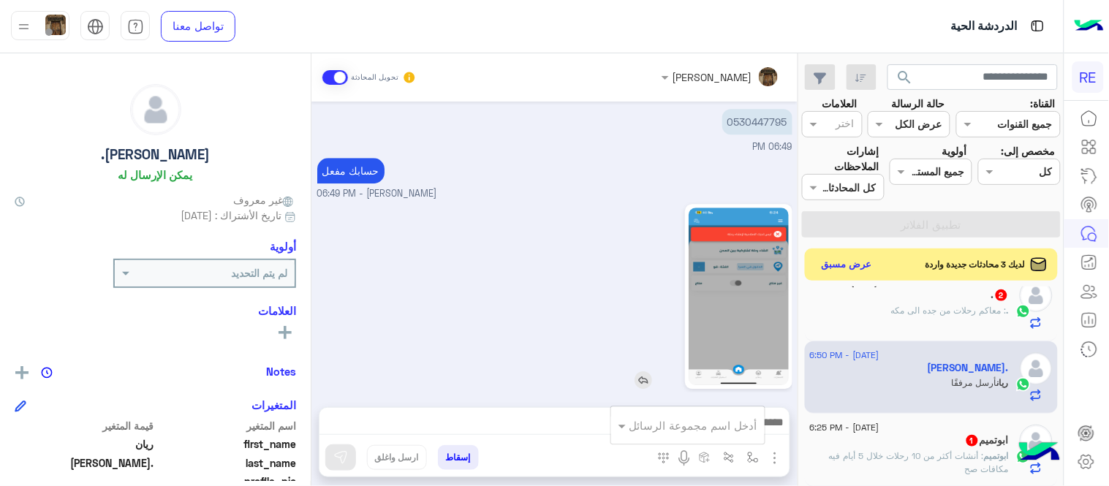
click at [629, 360] on div at bounding box center [696, 296] width 191 height 185
click at [744, 312] on img at bounding box center [738, 297] width 100 height 178
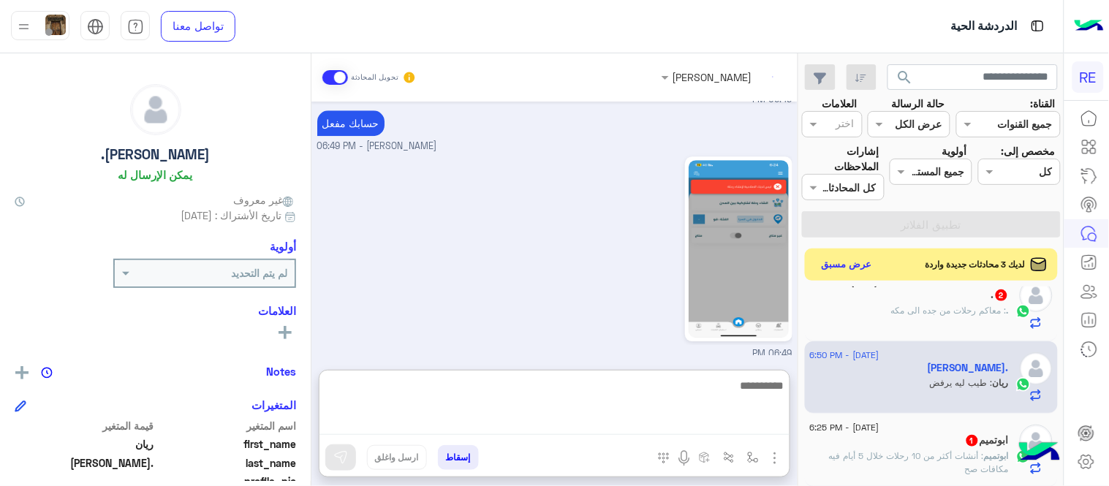
click at [456, 419] on textarea at bounding box center [554, 405] width 470 height 58
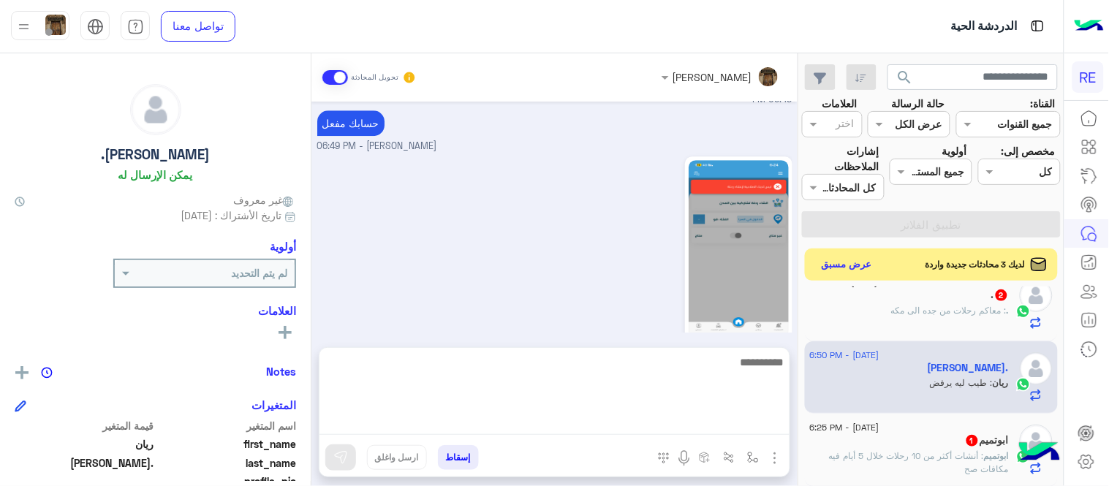
click at [380, 267] on div "06:49 PM" at bounding box center [554, 257] width 475 height 208
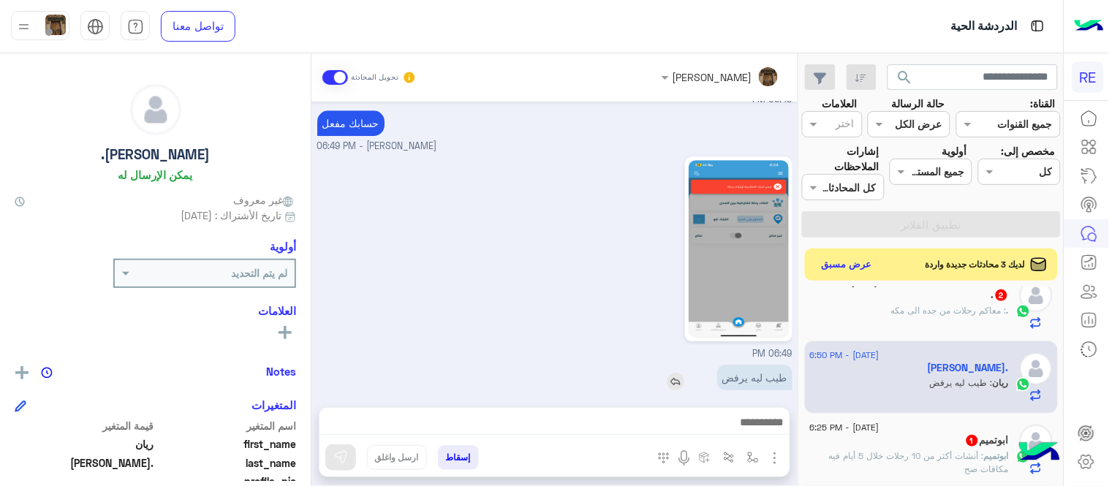
click at [680, 373] on img at bounding box center [675, 382] width 18 height 18
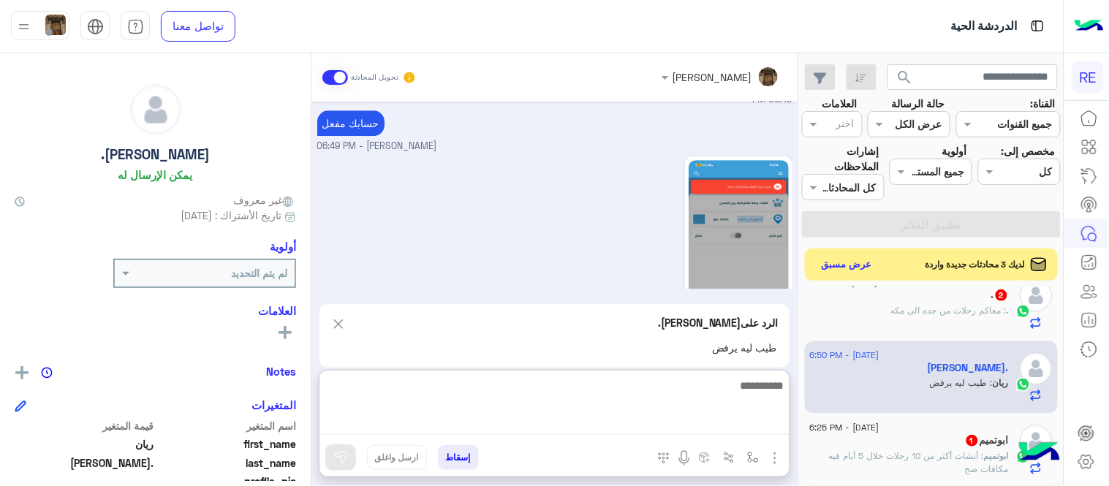
click at [519, 420] on textarea at bounding box center [554, 405] width 470 height 58
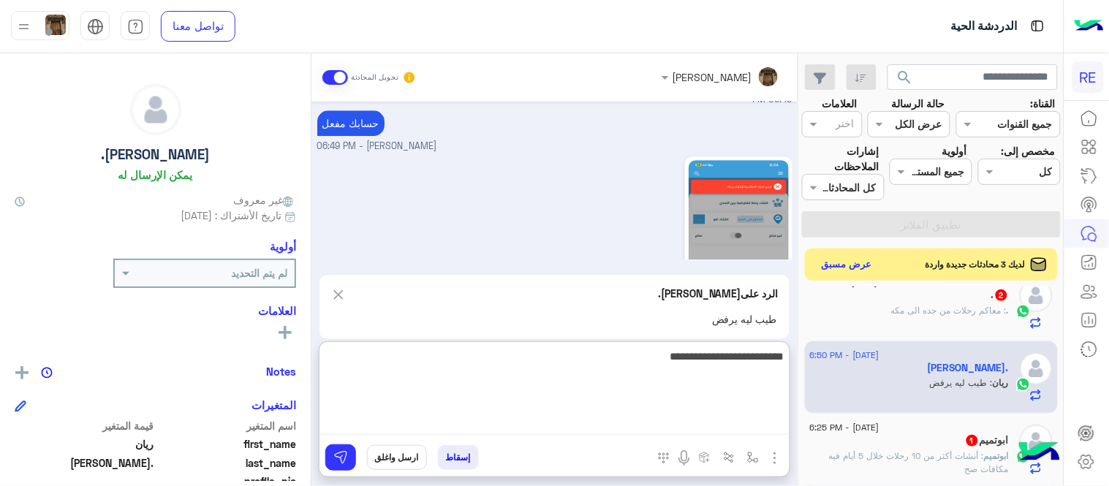
type textarea "**********"
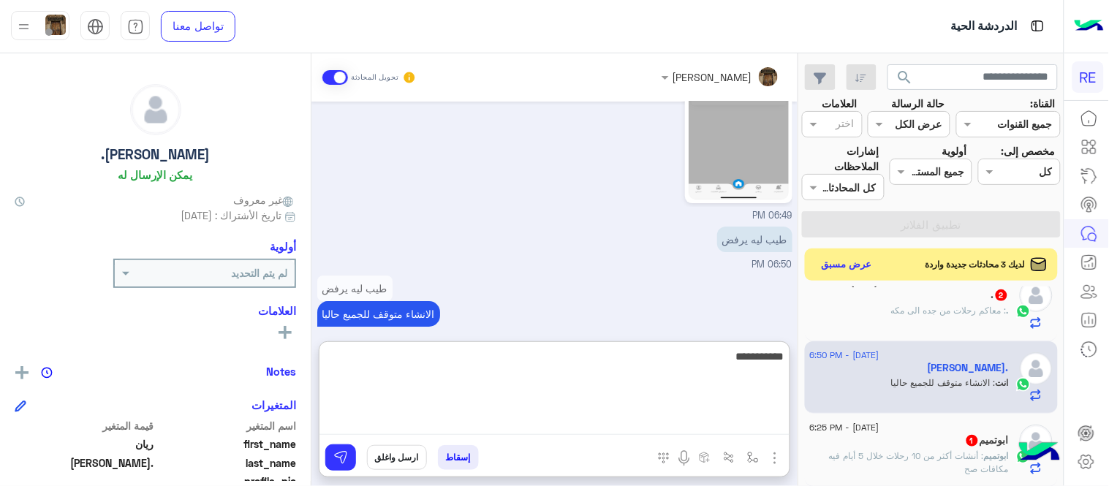
type textarea "**********"
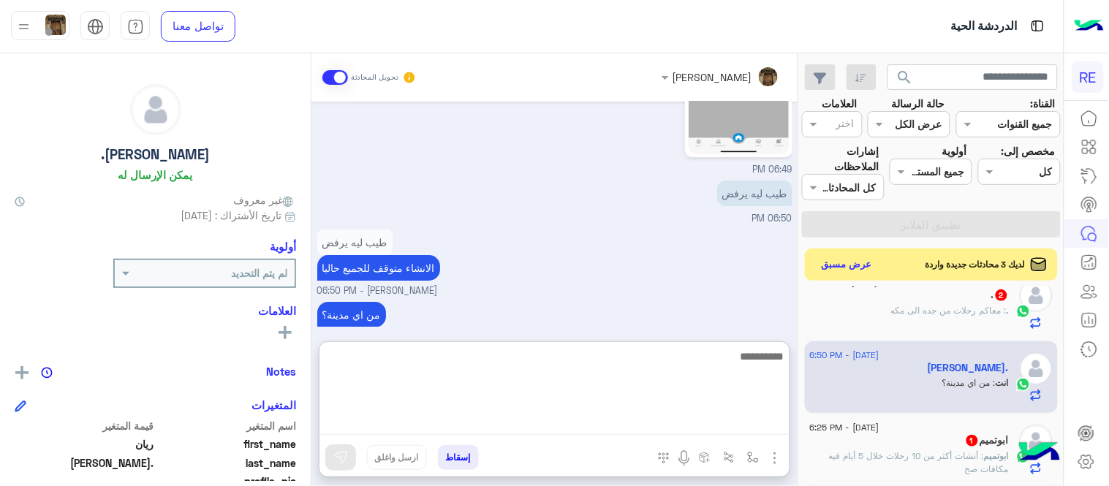
click at [519, 420] on textarea at bounding box center [554, 391] width 470 height 88
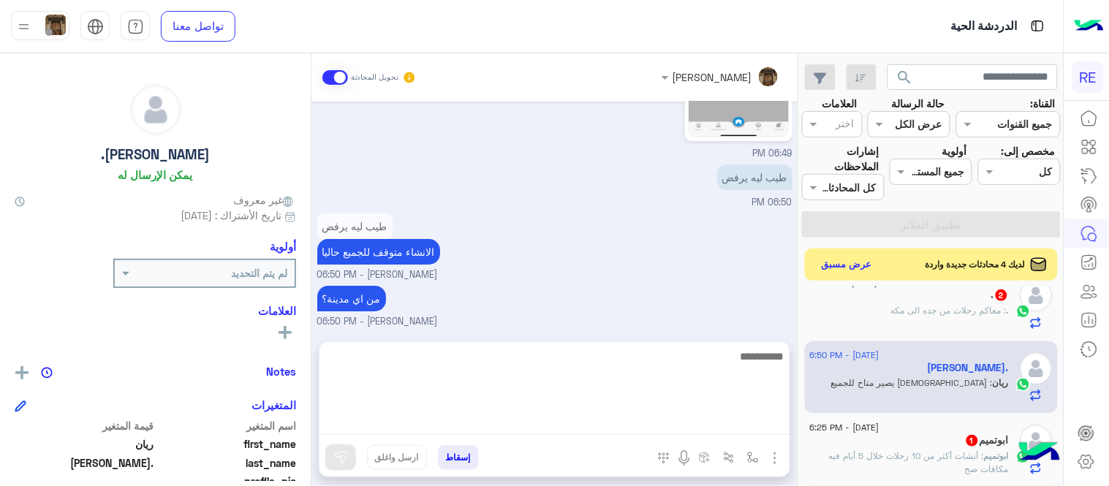
click at [696, 253] on div "[DATE] سعداء بتواصلك معنا، لنتمكن من مساعدتك نأمل توضيح استفسارك ونوع جوالك و ت…" at bounding box center [554, 214] width 486 height 225
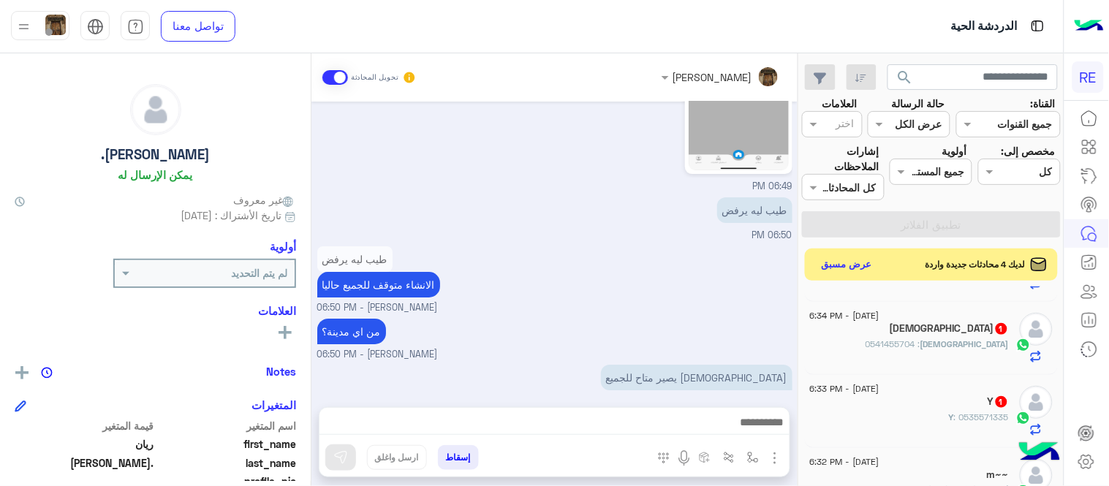
scroll to position [0, 0]
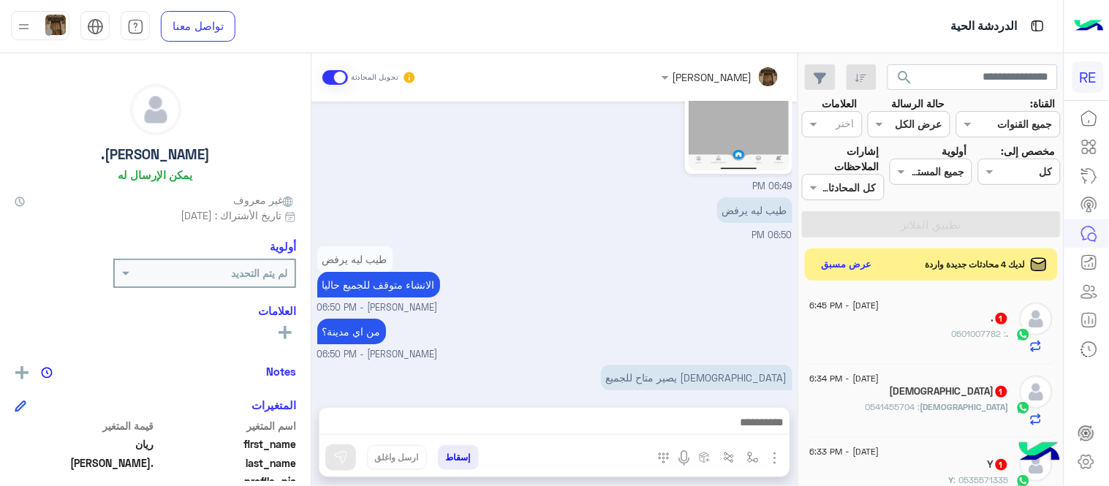
click at [914, 110] on label "حالة الرسالة" at bounding box center [917, 103] width 53 height 15
click at [906, 129] on div at bounding box center [908, 123] width 81 height 17
click at [929, 240] on b "غير مقروءة" at bounding box center [918, 235] width 49 height 12
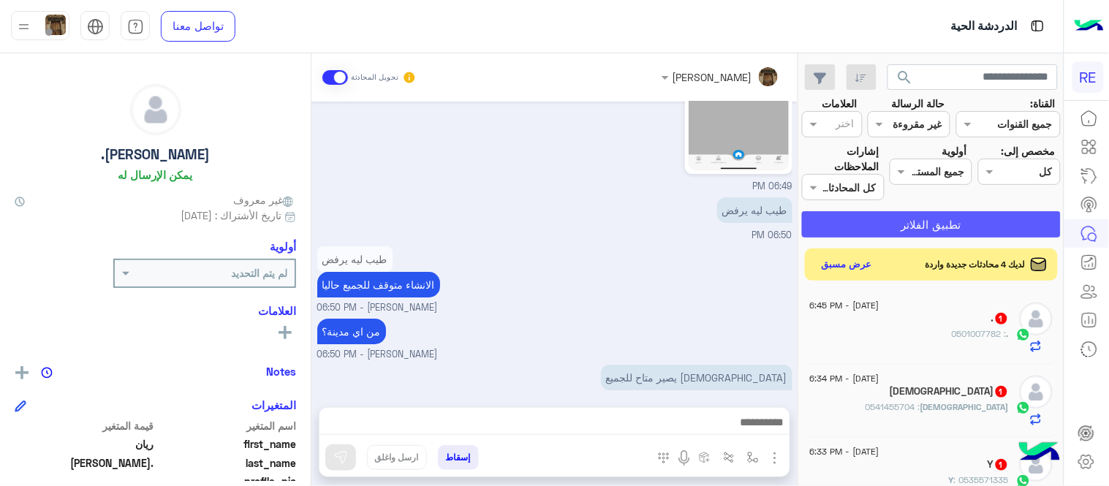
click at [903, 220] on button "تطبيق الفلاتر" at bounding box center [931, 224] width 259 height 26
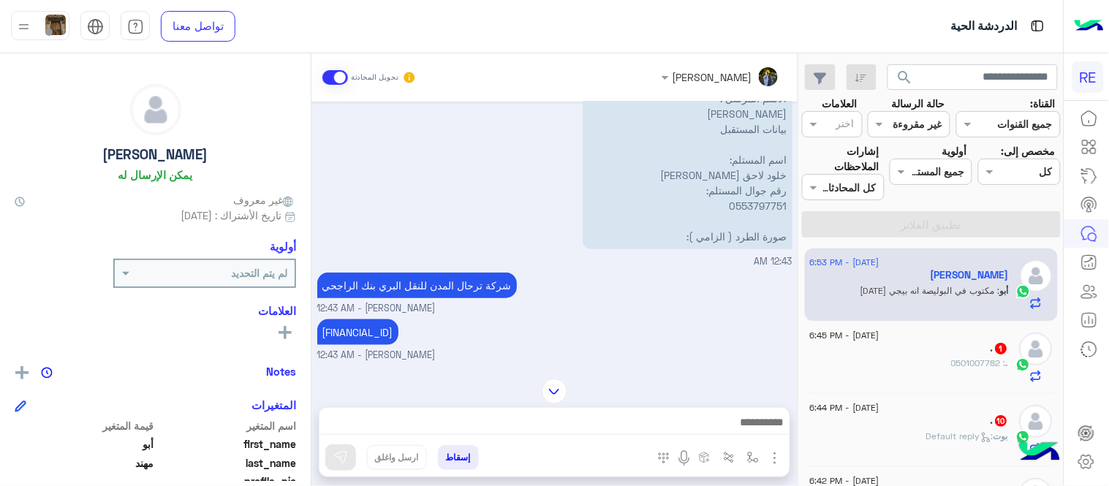
scroll to position [863, 0]
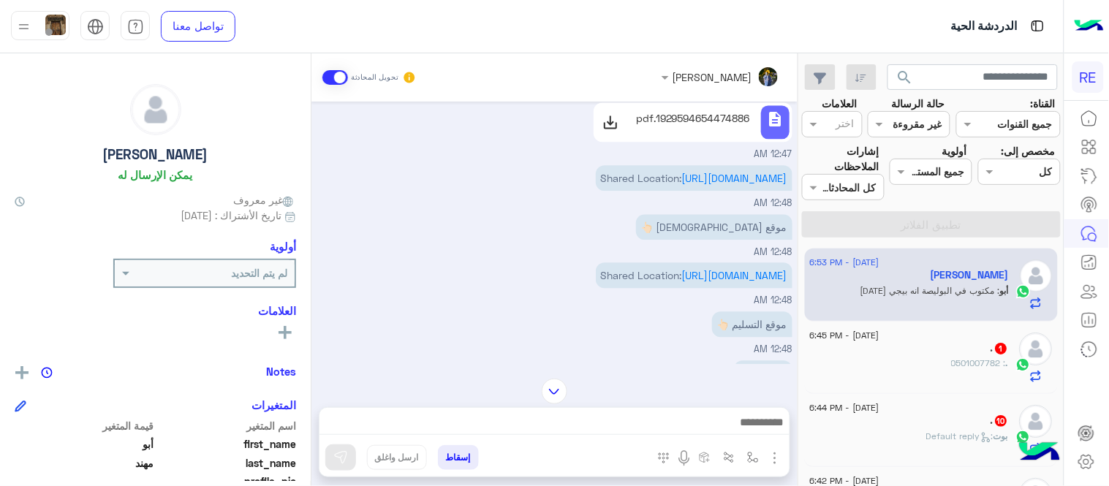
click at [552, 382] on img at bounding box center [554, 392] width 26 height 26
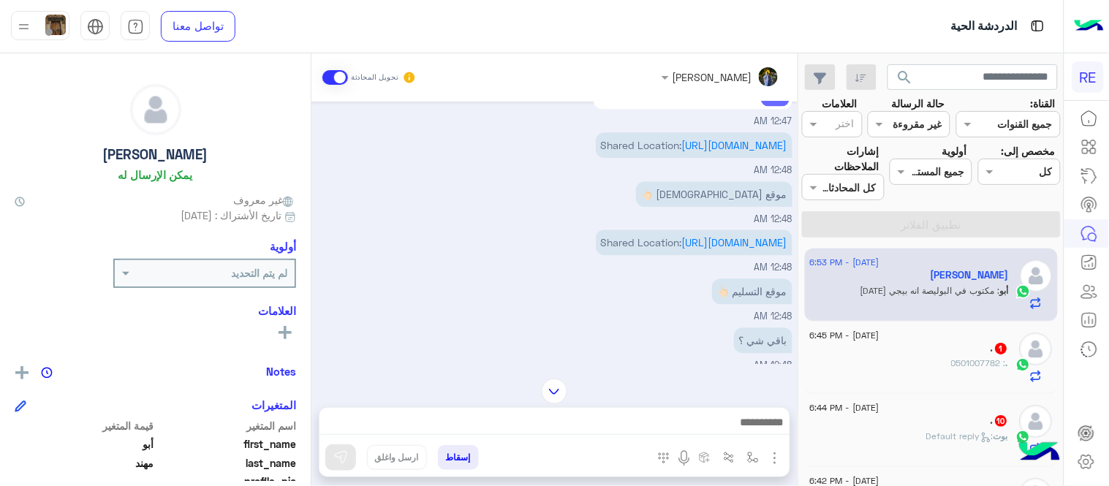
scroll to position [1201, 0]
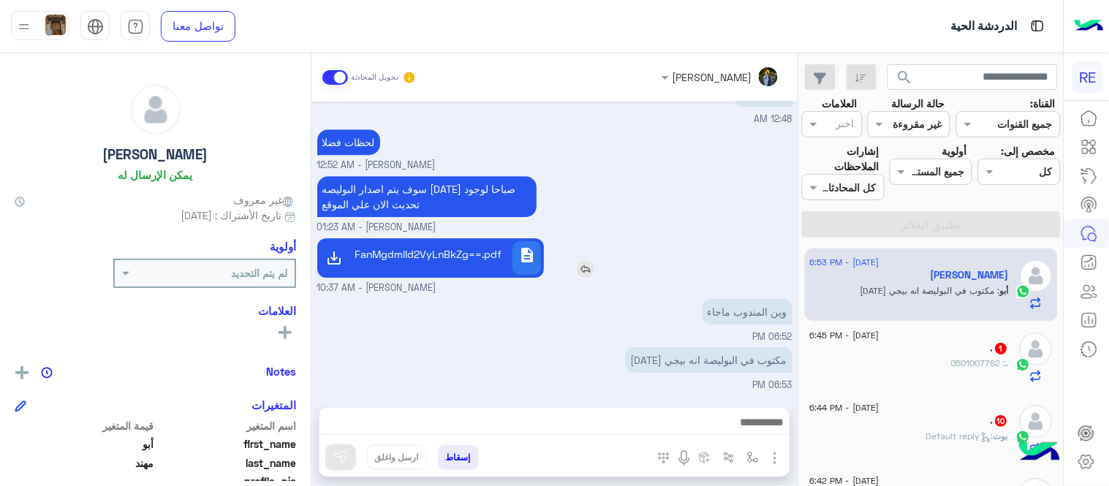
click at [453, 248] on p "UERGJTJFanMgdmlld2VyLnBkZg==.pdf" at bounding box center [430, 253] width 142 height 15
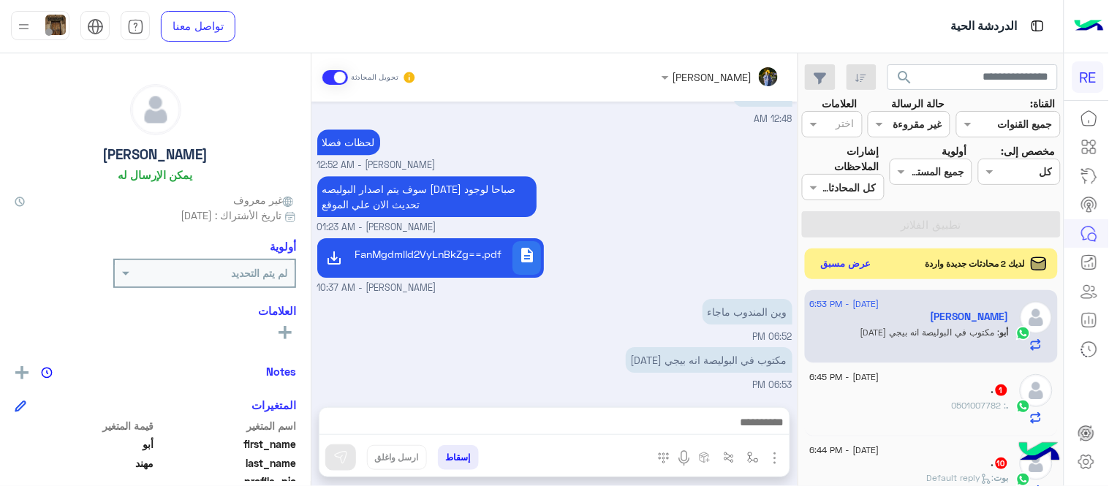
click at [836, 263] on button "عرض مسبق" at bounding box center [845, 264] width 61 height 20
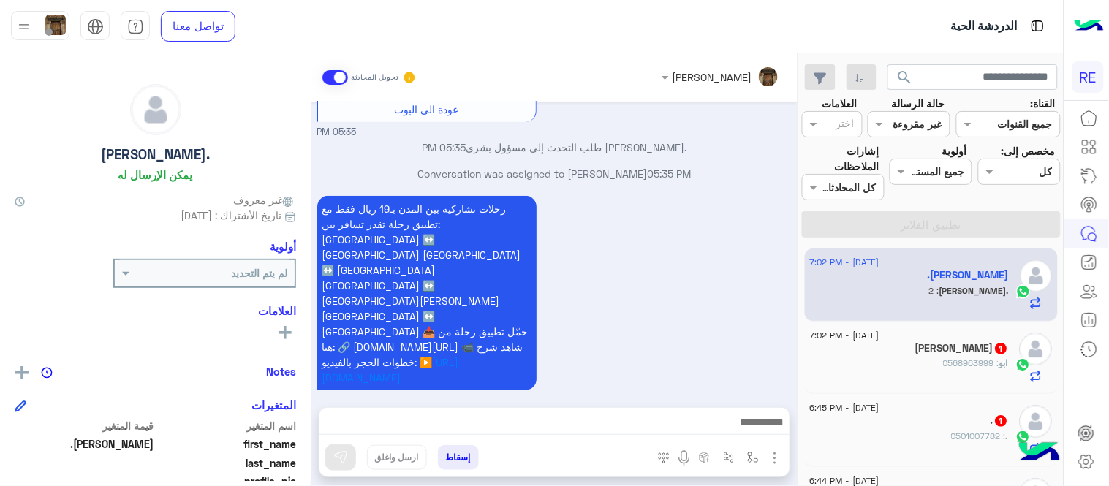
scroll to position [263, 0]
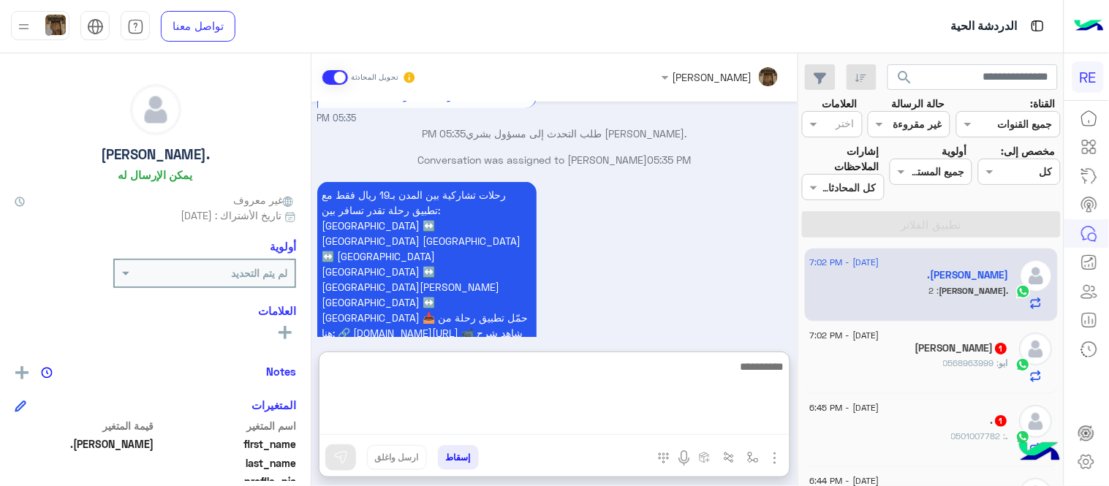
click at [500, 430] on textarea at bounding box center [554, 395] width 470 height 77
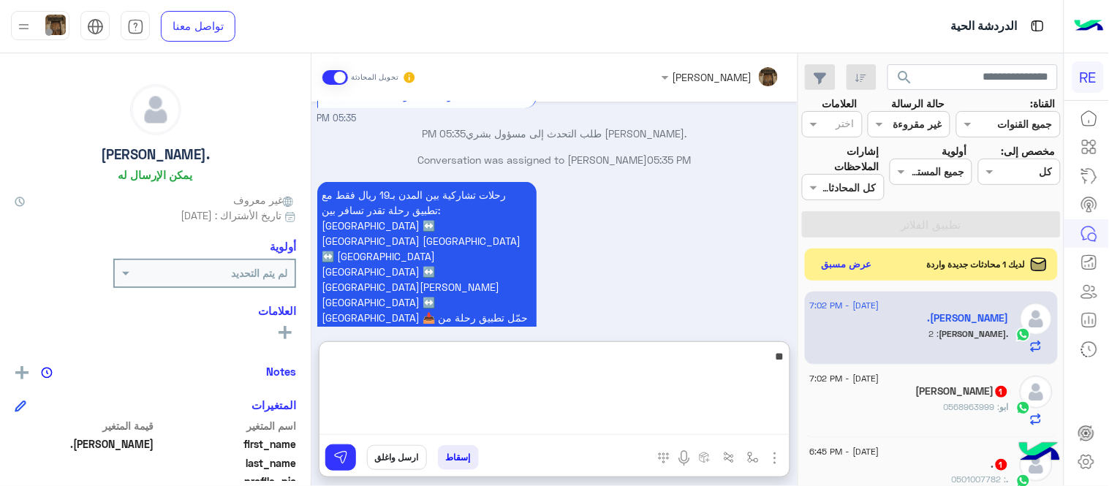
type textarea "*"
type textarea "**********"
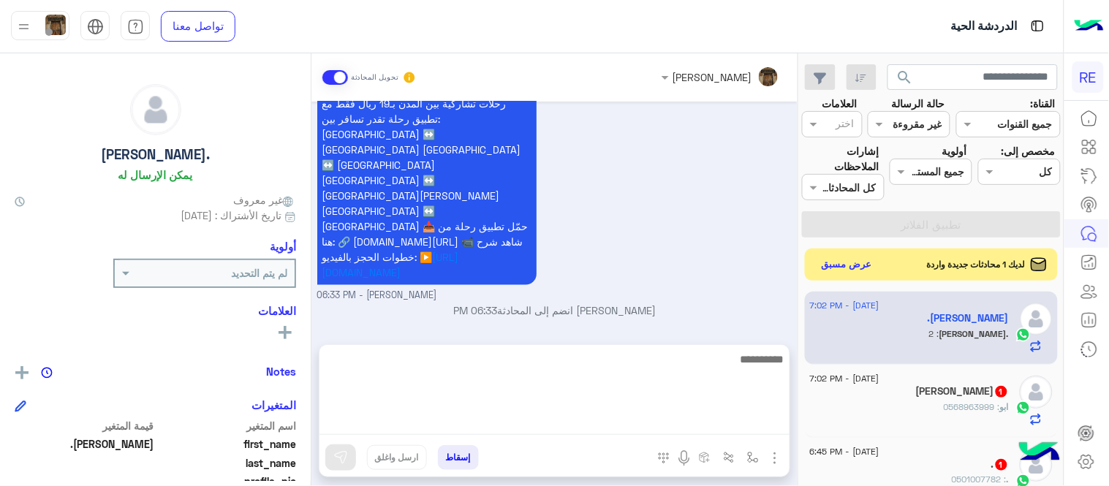
click at [658, 300] on div "[DATE] Your browser does not support the audio tag. 05:27 PM [PERSON_NAME] بتوا…" at bounding box center [554, 216] width 486 height 228
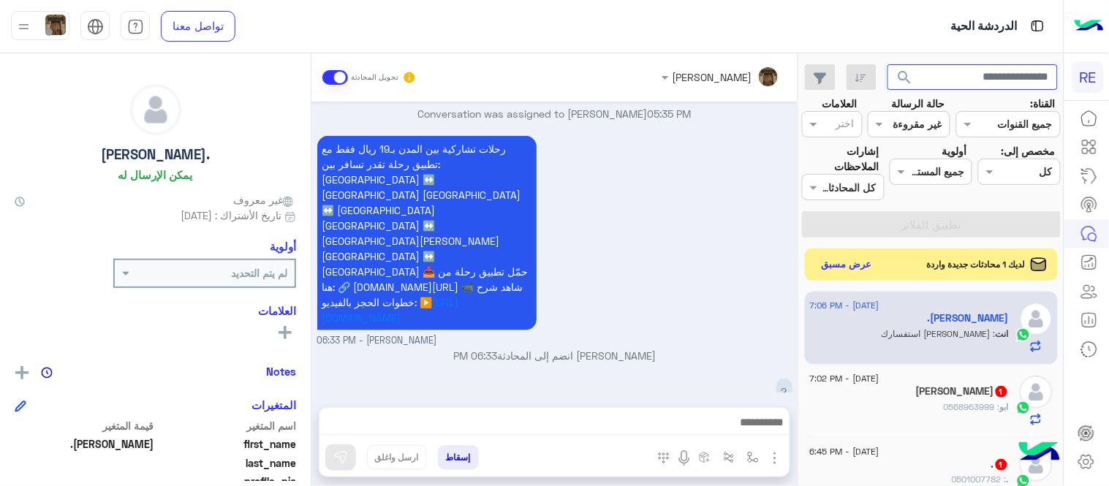
click at [997, 78] on input "text" at bounding box center [972, 77] width 171 height 26
paste input "*********"
type input "*********"
click at [887, 64] on button "search" at bounding box center [905, 79] width 36 height 31
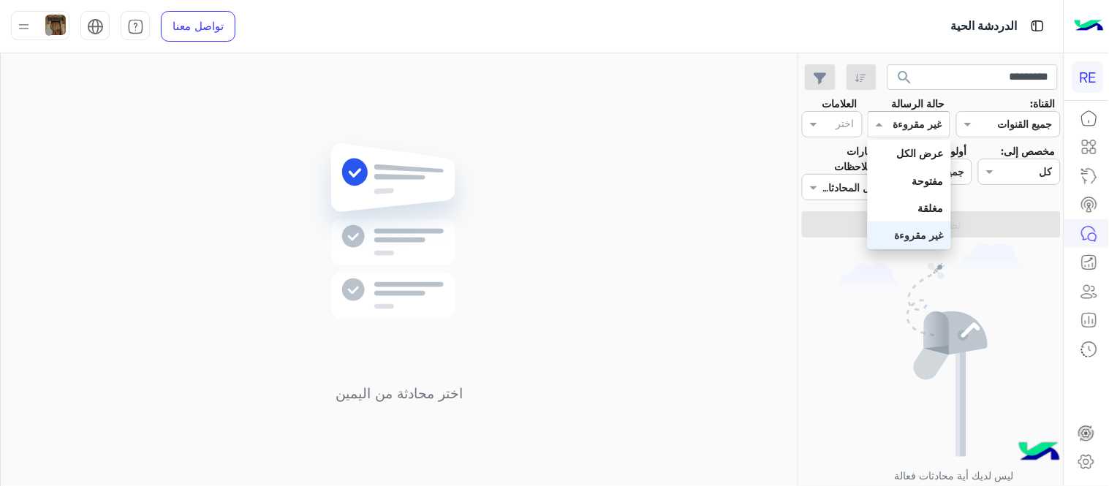
click at [928, 123] on input "text" at bounding box center [925, 124] width 34 height 15
click at [925, 159] on div "عرض الكل" at bounding box center [908, 153] width 83 height 27
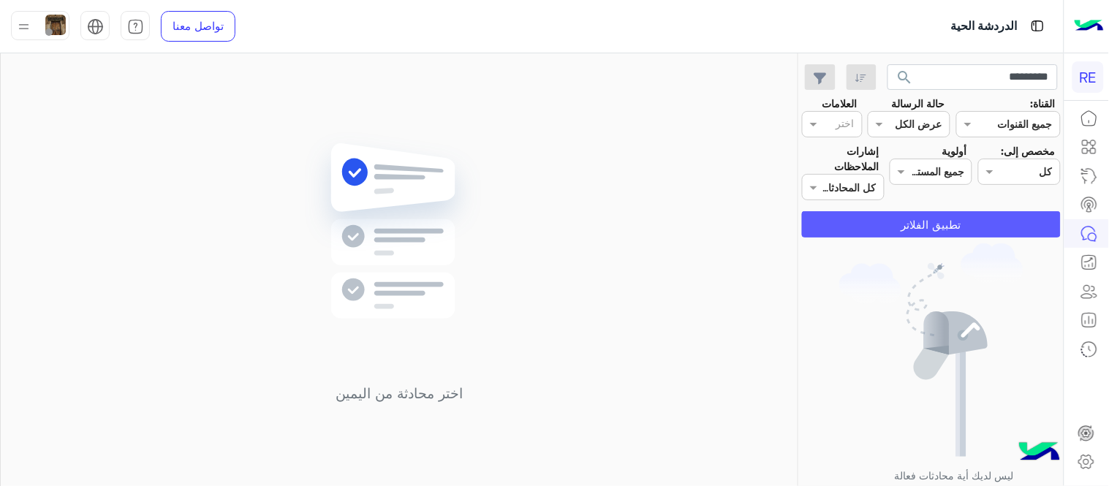
click at [908, 224] on button "تطبيق الفلاتر" at bounding box center [931, 224] width 259 height 26
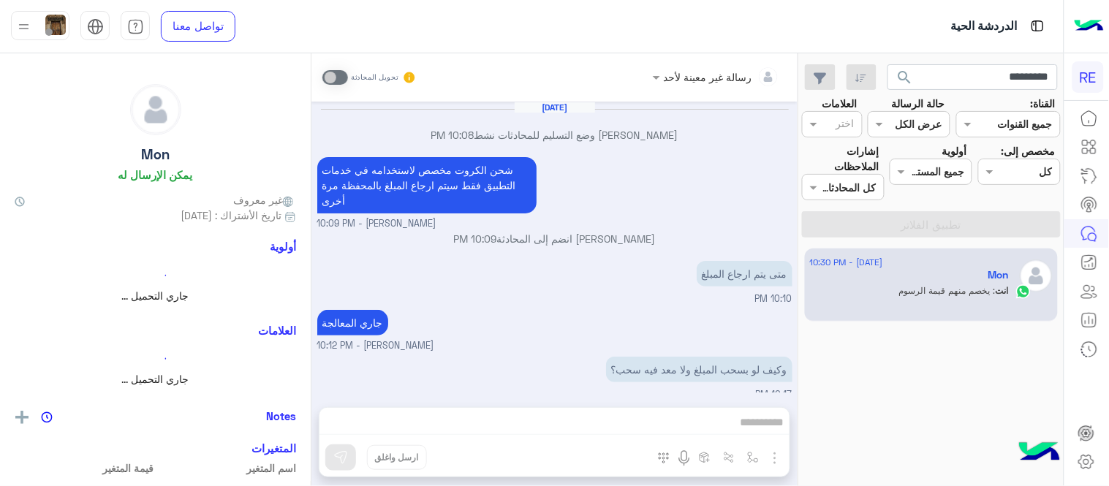
scroll to position [218, 0]
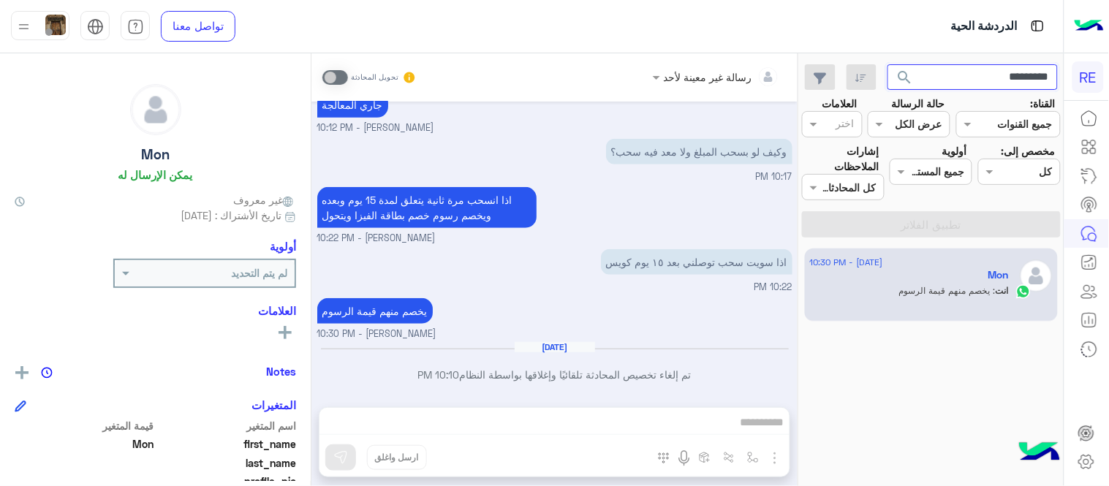
click at [991, 75] on input "*********" at bounding box center [972, 77] width 171 height 26
click at [995, 75] on input "text" at bounding box center [972, 77] width 171 height 26
click at [887, 64] on button "search" at bounding box center [905, 79] width 36 height 31
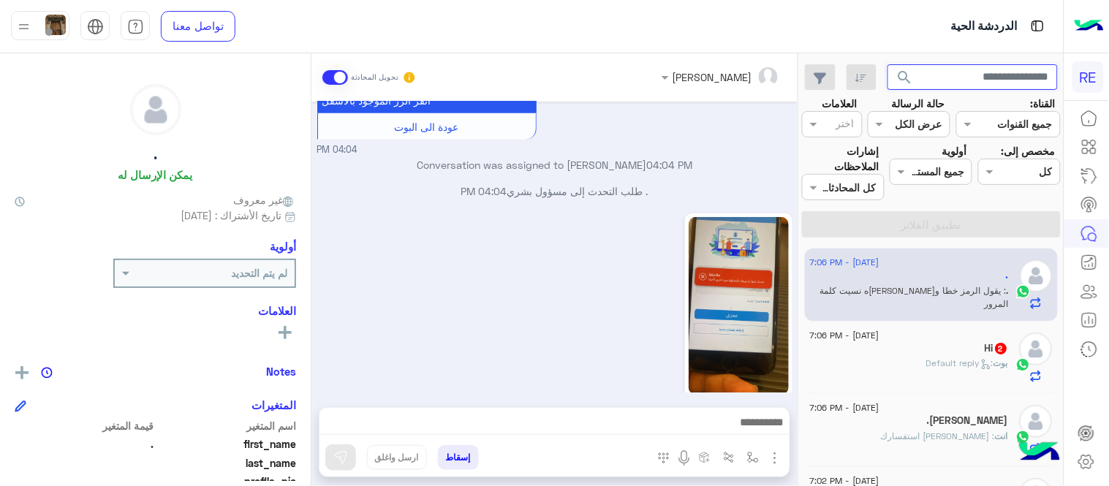
scroll to position [373, 0]
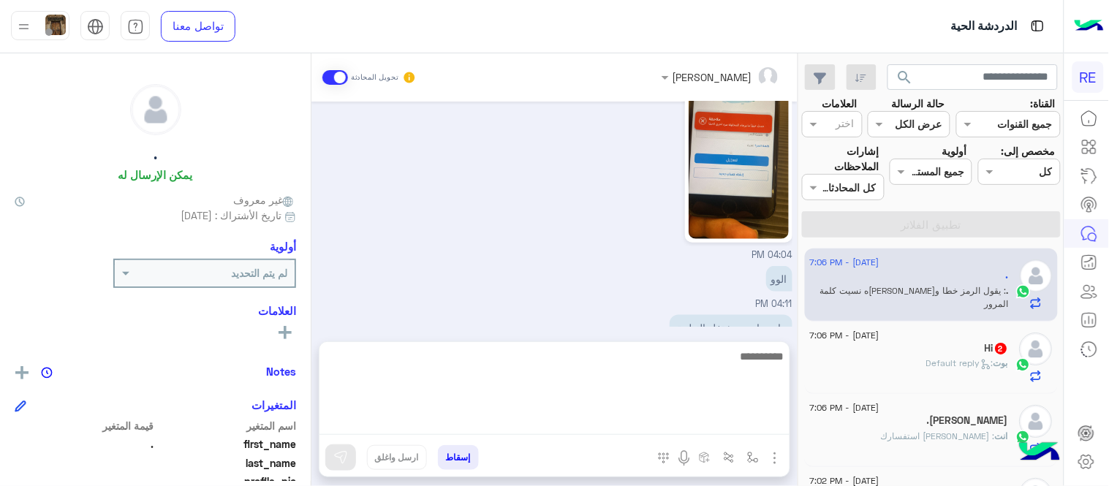
click at [632, 417] on textarea at bounding box center [554, 391] width 470 height 88
type textarea "**********"
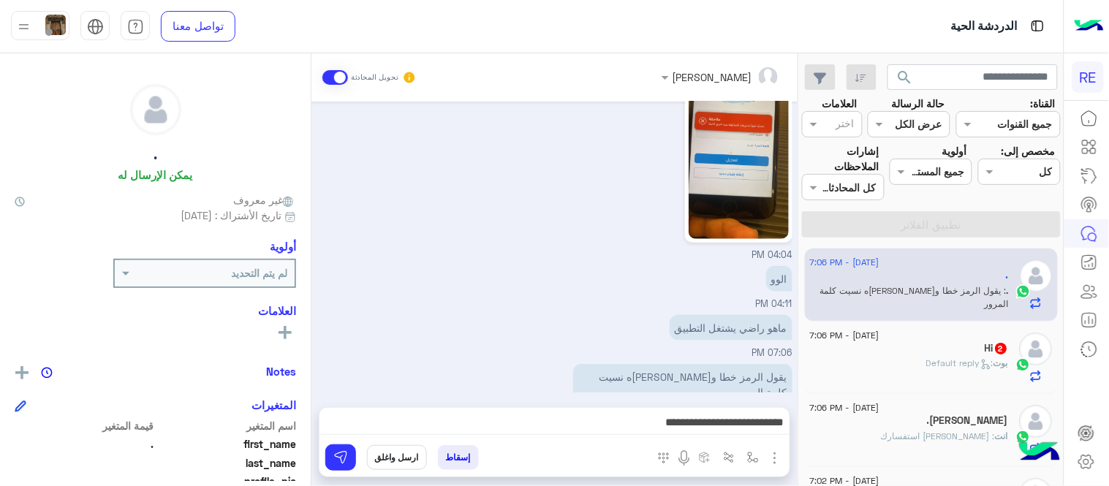
click at [460, 322] on div "ماهو راضي يشتغل التطبيق 07:06 PM" at bounding box center [554, 335] width 475 height 49
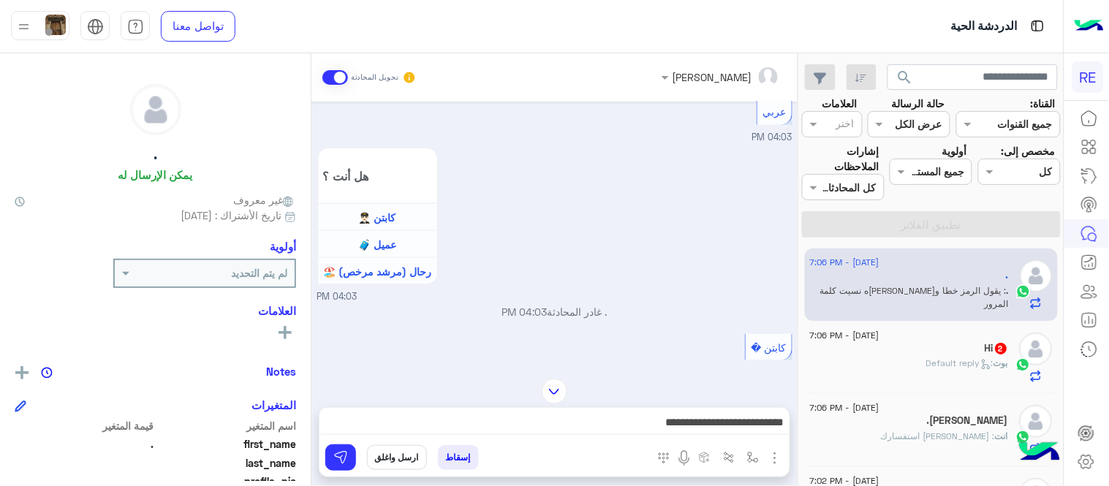
scroll to position [1817, 0]
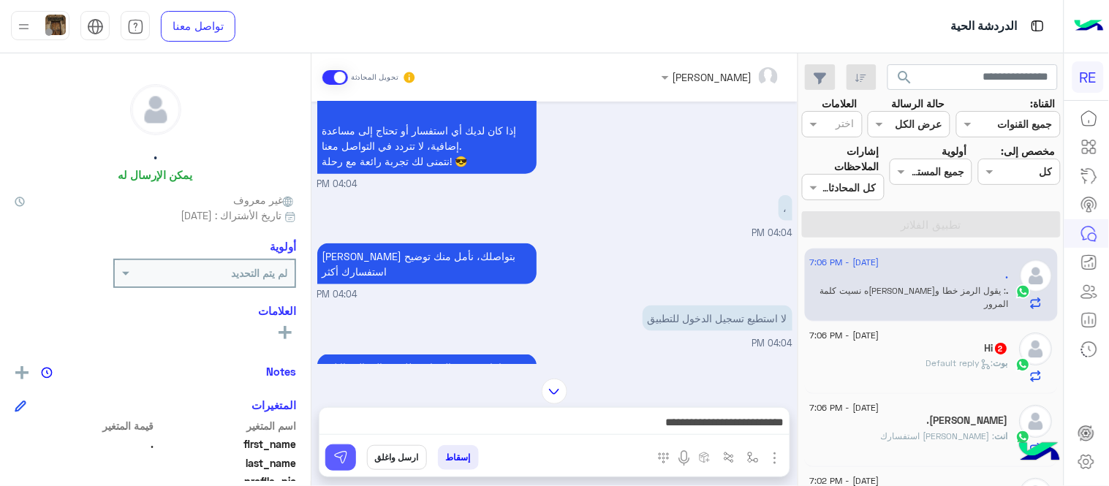
click at [344, 453] on img at bounding box center [340, 457] width 15 height 15
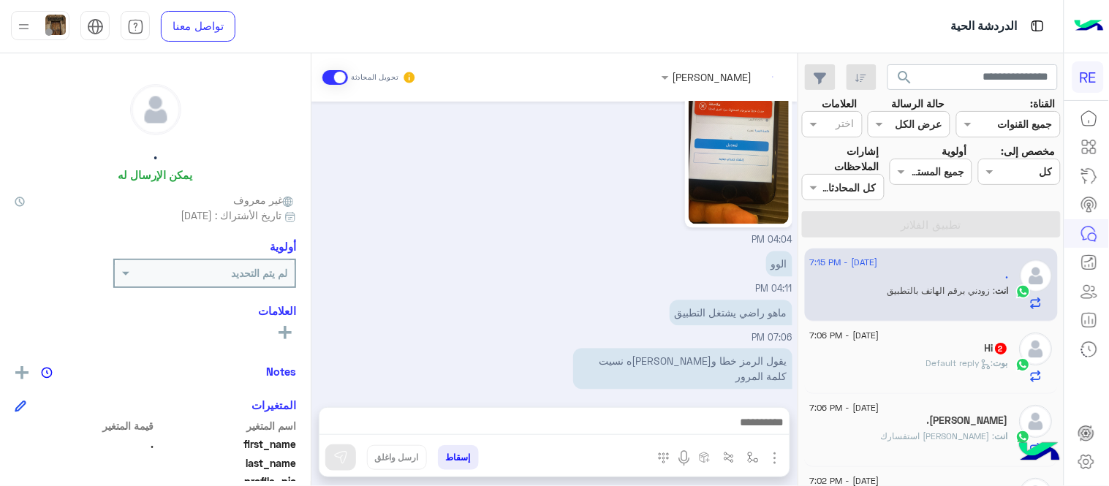
scroll to position [2297, 0]
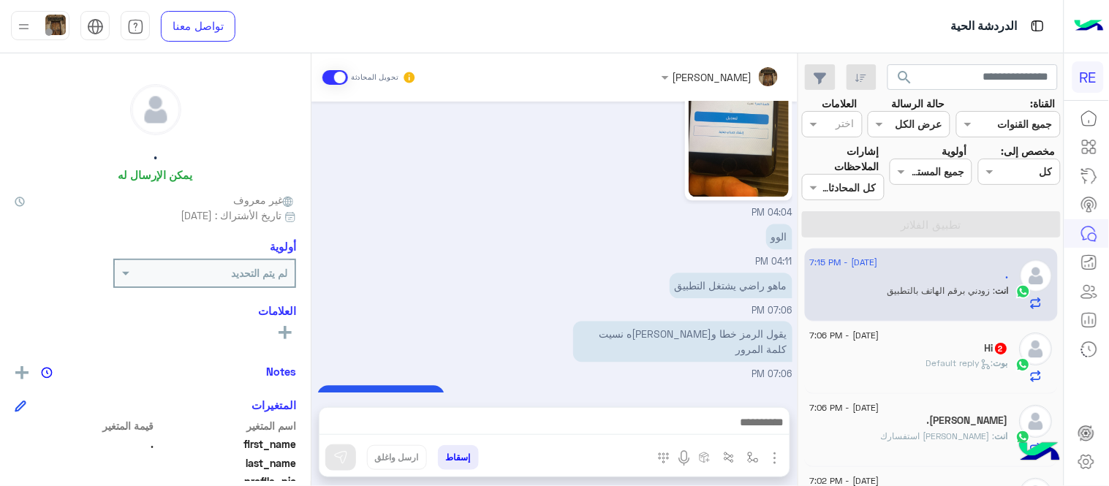
click at [917, 352] on div "Hi 2" at bounding box center [909, 349] width 199 height 15
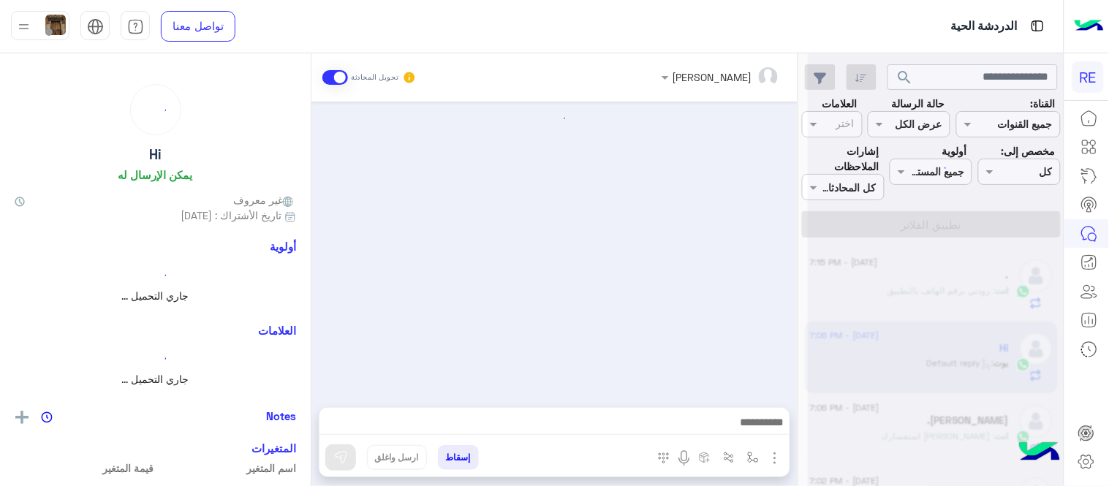
scroll to position [20, 0]
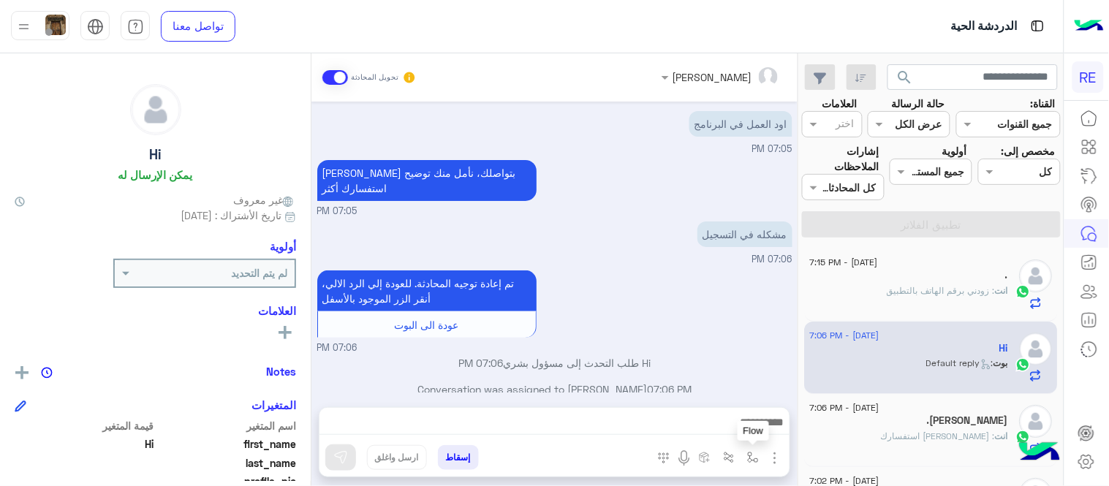
click at [761, 463] on button "button" at bounding box center [753, 457] width 24 height 24
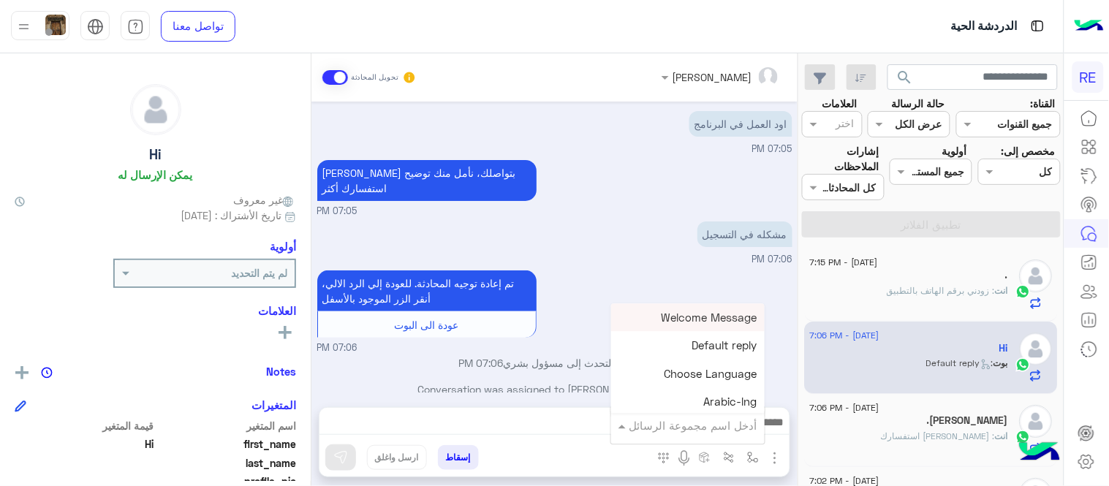
click at [710, 419] on input "text" at bounding box center [707, 425] width 99 height 17
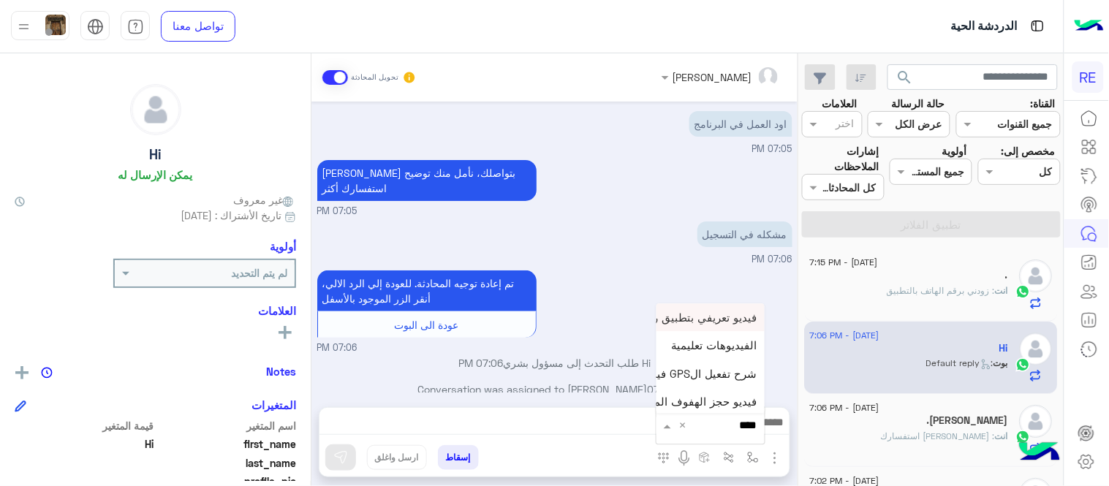
type input "*****"
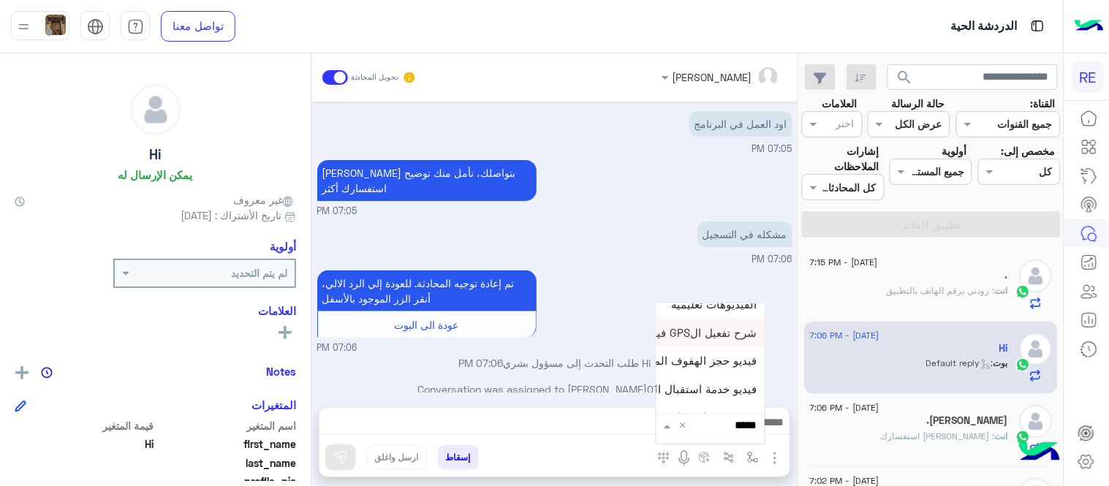
scroll to position [59, 0]
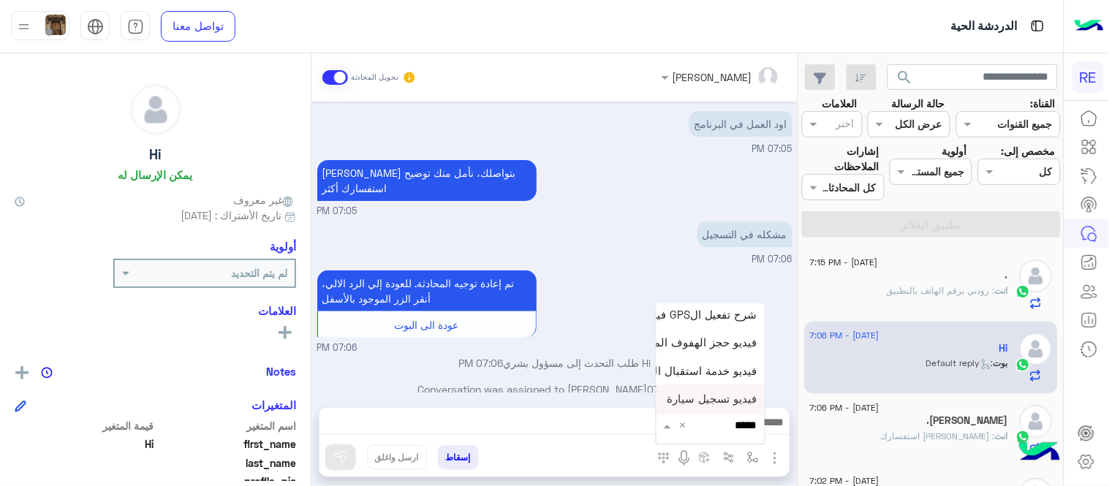
click at [696, 406] on div "فيديو تسجيل سيارة" at bounding box center [710, 399] width 108 height 28
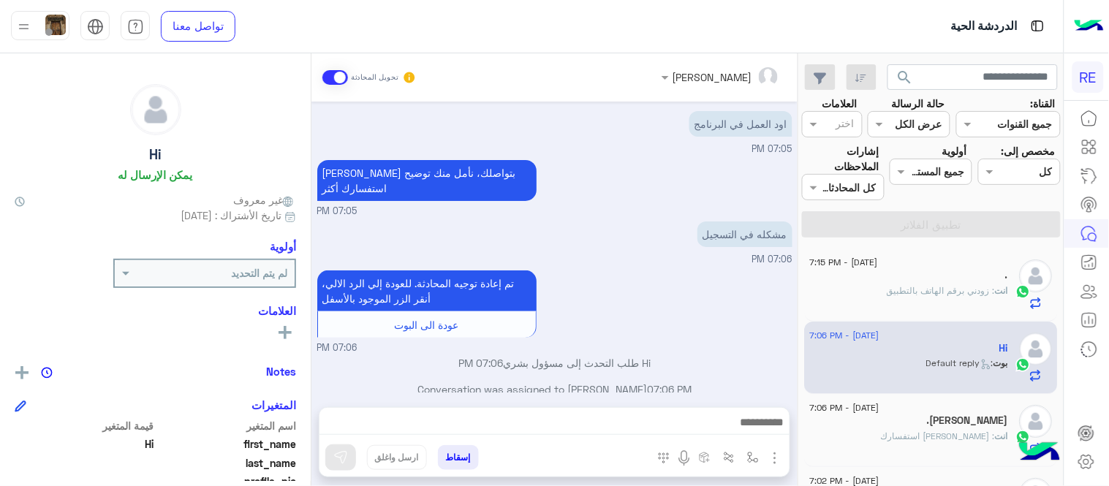
type textarea "**********"
click at [351, 463] on button at bounding box center [340, 457] width 31 height 26
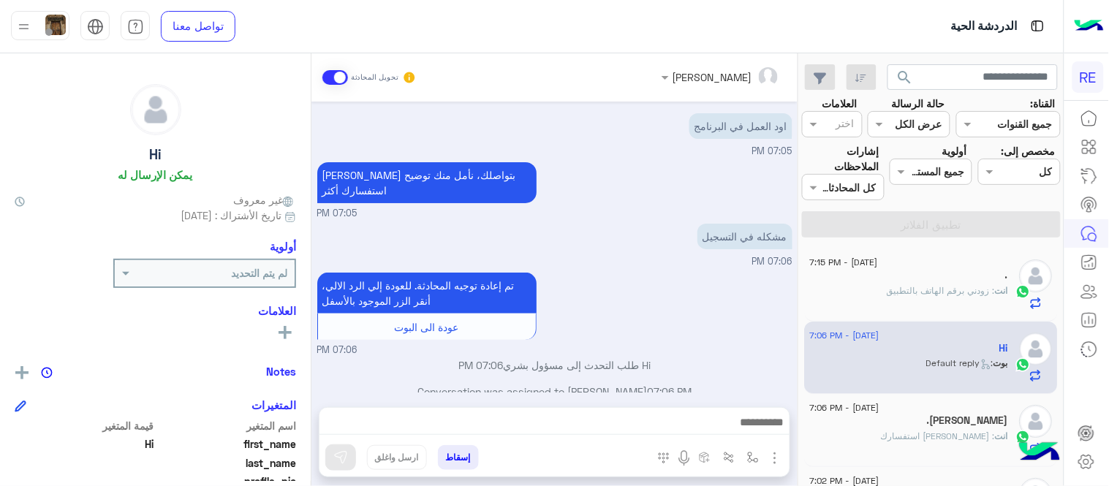
scroll to position [20, 0]
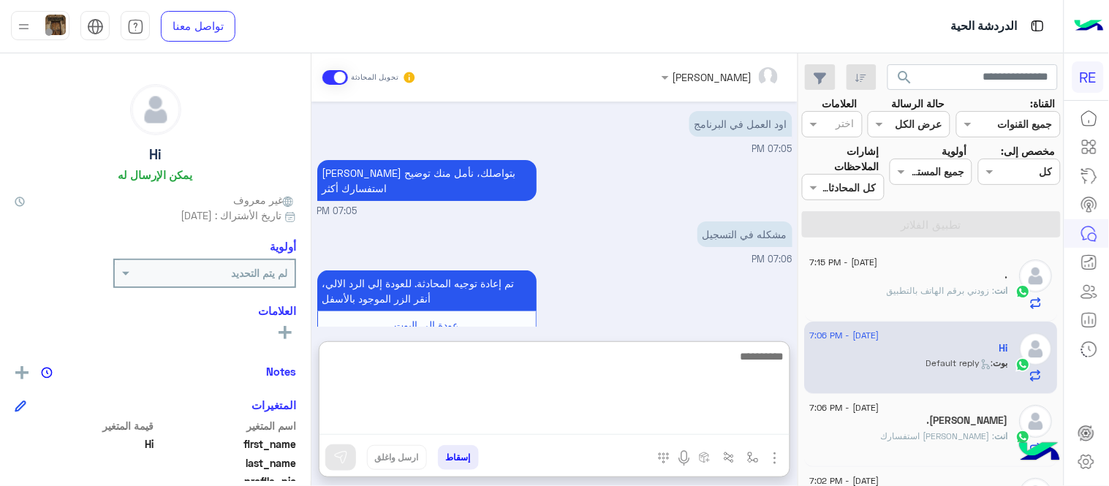
click at [566, 432] on textarea at bounding box center [554, 391] width 470 height 88
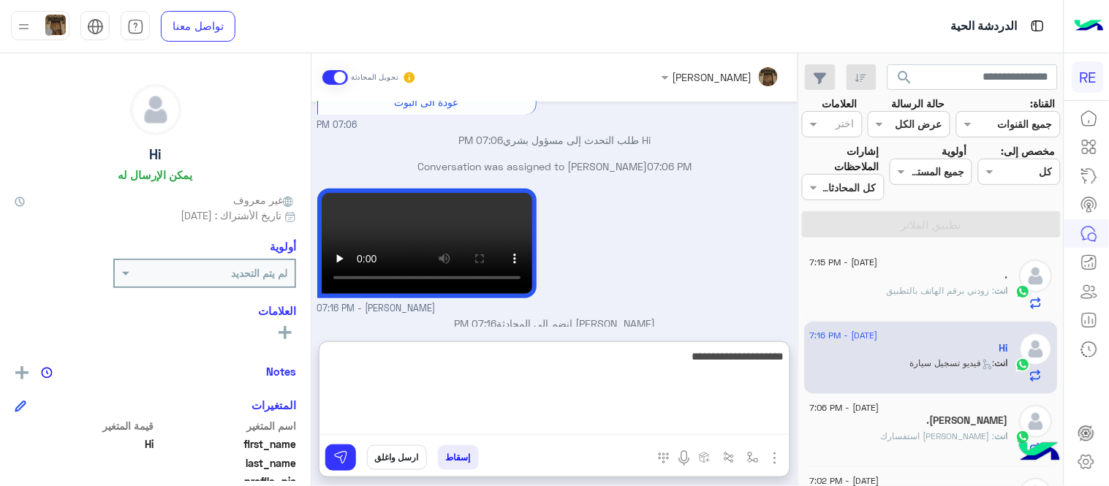
type textarea "**********"
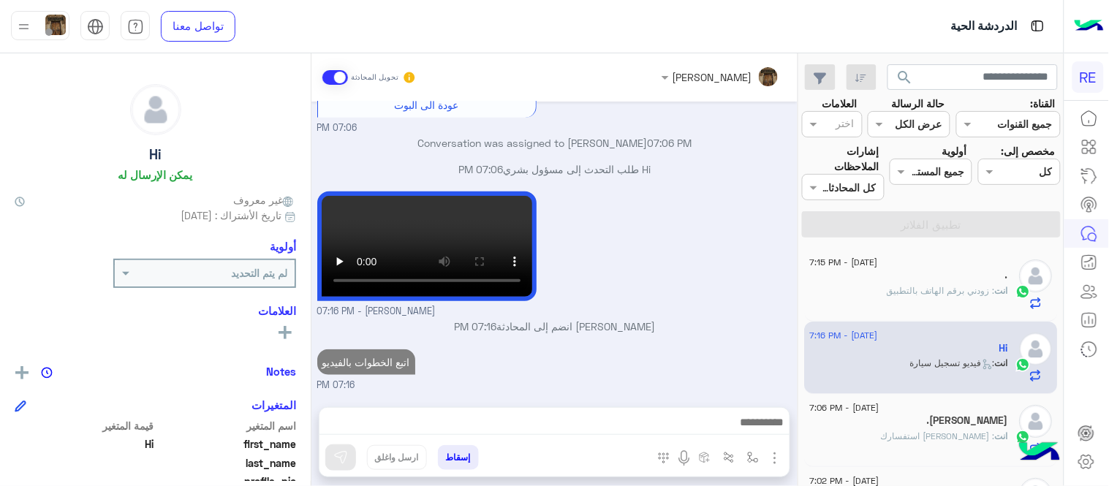
click at [658, 284] on div "[DATE] اود العمل في البرنامج 07:05 PM [PERSON_NAME] بتواصلك، نأمل منك توضيح است…" at bounding box center [554, 247] width 486 height 291
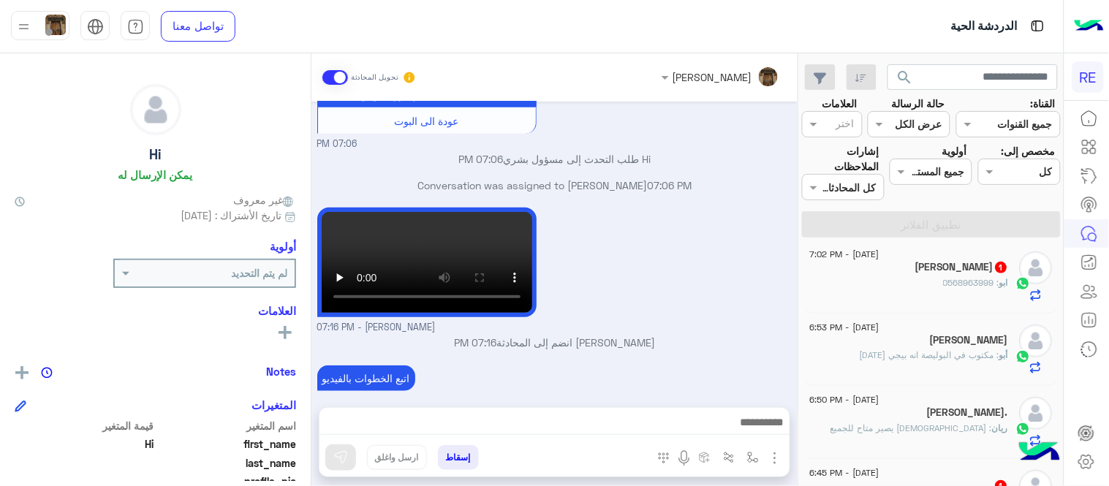
scroll to position [207, 0]
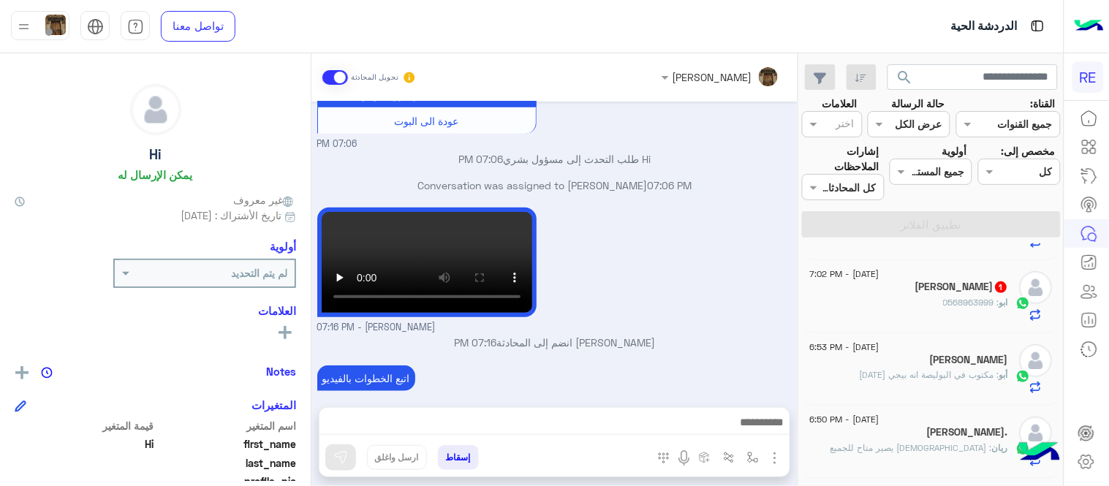
click at [909, 290] on div "[PERSON_NAME] 1" at bounding box center [909, 288] width 199 height 15
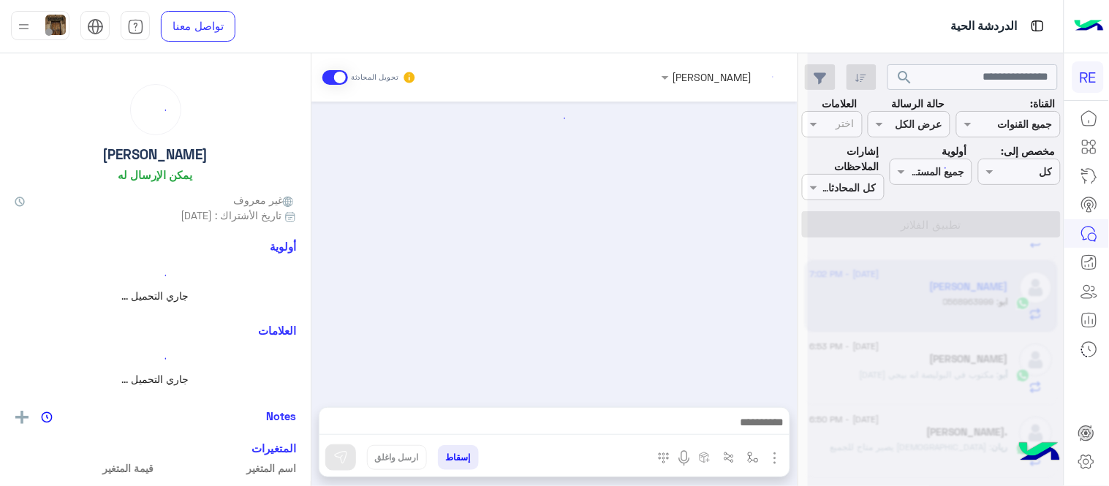
scroll to position [349, 0]
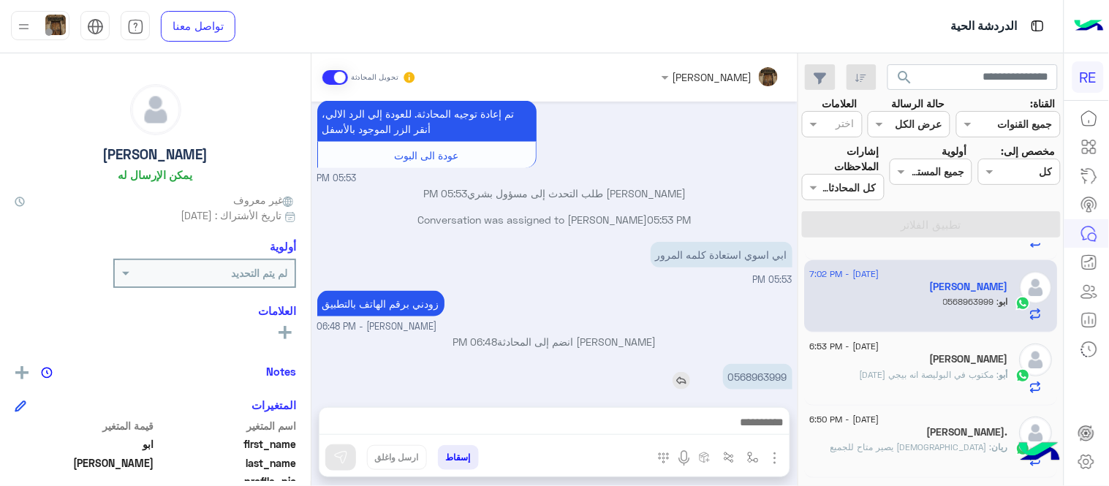
click at [758, 373] on p "0568963999" at bounding box center [757, 377] width 69 height 26
copy p "0568963999"
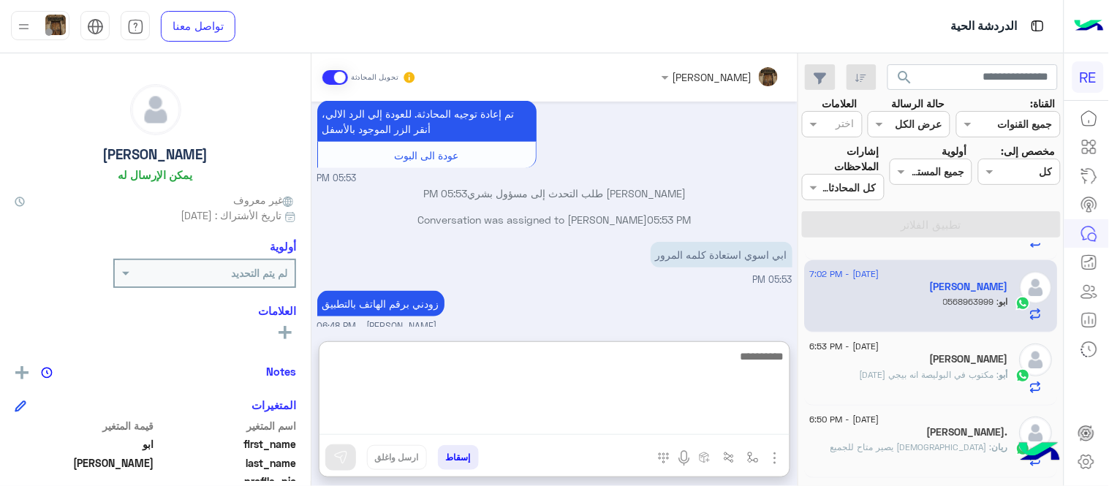
click at [525, 415] on textarea at bounding box center [554, 391] width 470 height 88
type textarea "**********"
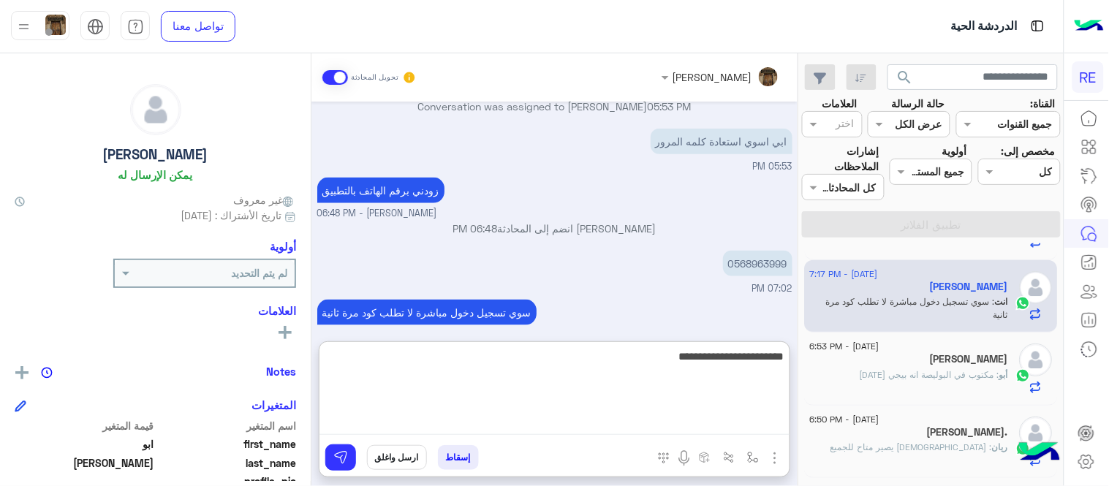
type textarea "**********"
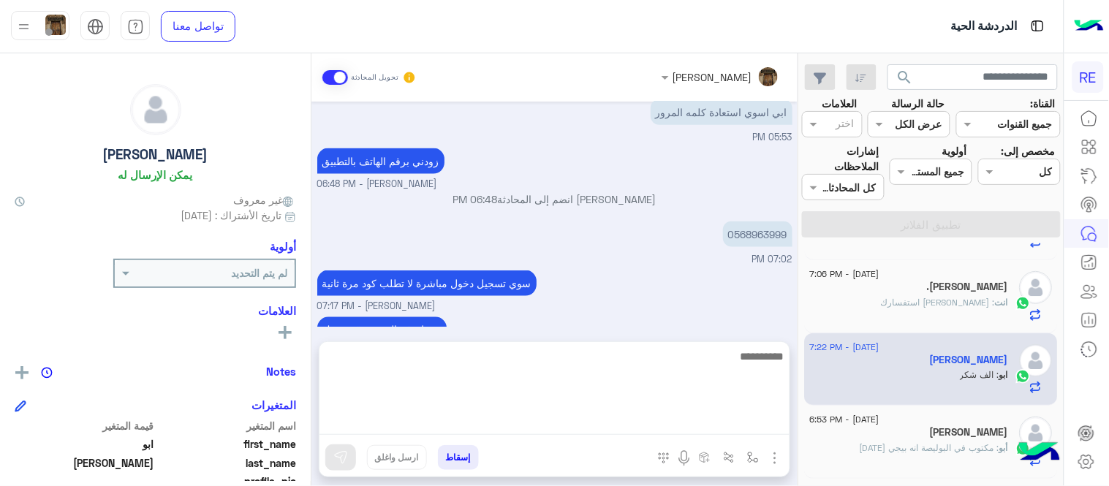
scroll to position [508, 0]
